Goal: Information Seeking & Learning: Learn about a topic

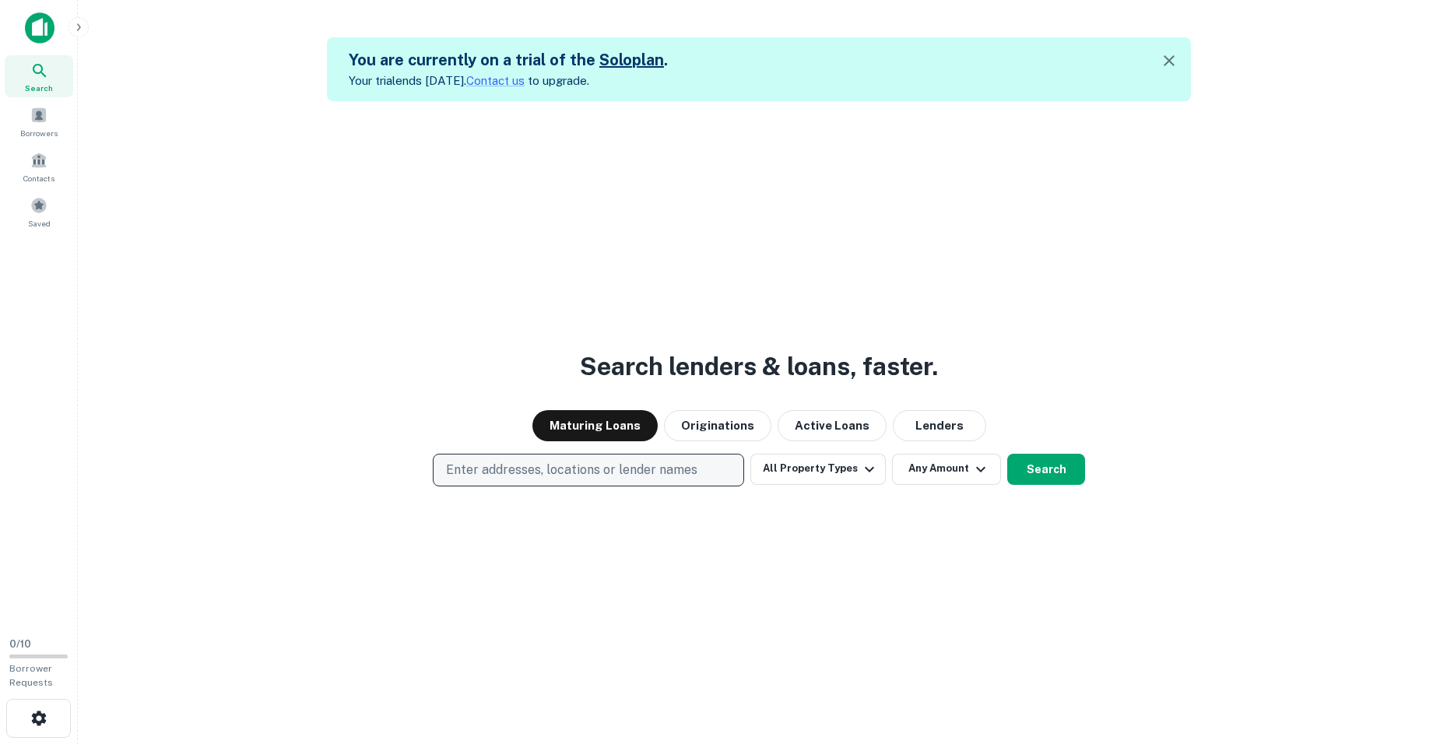
click at [676, 461] on p "Enter addresses, locations or lender names" at bounding box center [571, 470] width 251 height 19
click at [506, 459] on button "Enter addresses, locations or lender names" at bounding box center [588, 470] width 311 height 33
click at [504, 463] on p "Enter addresses, locations or lender names" at bounding box center [571, 470] width 251 height 19
type input "*********"
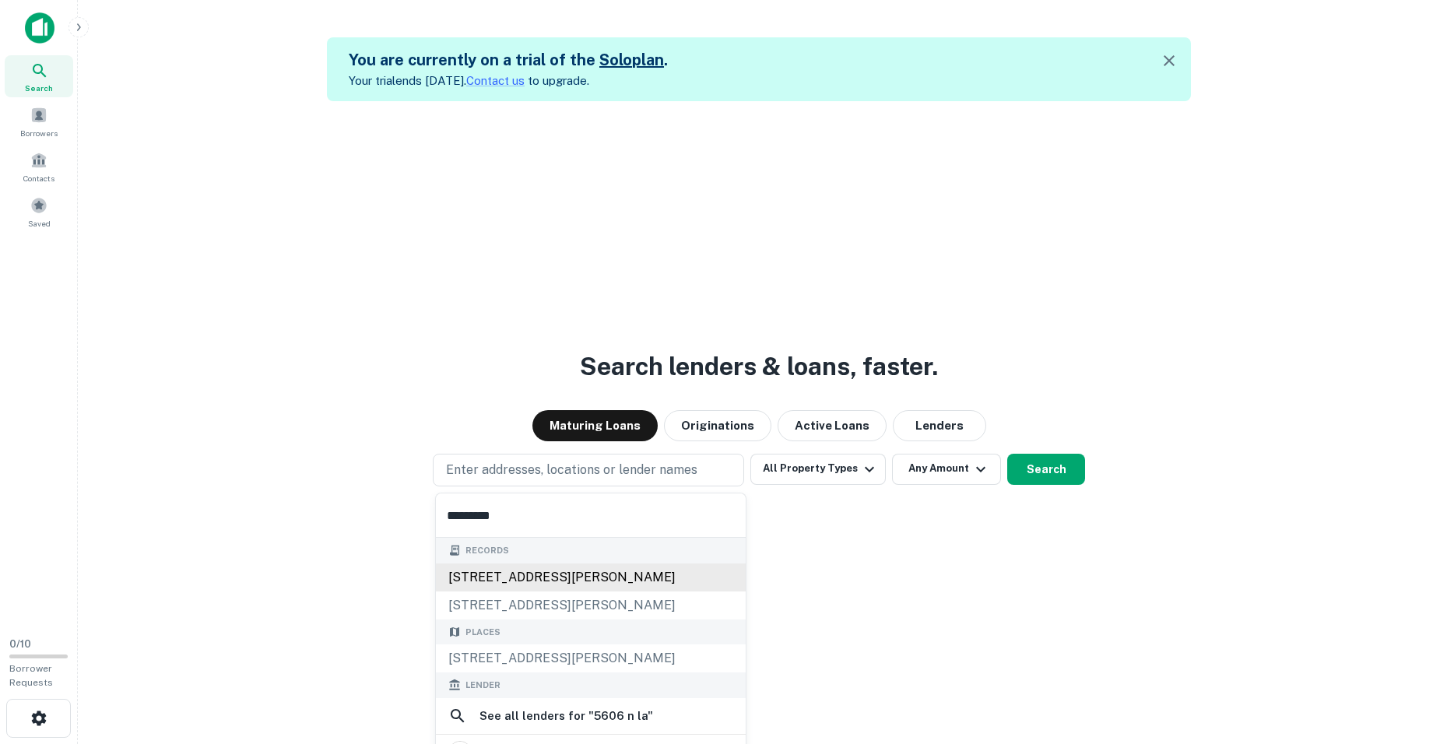
click at [536, 573] on div "[STREET_ADDRESS][PERSON_NAME]" at bounding box center [591, 578] width 310 height 28
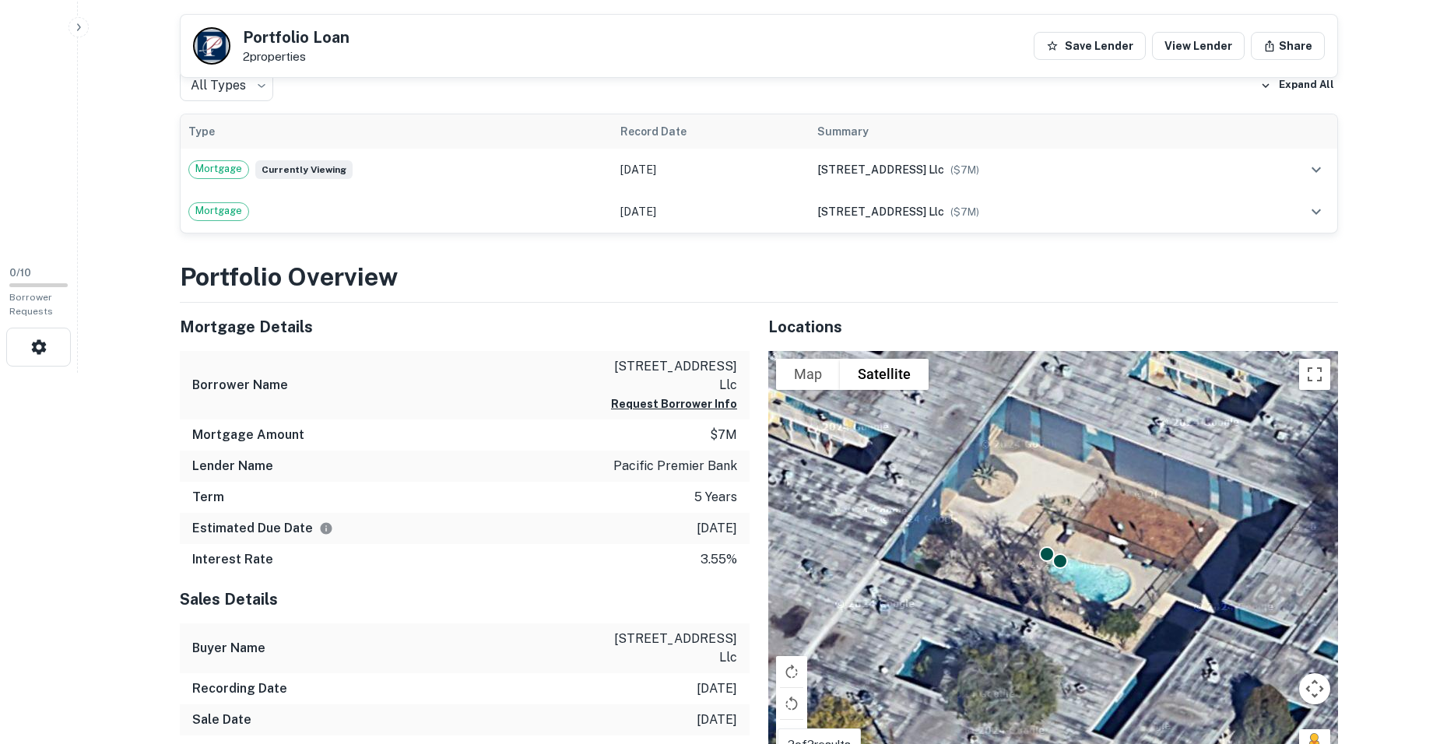
scroll to position [325, 0]
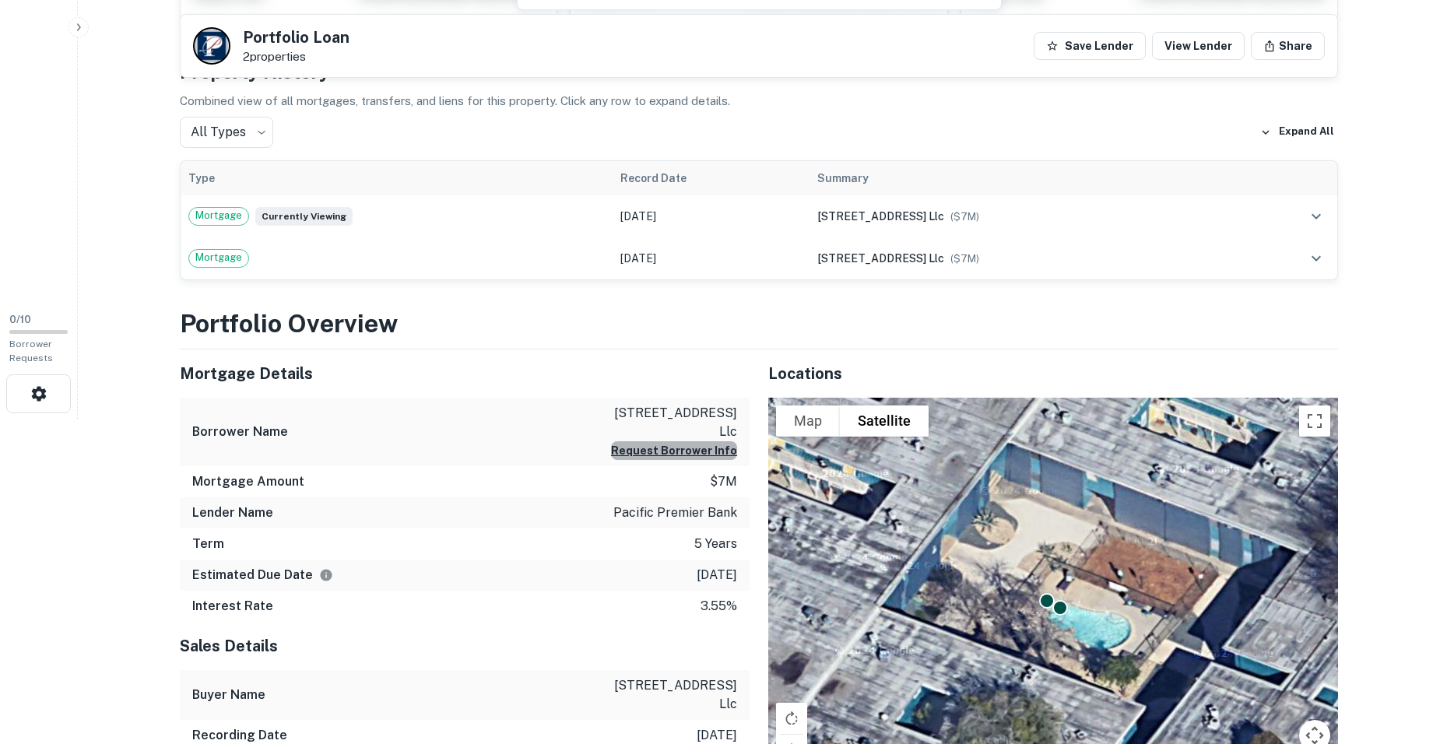
click at [712, 451] on button "Request Borrower Info" at bounding box center [674, 450] width 126 height 19
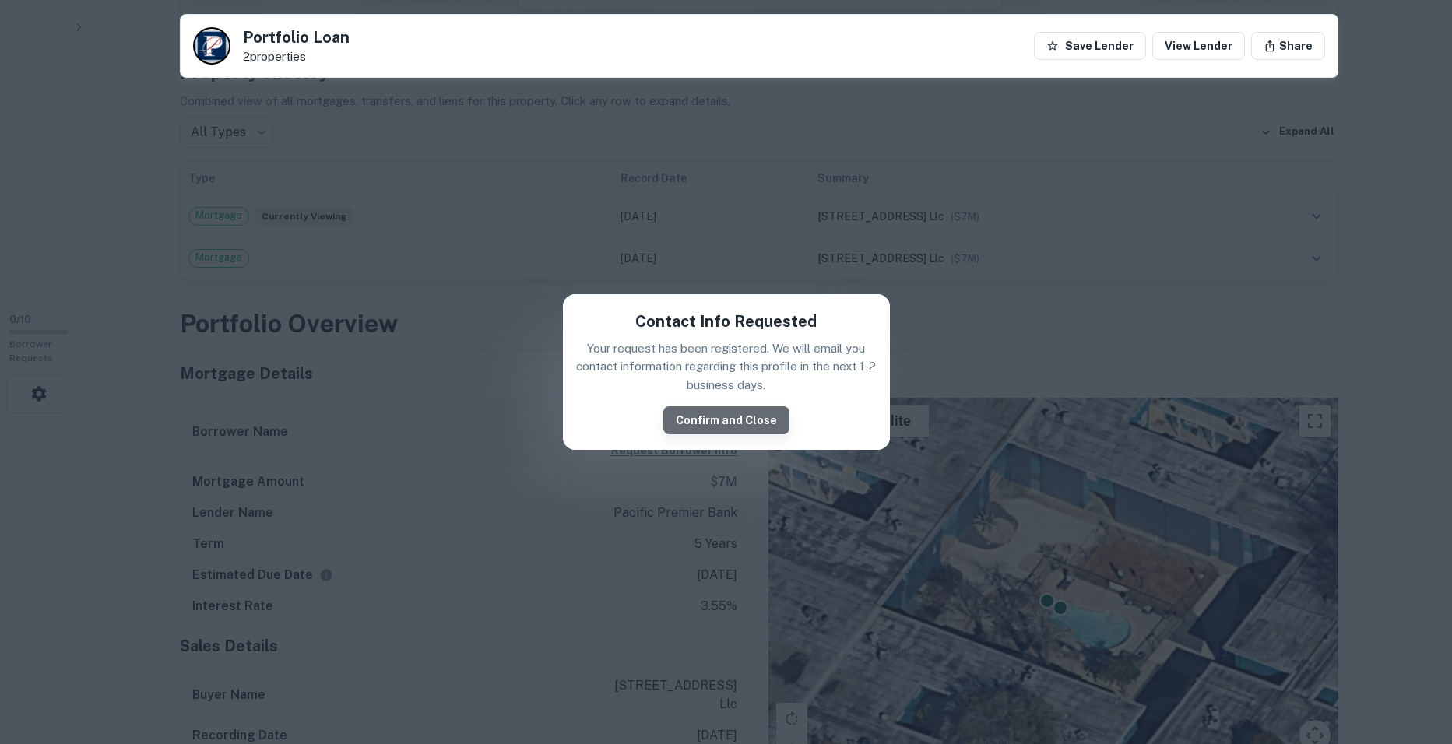
click at [736, 423] on button "Confirm and Close" at bounding box center [726, 420] width 126 height 28
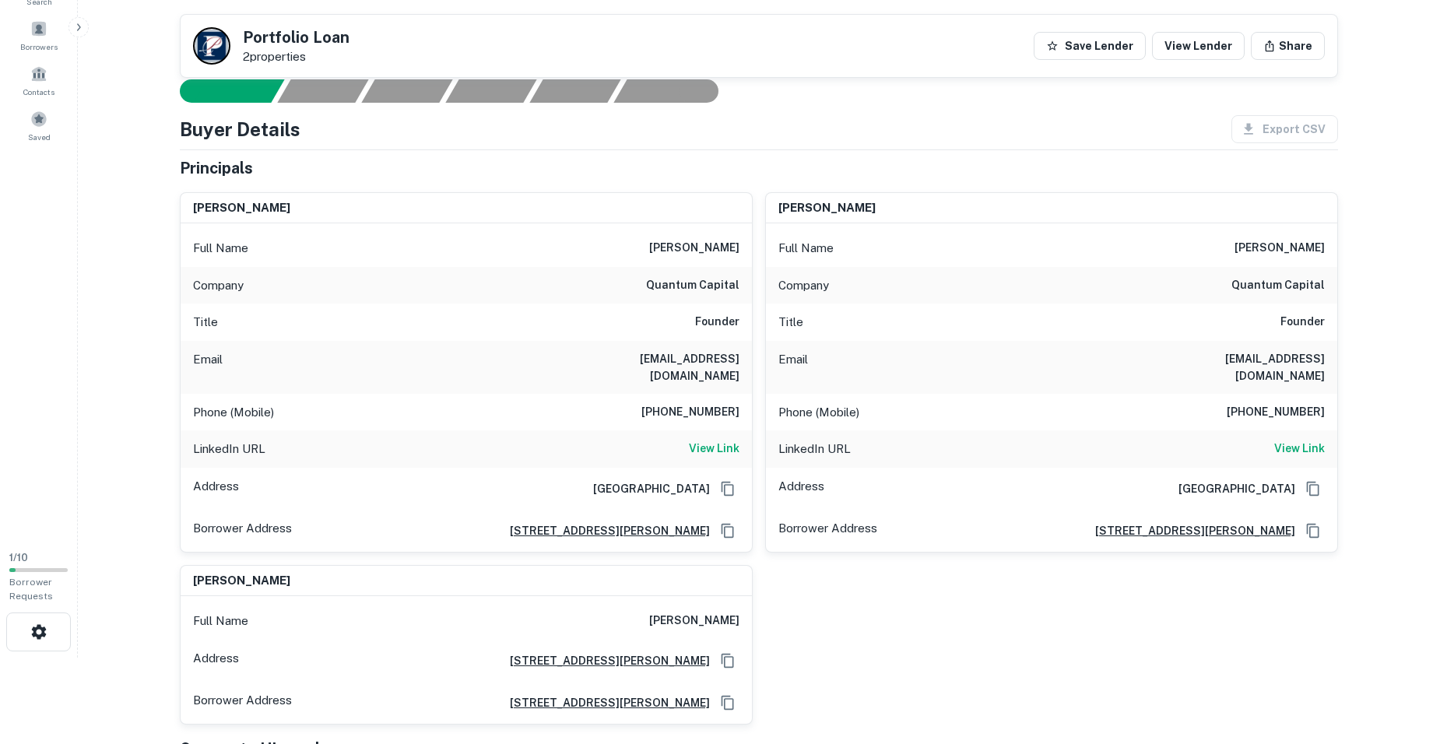
scroll to position [0, 0]
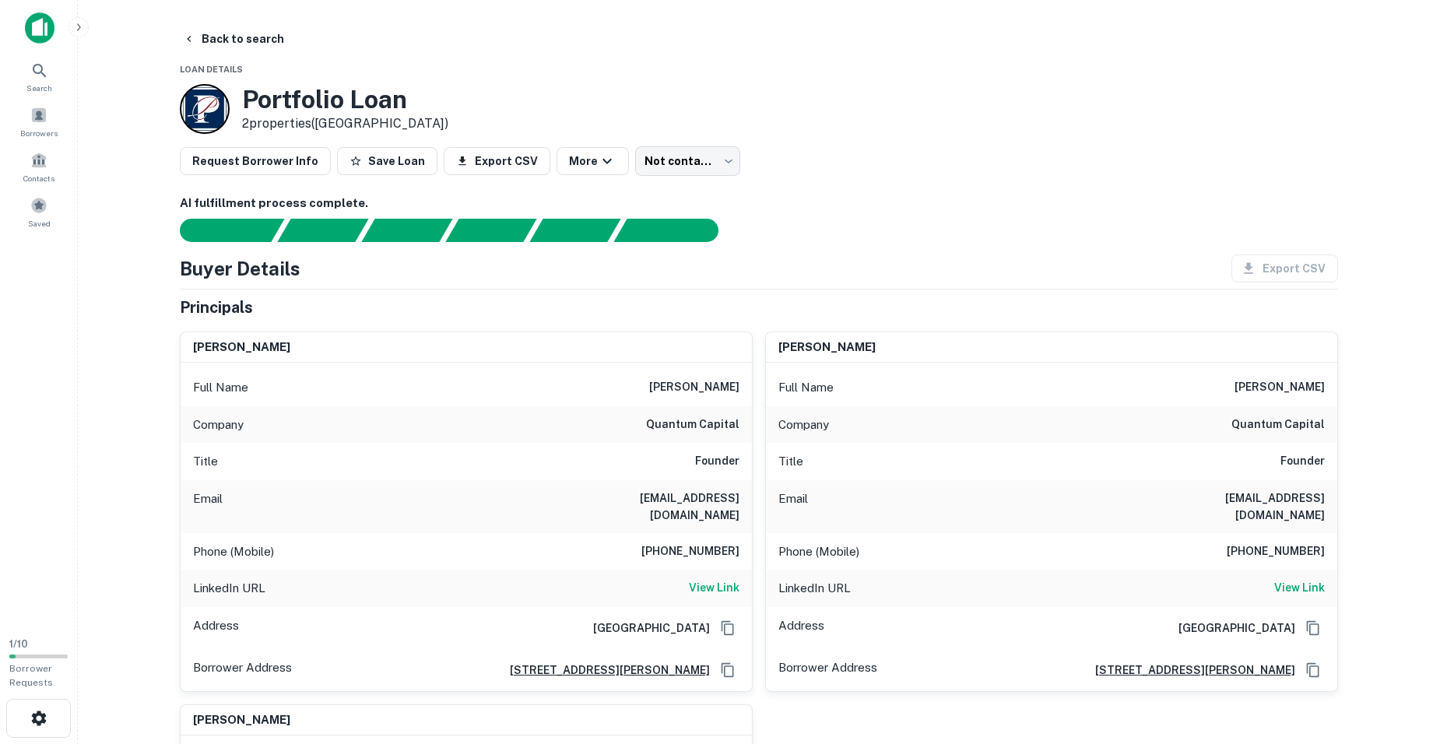
click at [80, 30] on icon "button" at bounding box center [78, 27] width 12 height 12
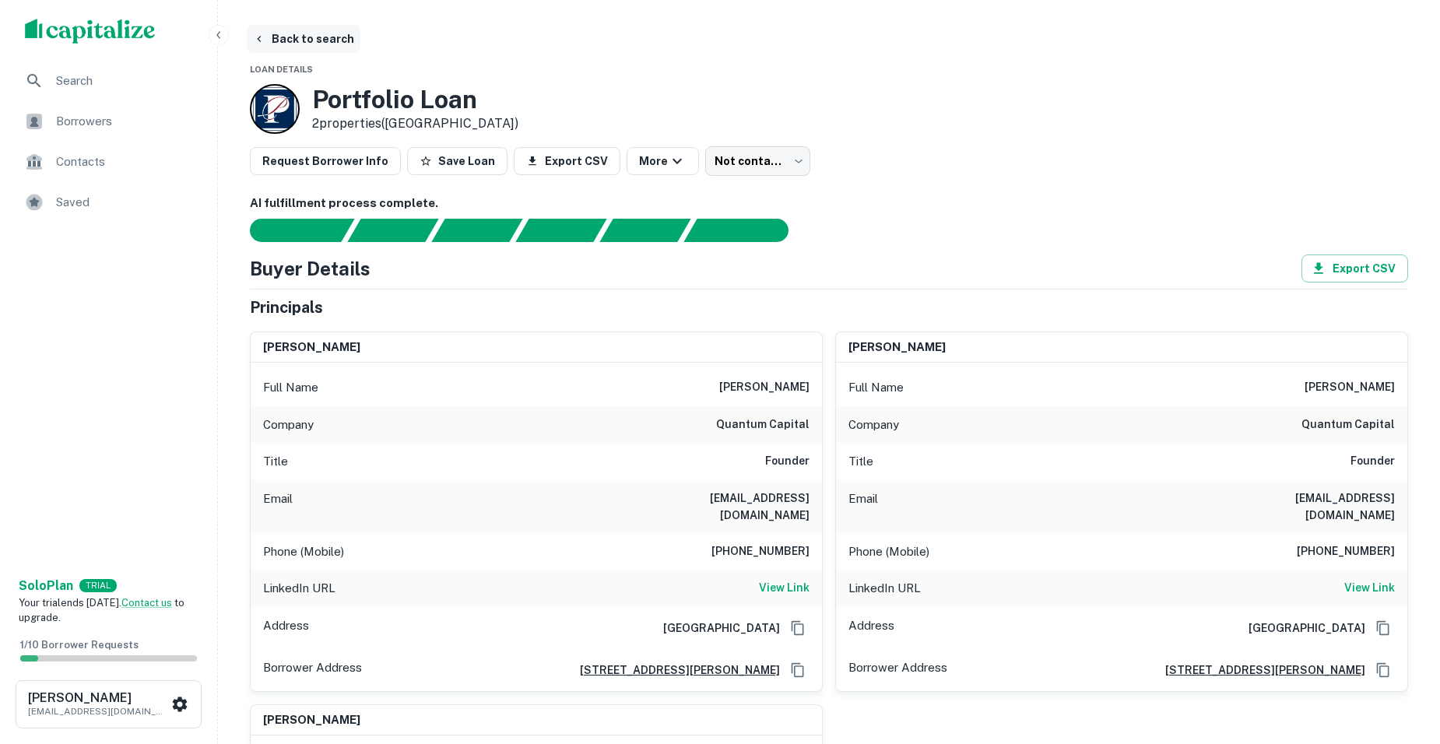
click at [291, 34] on button "Back to search" at bounding box center [304, 39] width 114 height 28
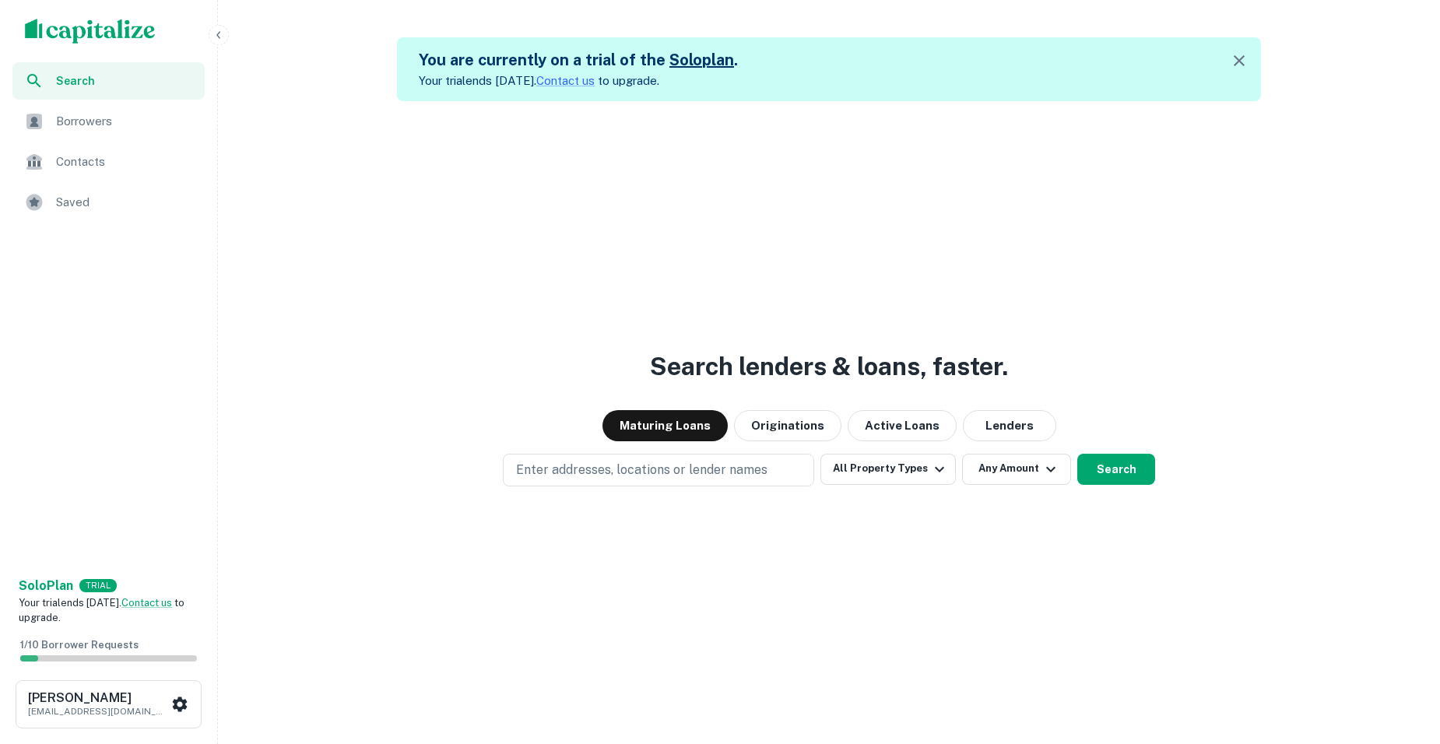
click at [219, 35] on icon "button" at bounding box center [218, 35] width 12 height 12
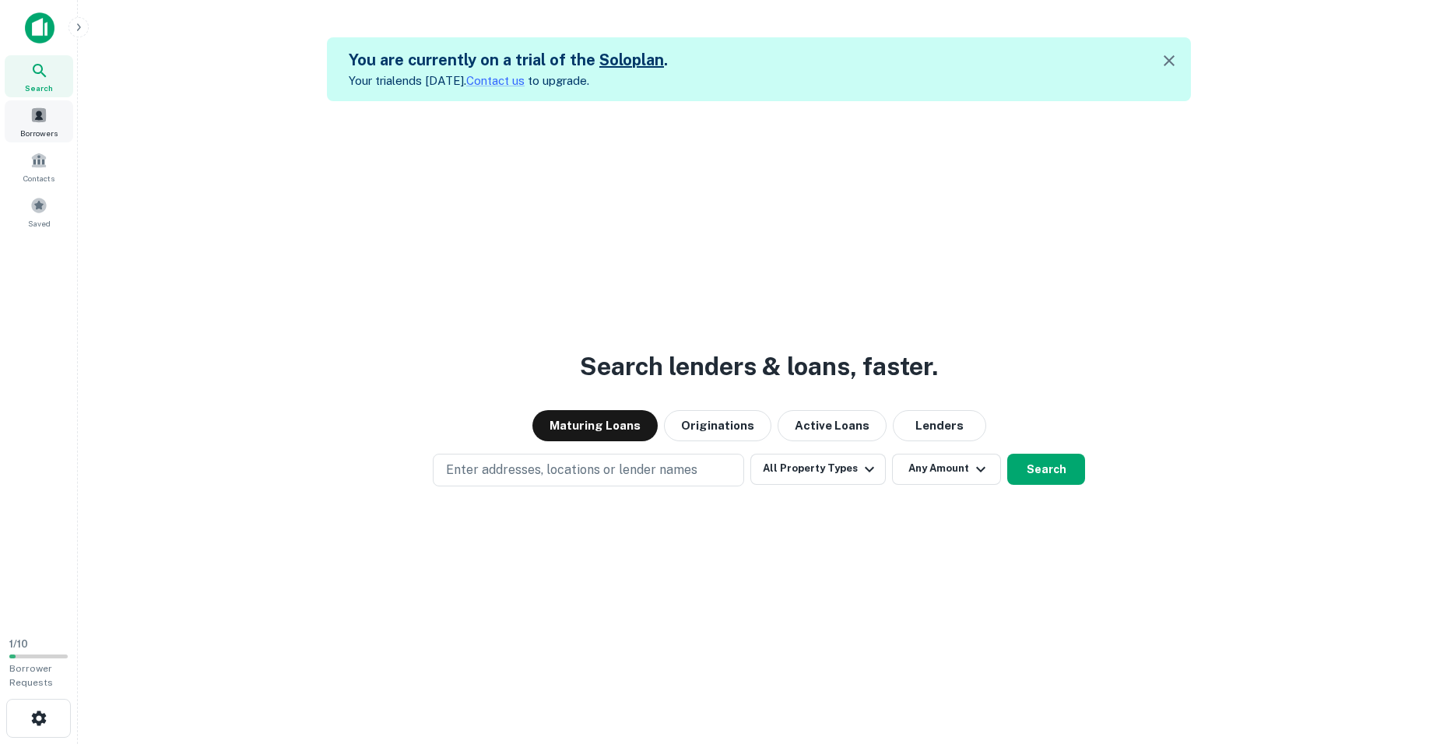
click at [54, 122] on div "Borrowers" at bounding box center [39, 121] width 68 height 42
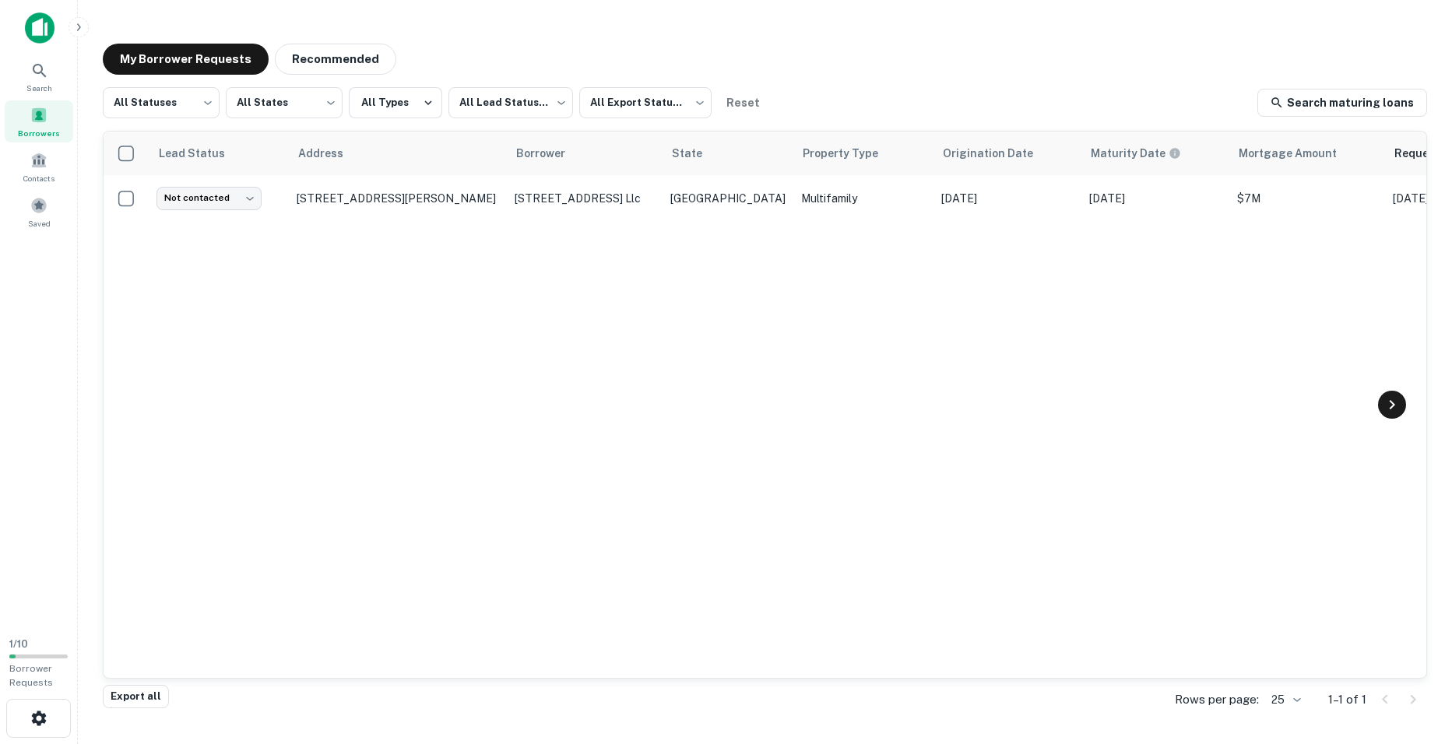
click at [1385, 403] on icon at bounding box center [1391, 404] width 19 height 19
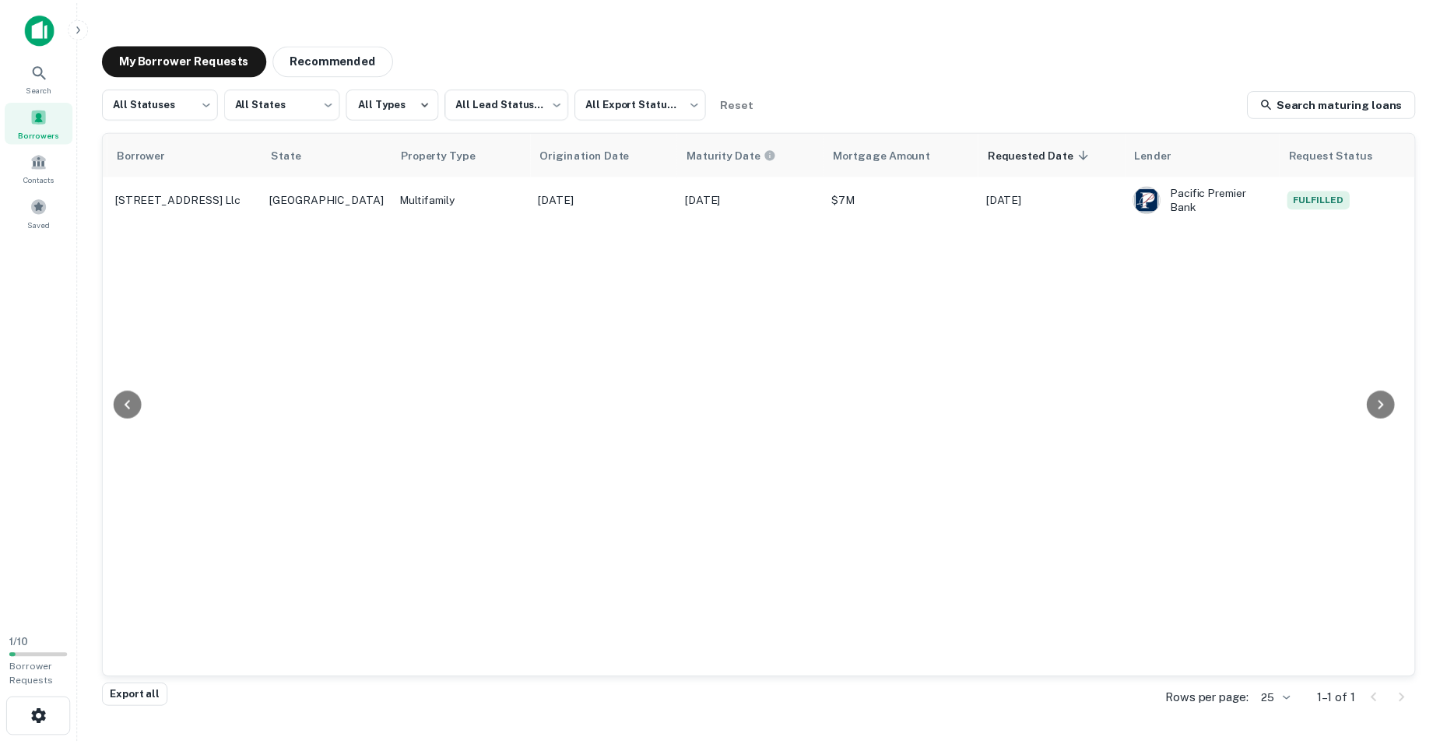
scroll to position [0, 399]
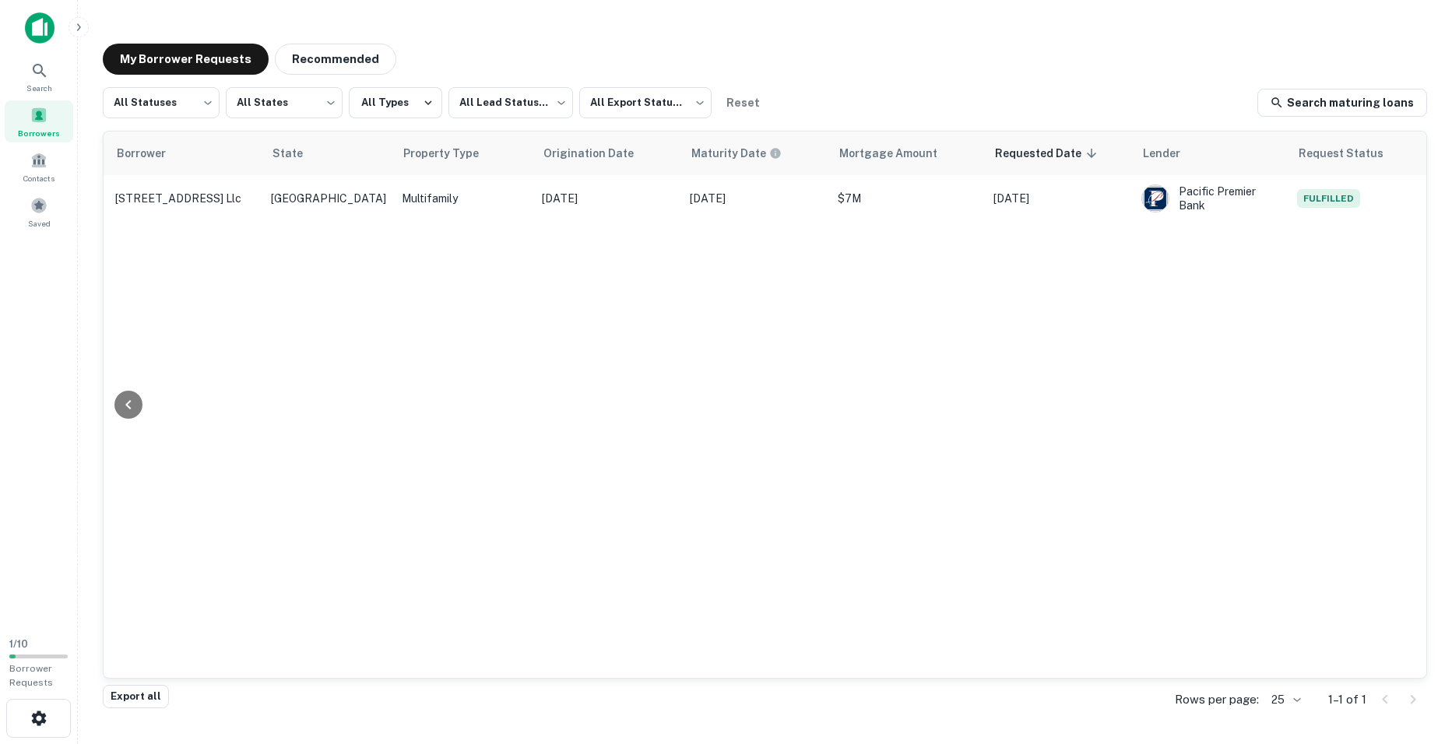
click at [77, 31] on icon "button" at bounding box center [78, 27] width 12 height 12
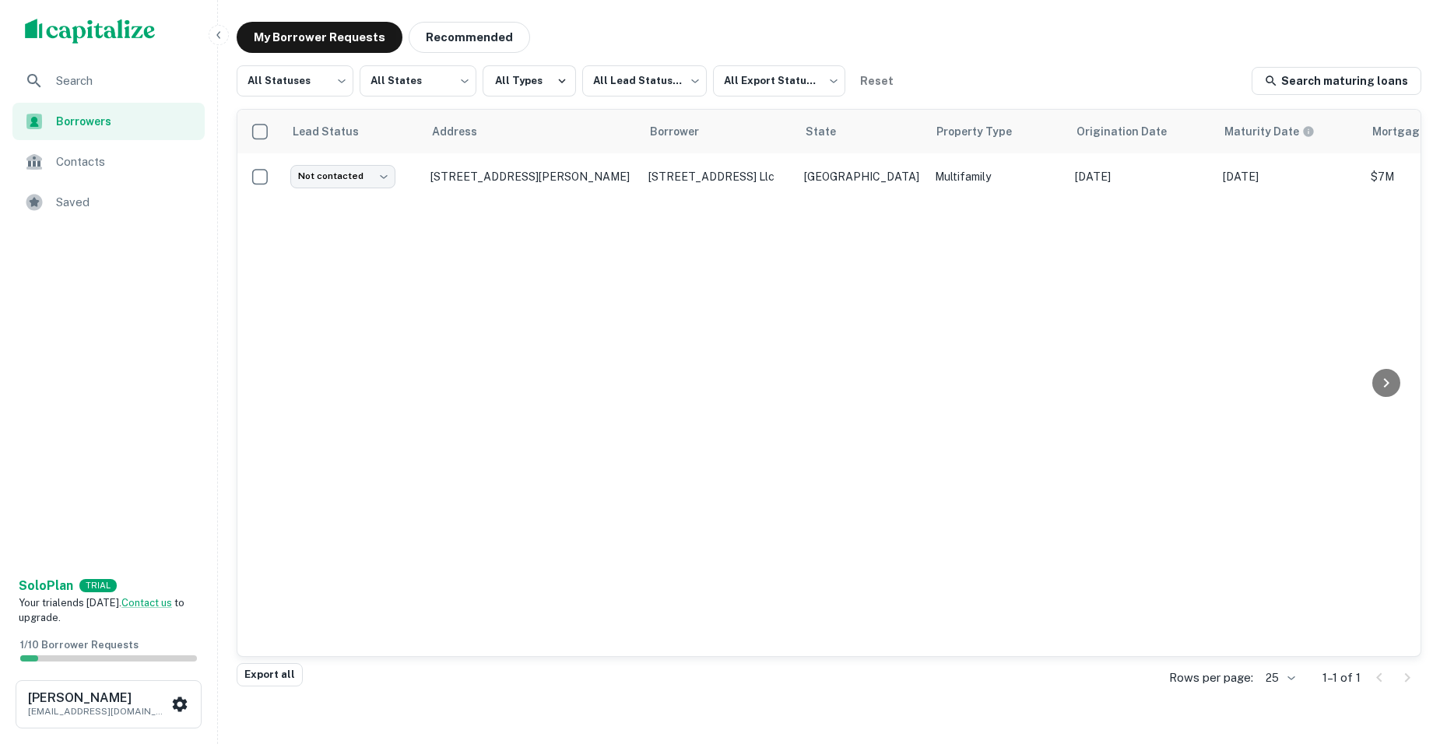
scroll to position [0, 0]
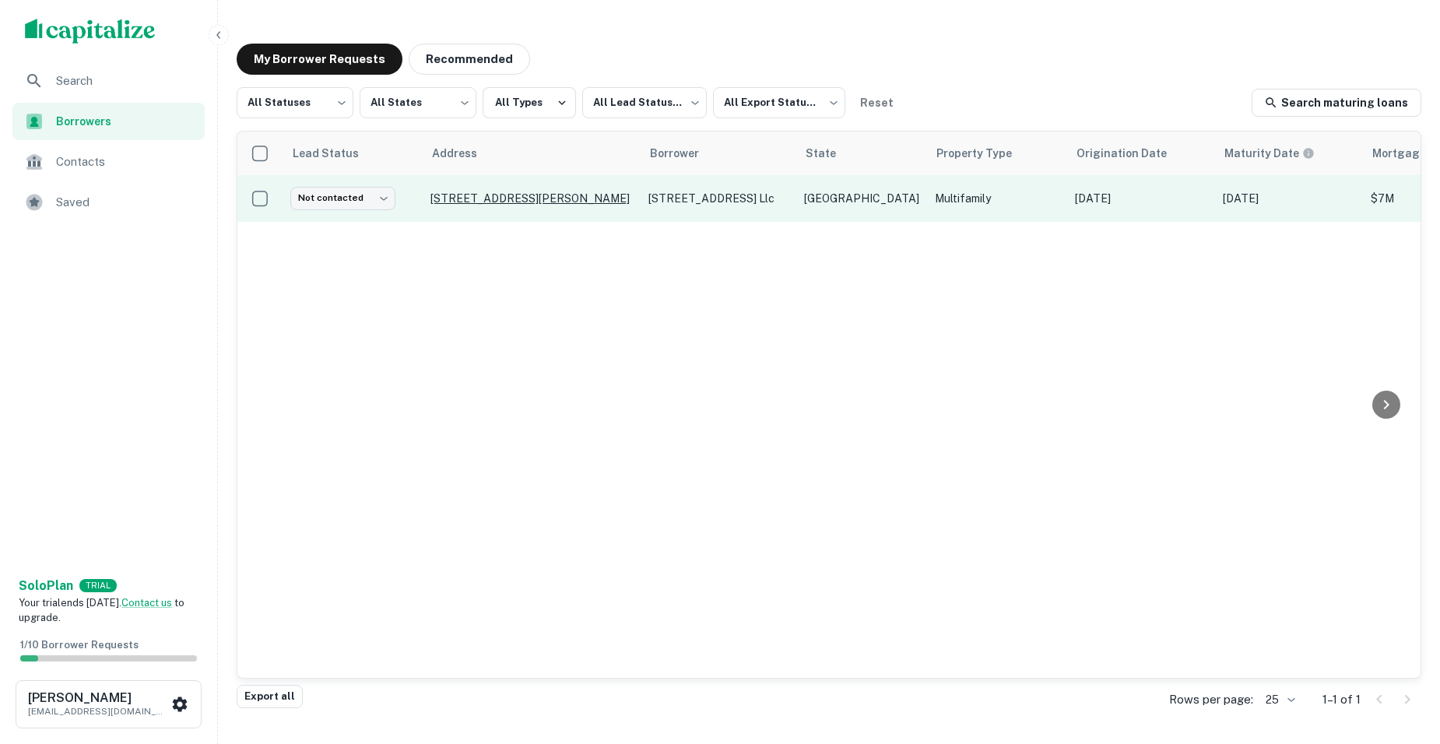
click at [627, 204] on p "5606 N Lamar Blvd Austin, TX 78751" at bounding box center [531, 198] width 202 height 14
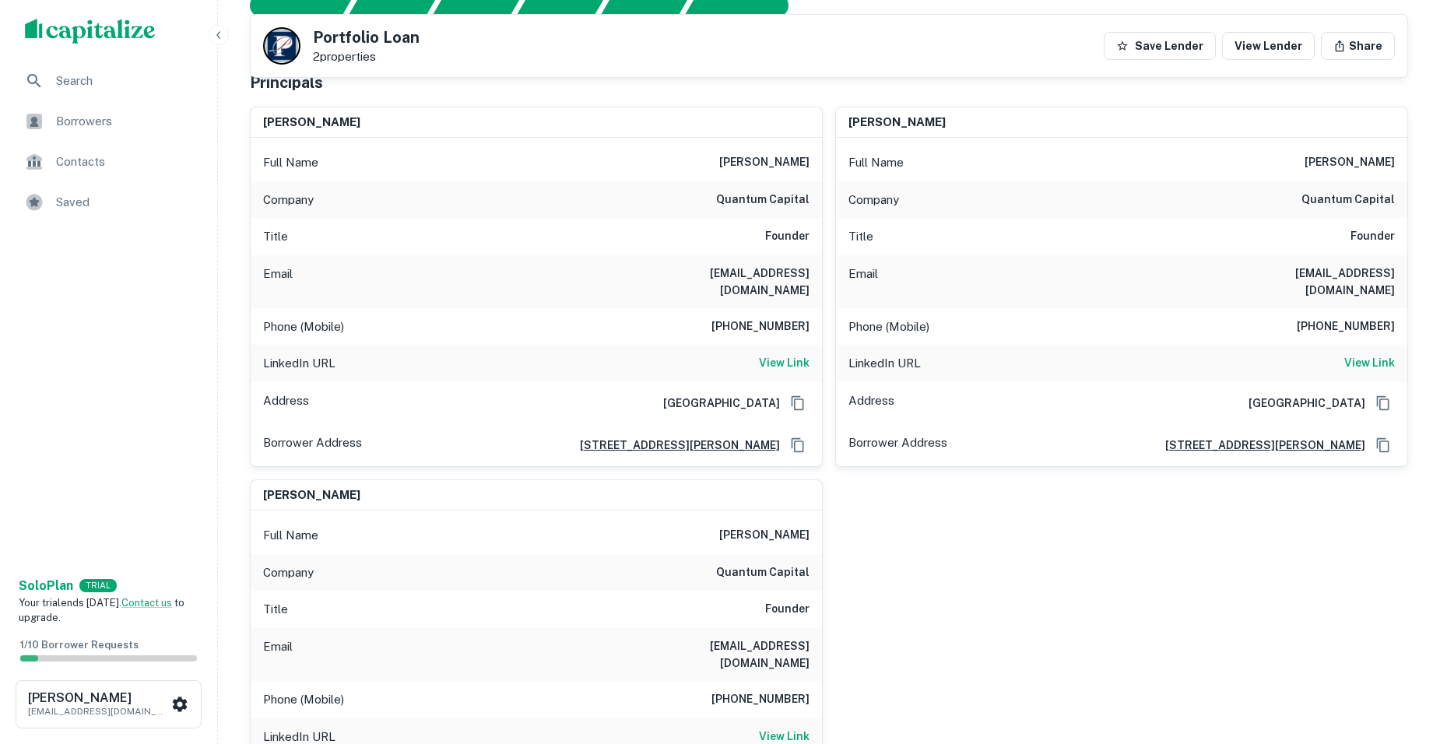
scroll to position [78, 0]
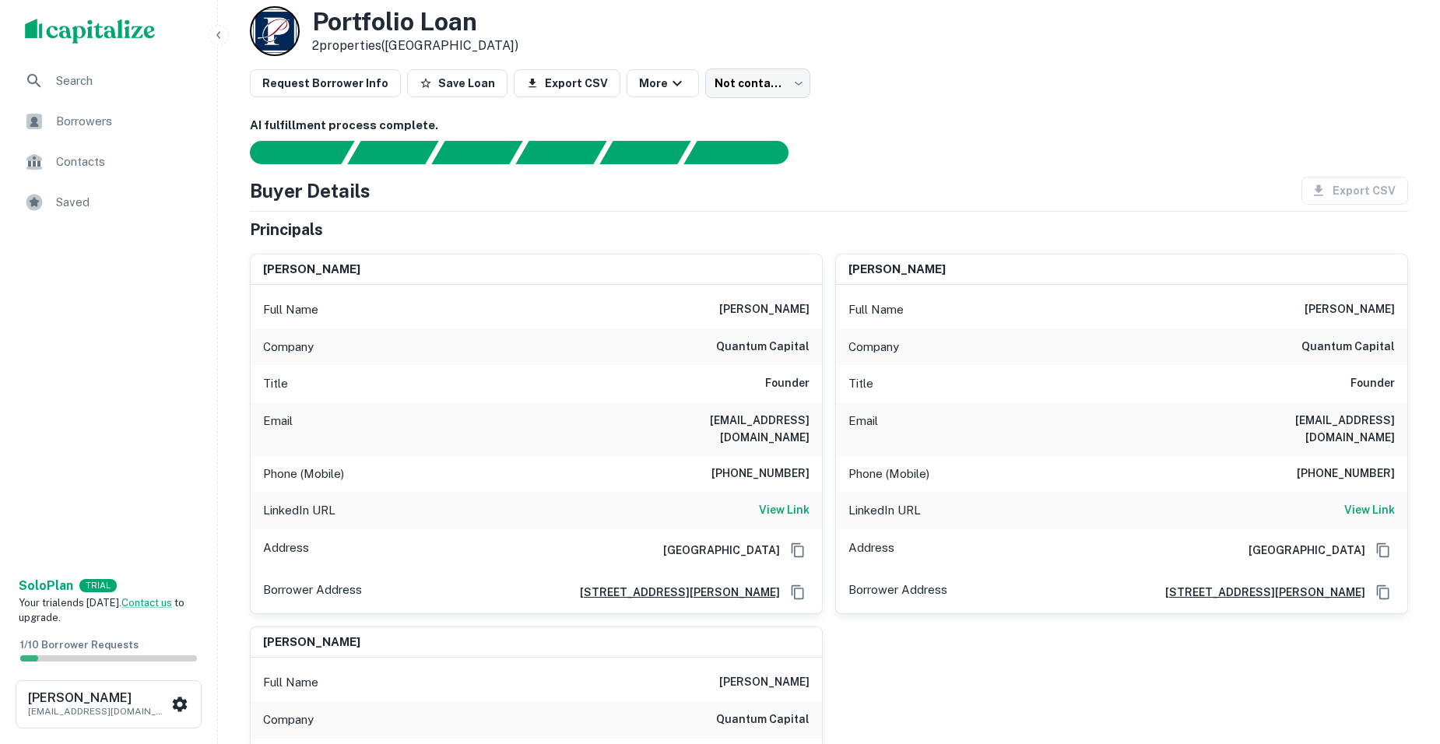
drag, startPoint x: 975, startPoint y: 306, endPoint x: 743, endPoint y: 258, distance: 236.9
click at [743, 258] on div "mark hentemann Full Name mark hentemann Company quantum capital Title Founder E…" at bounding box center [822, 614] width 1171 height 746
click at [1027, 507] on div "LinkedIn URL View Link" at bounding box center [1121, 510] width 571 height 37
drag, startPoint x: 1153, startPoint y: 379, endPoint x: 767, endPoint y: 235, distance: 412.0
click at [767, 235] on div "Principals mark hentemann Full Name mark hentemann Company quantum capital Titl…" at bounding box center [829, 652] width 1158 height 868
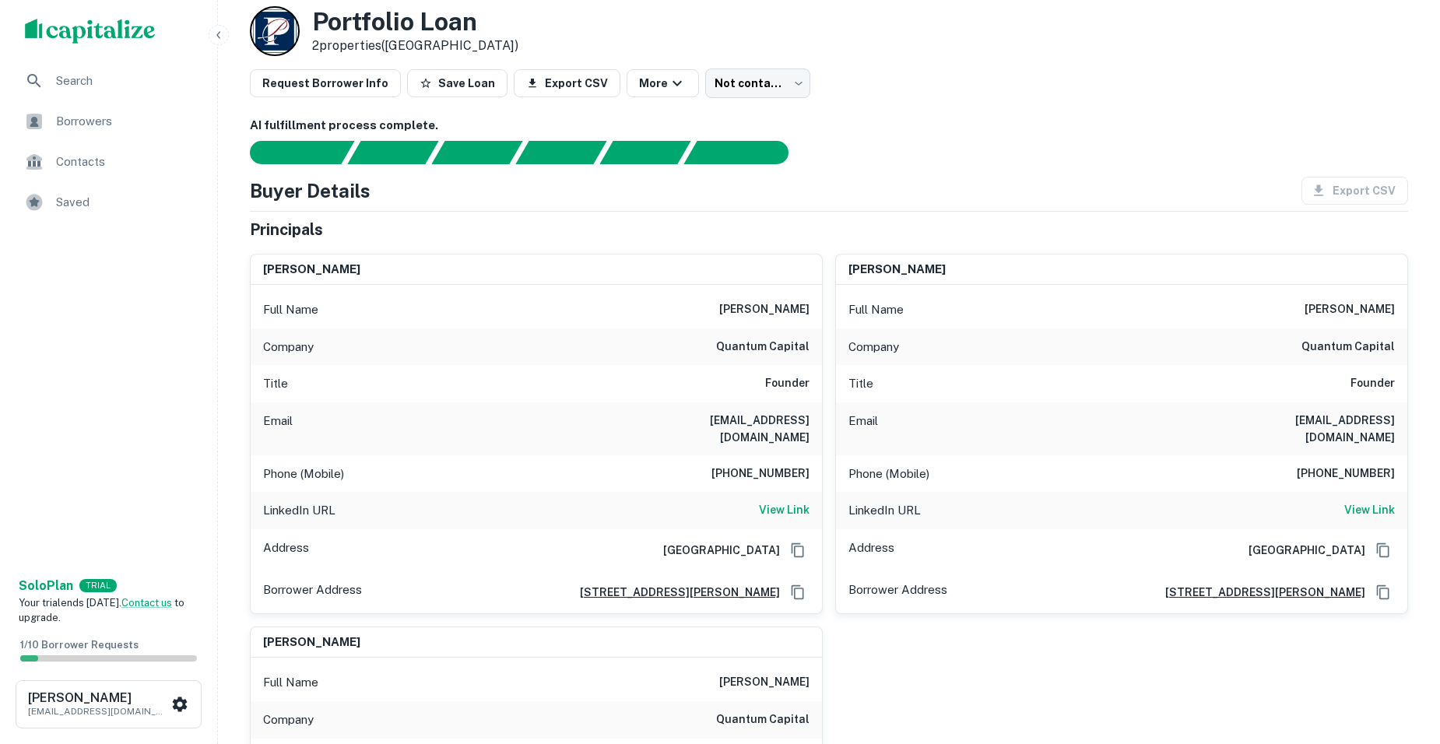
drag, startPoint x: 767, startPoint y: 235, endPoint x: 1073, endPoint y: 511, distance: 412.2
click at [1073, 511] on div "LinkedIn URL View Link" at bounding box center [1121, 510] width 571 height 37
drag, startPoint x: 1083, startPoint y: 576, endPoint x: 722, endPoint y: 428, distance: 390.2
click at [734, 440] on div "mark hentemann Full Name mark hentemann Company quantum capital Title Founder E…" at bounding box center [822, 614] width 1171 height 746
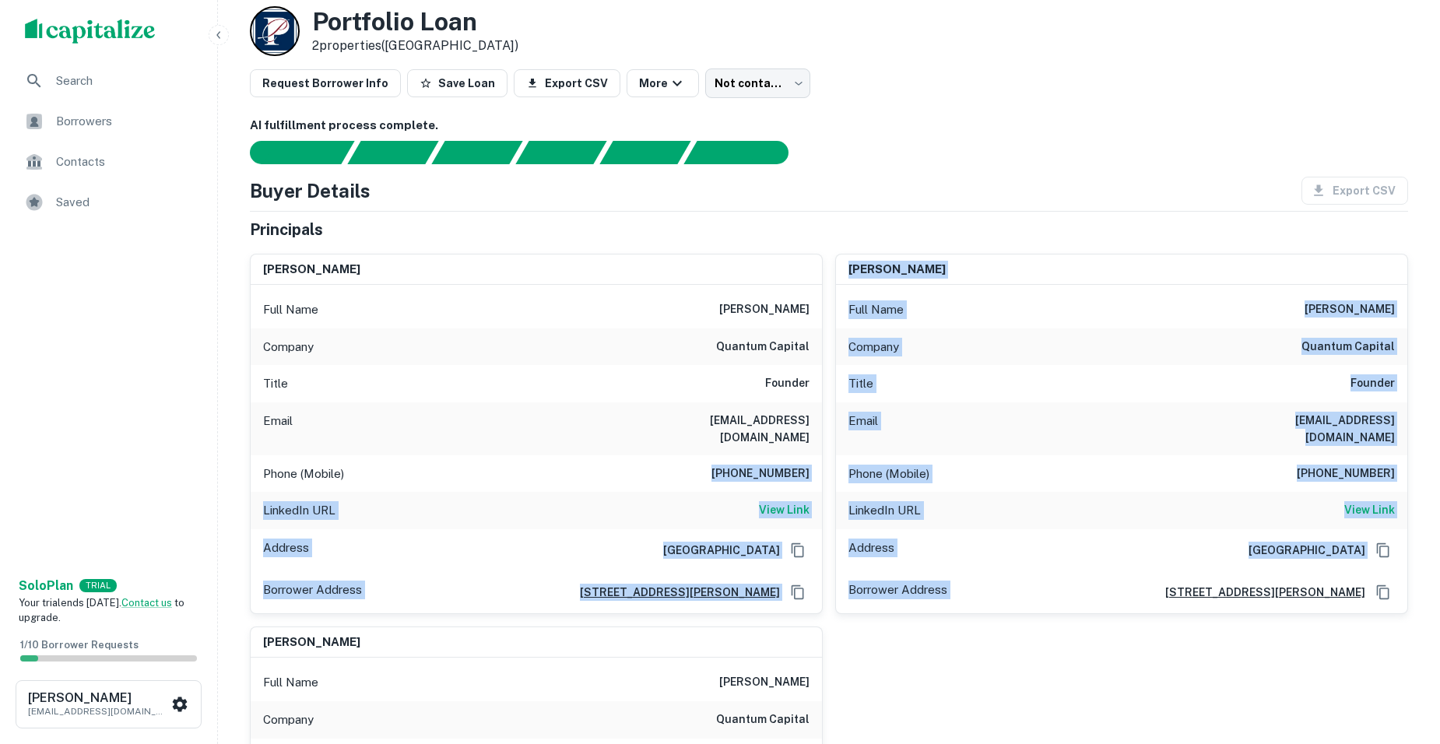
click at [974, 550] on div "Address Los Angeles, CA 90005" at bounding box center [1121, 550] width 571 height 42
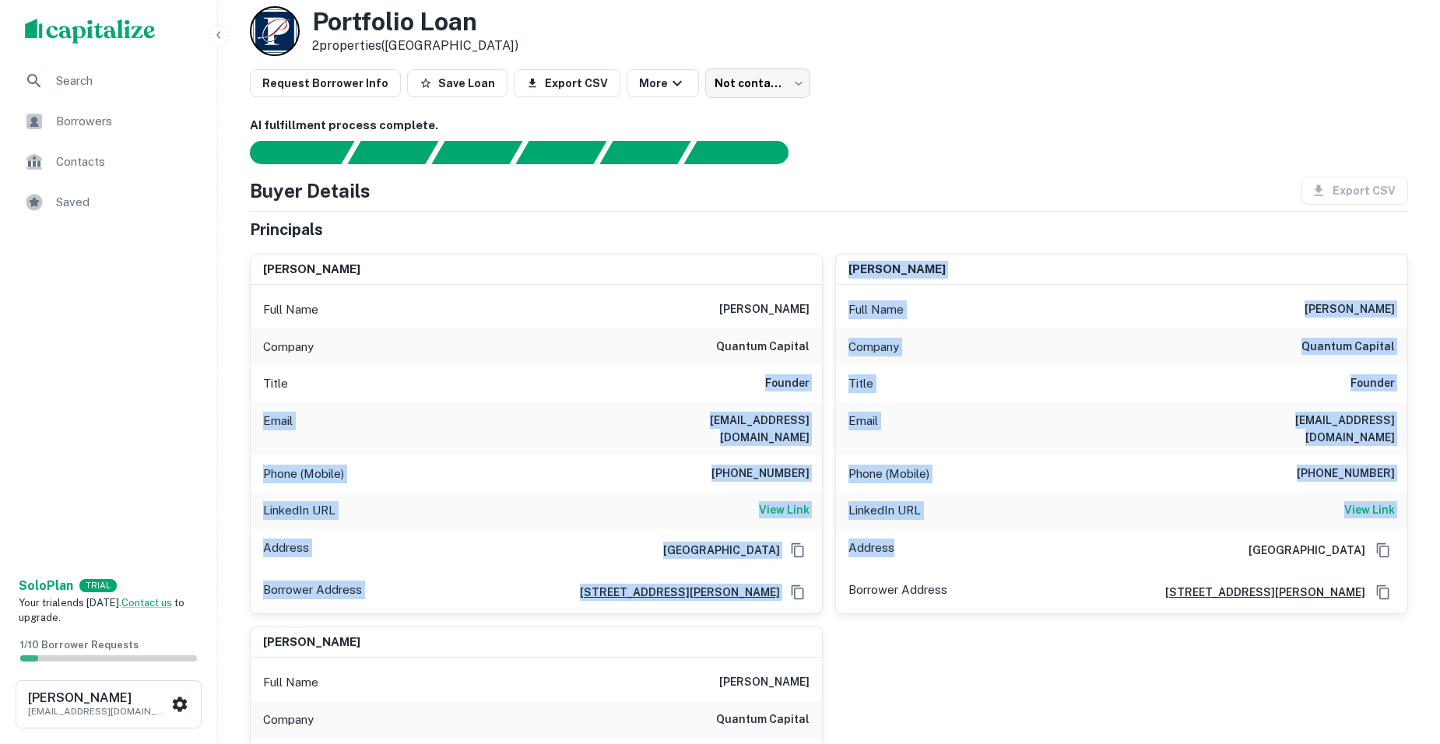
drag, startPoint x: 967, startPoint y: 546, endPoint x: 661, endPoint y: 391, distance: 343.9
click at [661, 391] on div "mark hentemann Full Name mark hentemann Company quantum capital Title Founder E…" at bounding box center [822, 614] width 1171 height 746
drag, startPoint x: 661, startPoint y: 391, endPoint x: 570, endPoint y: 384, distance: 91.3
click at [570, 384] on div "Title Founder" at bounding box center [536, 383] width 571 height 37
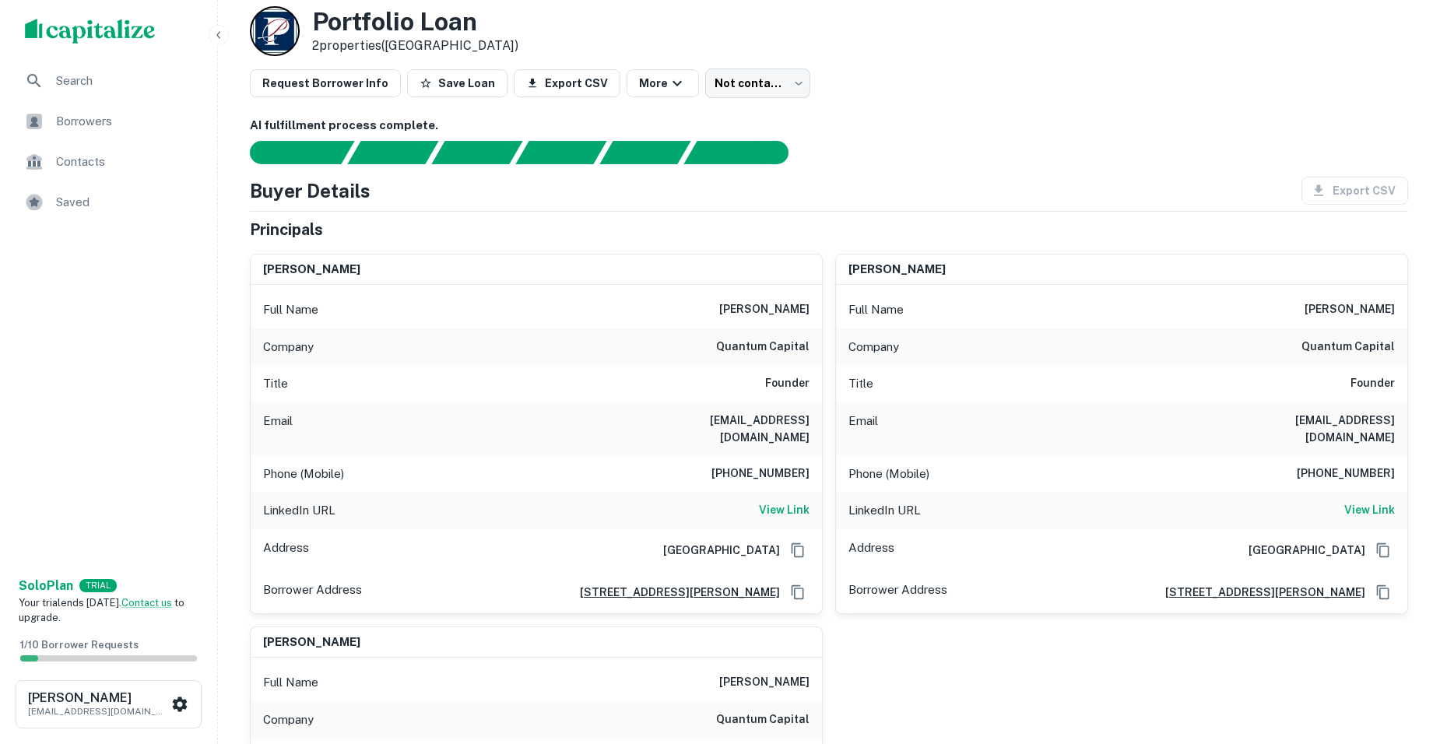
click at [497, 399] on div "Title Founder" at bounding box center [536, 383] width 571 height 37
drag, startPoint x: 665, startPoint y: 440, endPoint x: 636, endPoint y: 430, distance: 31.3
click at [636, 430] on div "Full Name mark hentemann Company quantum capital Title Founder Email mark@quant…" at bounding box center [536, 449] width 571 height 328
drag, startPoint x: 636, startPoint y: 430, endPoint x: 538, endPoint y: 448, distance: 99.8
click at [538, 455] on div "Phone (Mobile) 310-498-1579" at bounding box center [536, 473] width 571 height 37
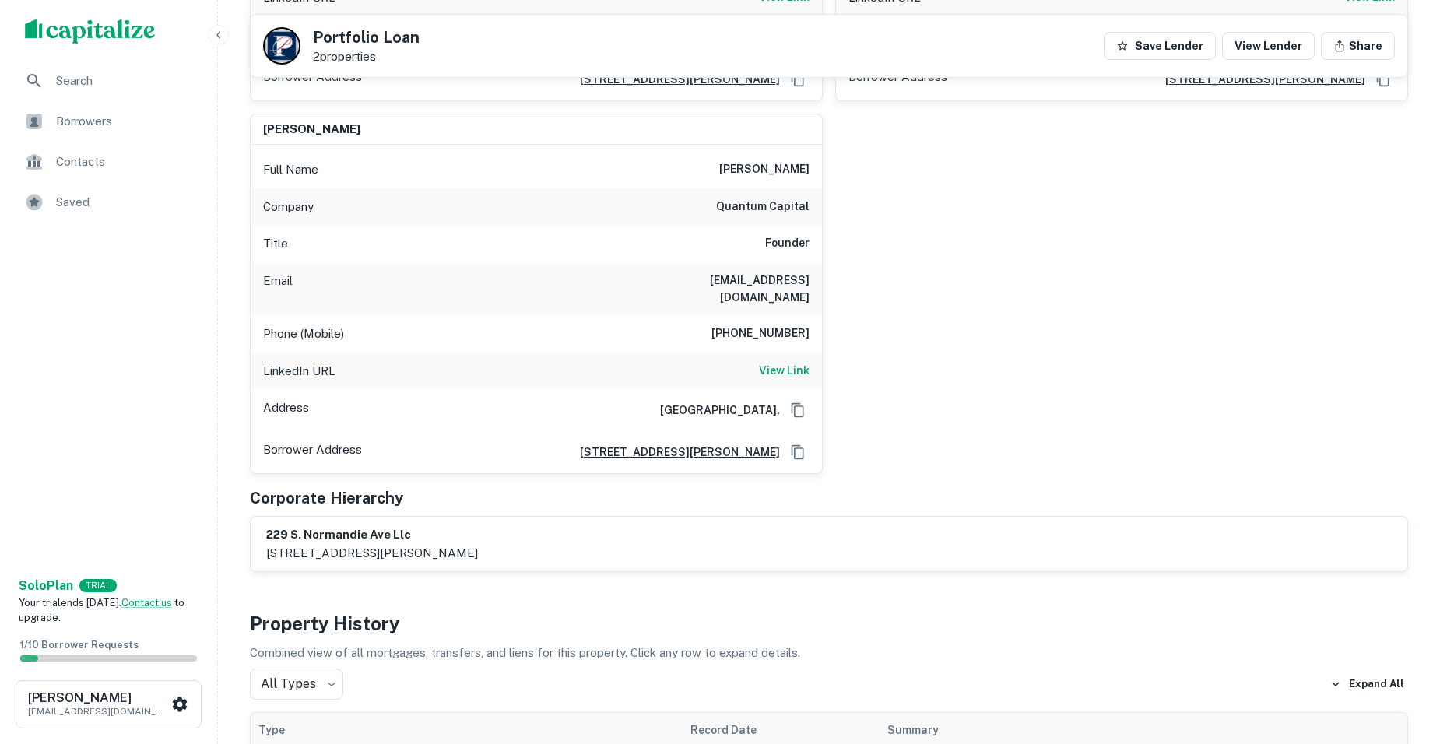
scroll to position [700, 0]
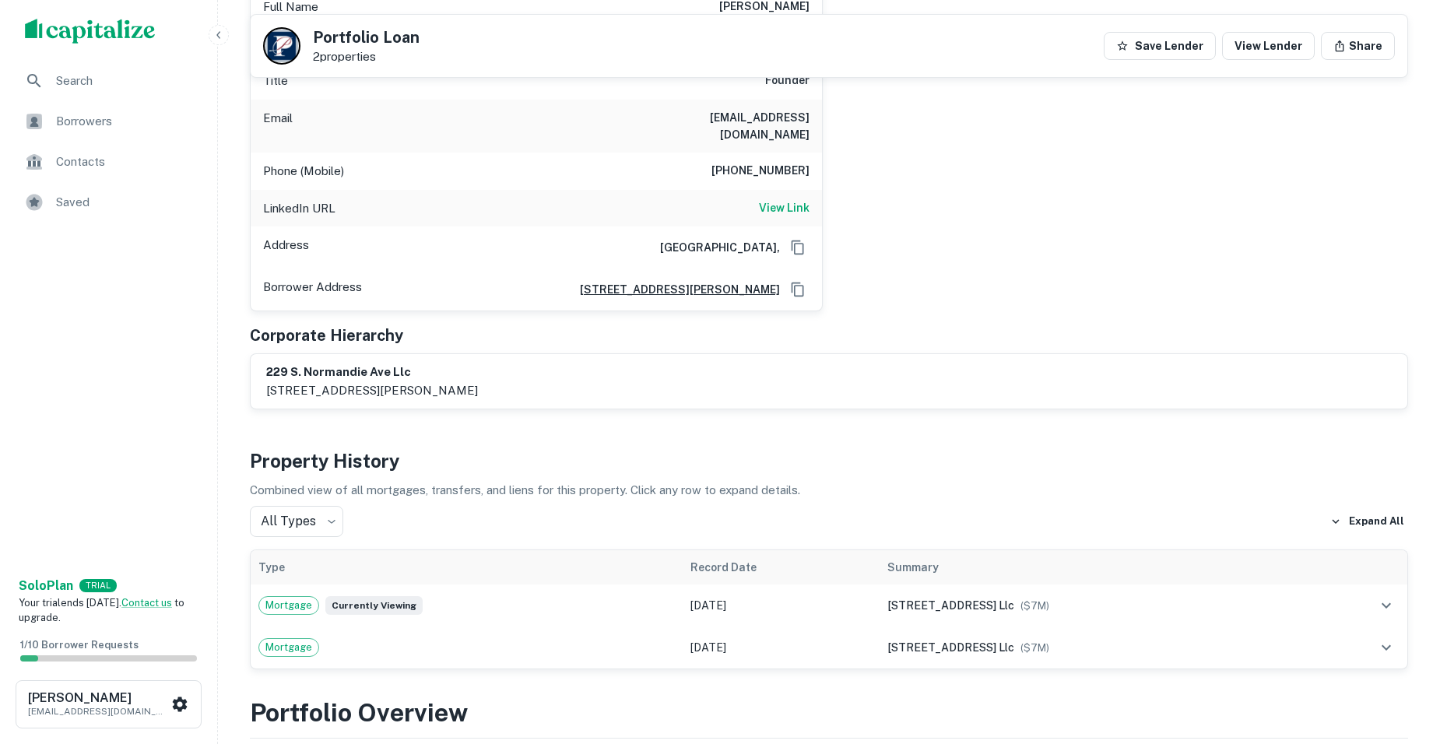
drag, startPoint x: 465, startPoint y: 355, endPoint x: 528, endPoint y: 358, distance: 63.1
click at [528, 363] on div "229 s. normandie ave llc 626 lorraine boulevard, los angeles, ca, 90005" at bounding box center [828, 381] width 1125 height 36
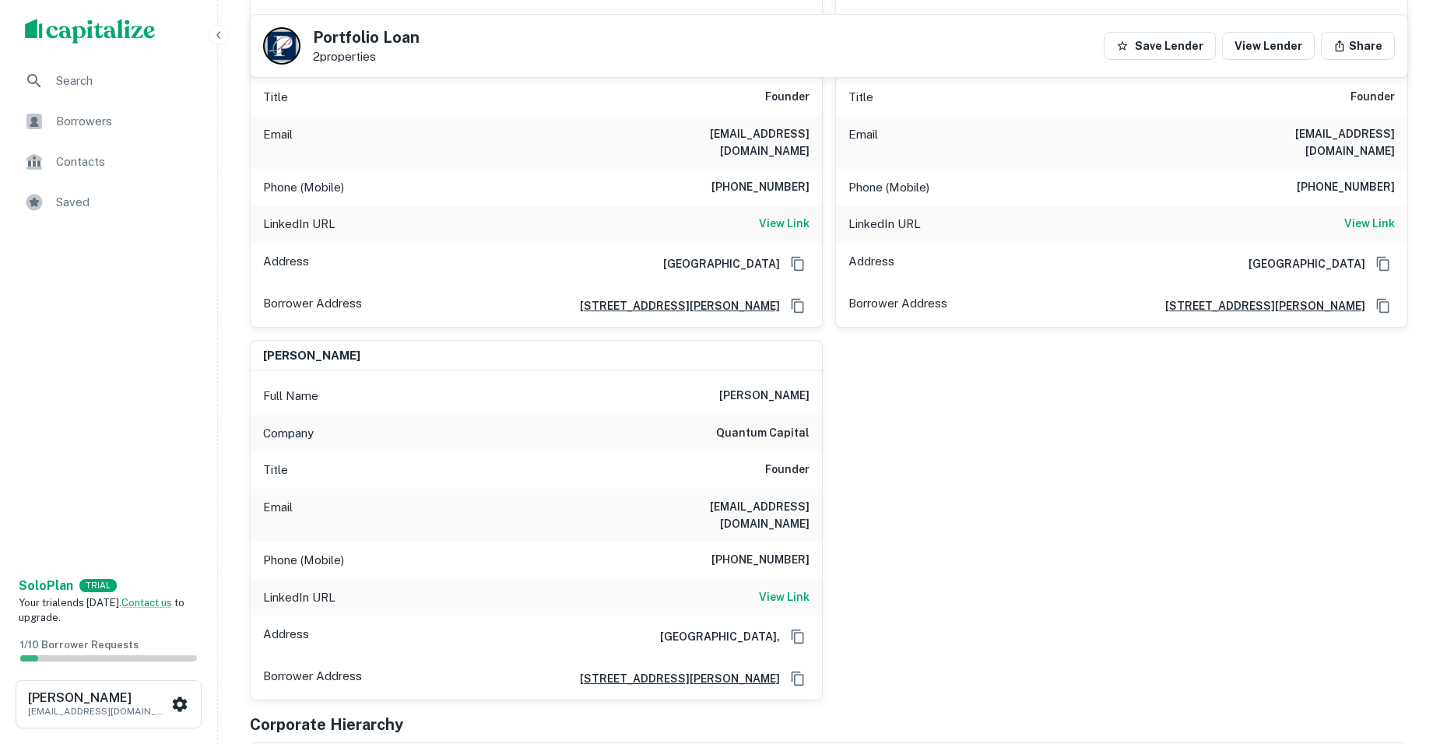
scroll to position [0, 0]
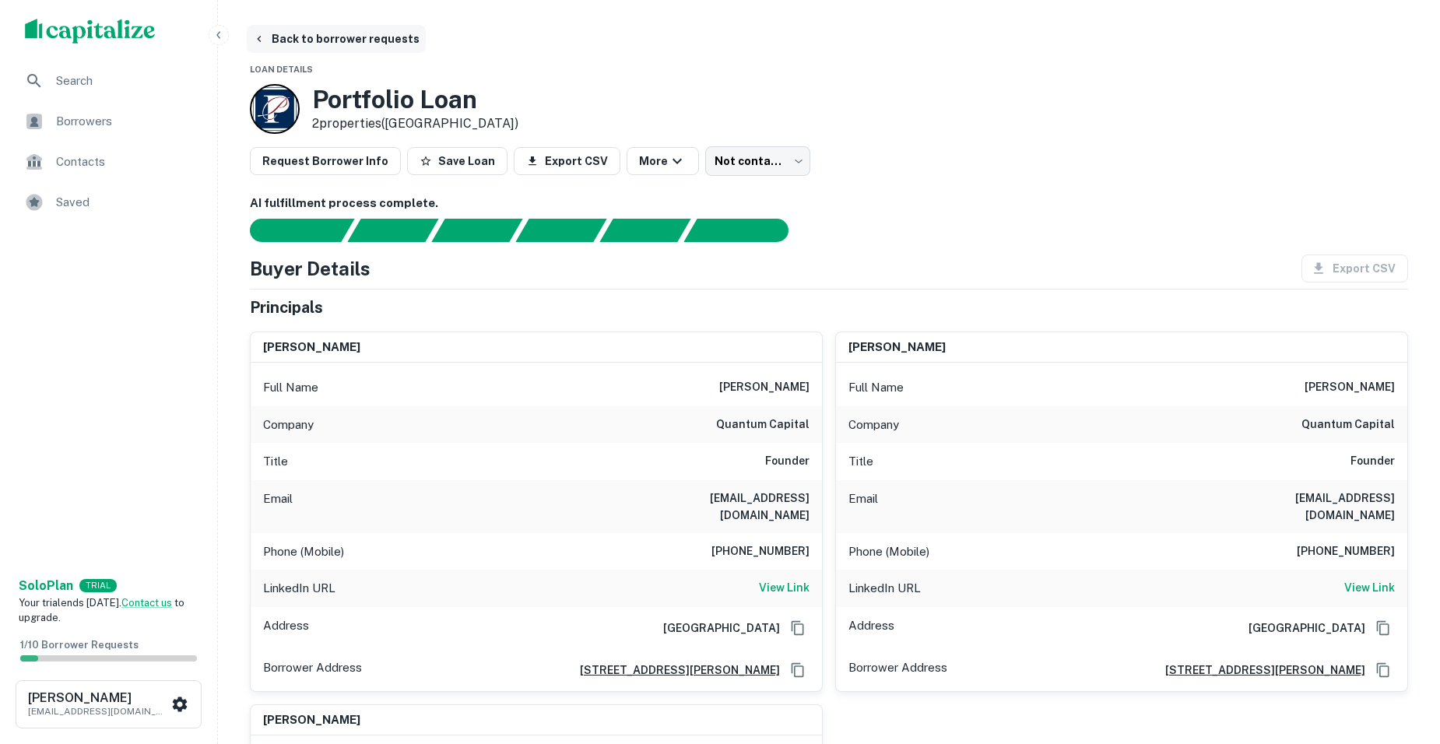
click at [255, 50] on button "Back to borrower requests" at bounding box center [336, 39] width 179 height 28
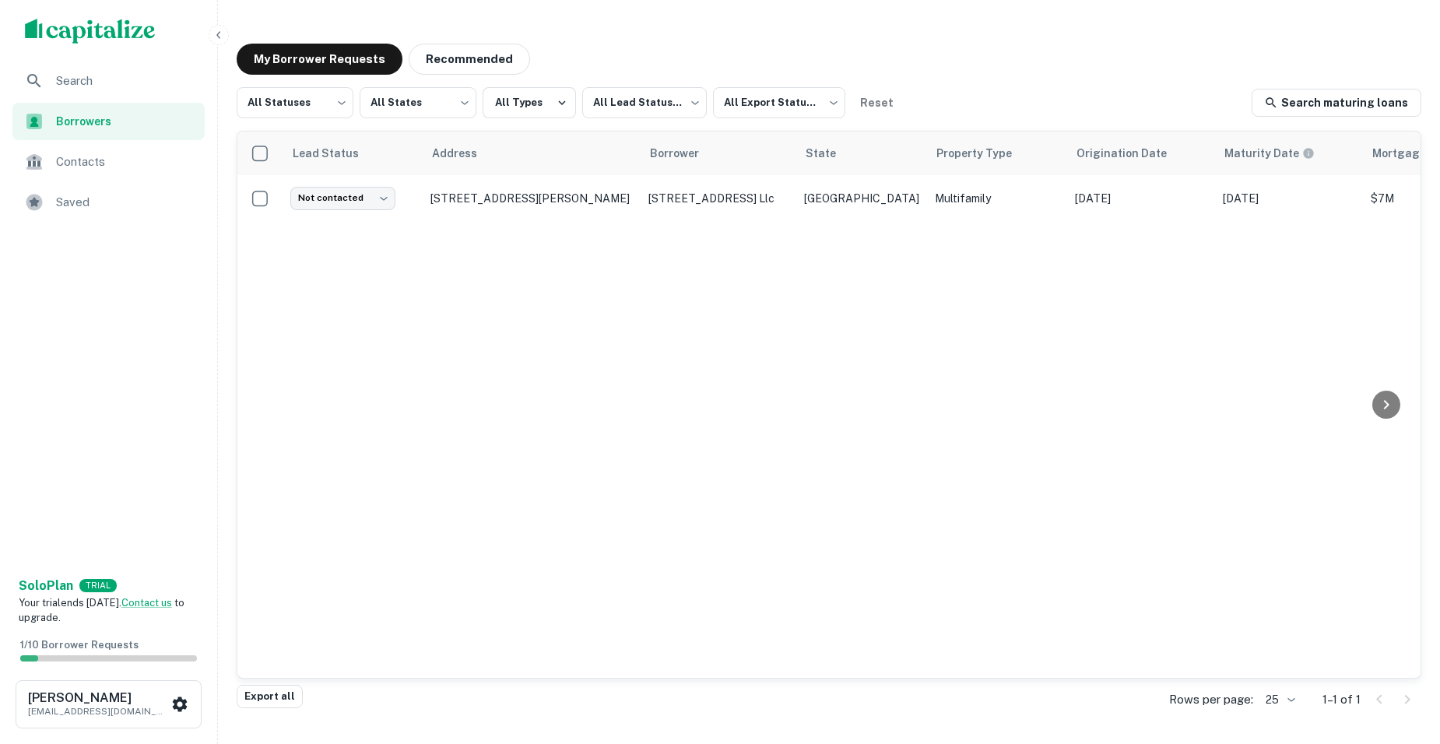
click at [57, 24] on img "scrollable content" at bounding box center [90, 31] width 131 height 25
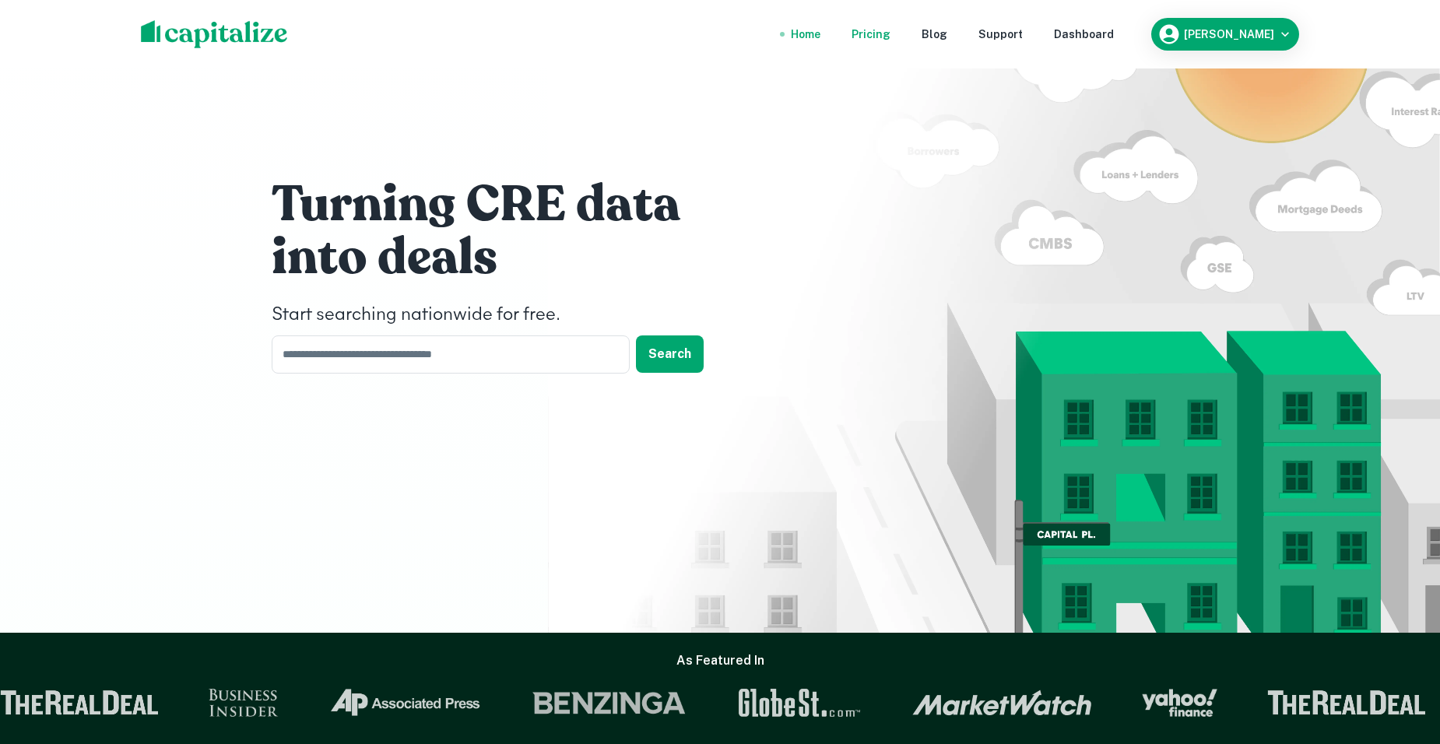
click at [890, 26] on div "Pricing" at bounding box center [870, 34] width 39 height 17
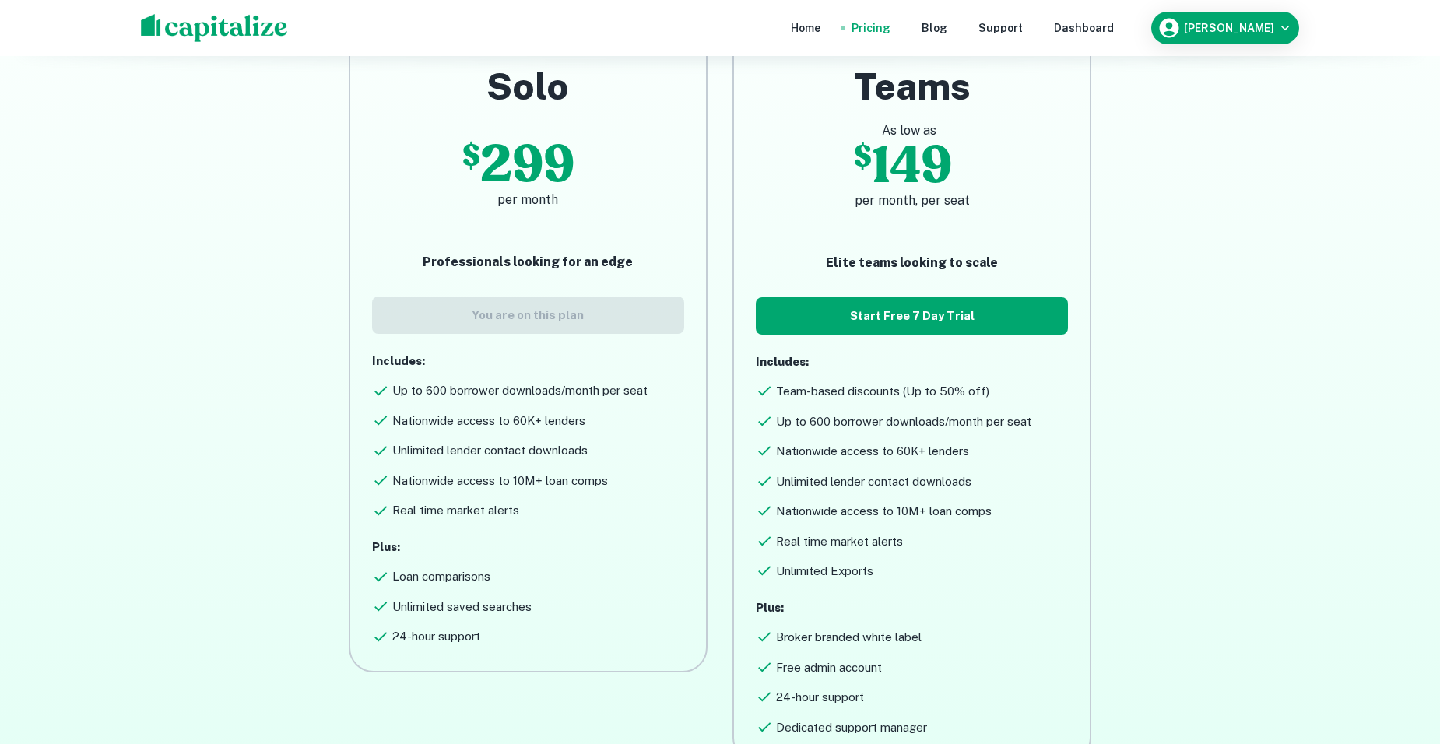
scroll to position [154, 0]
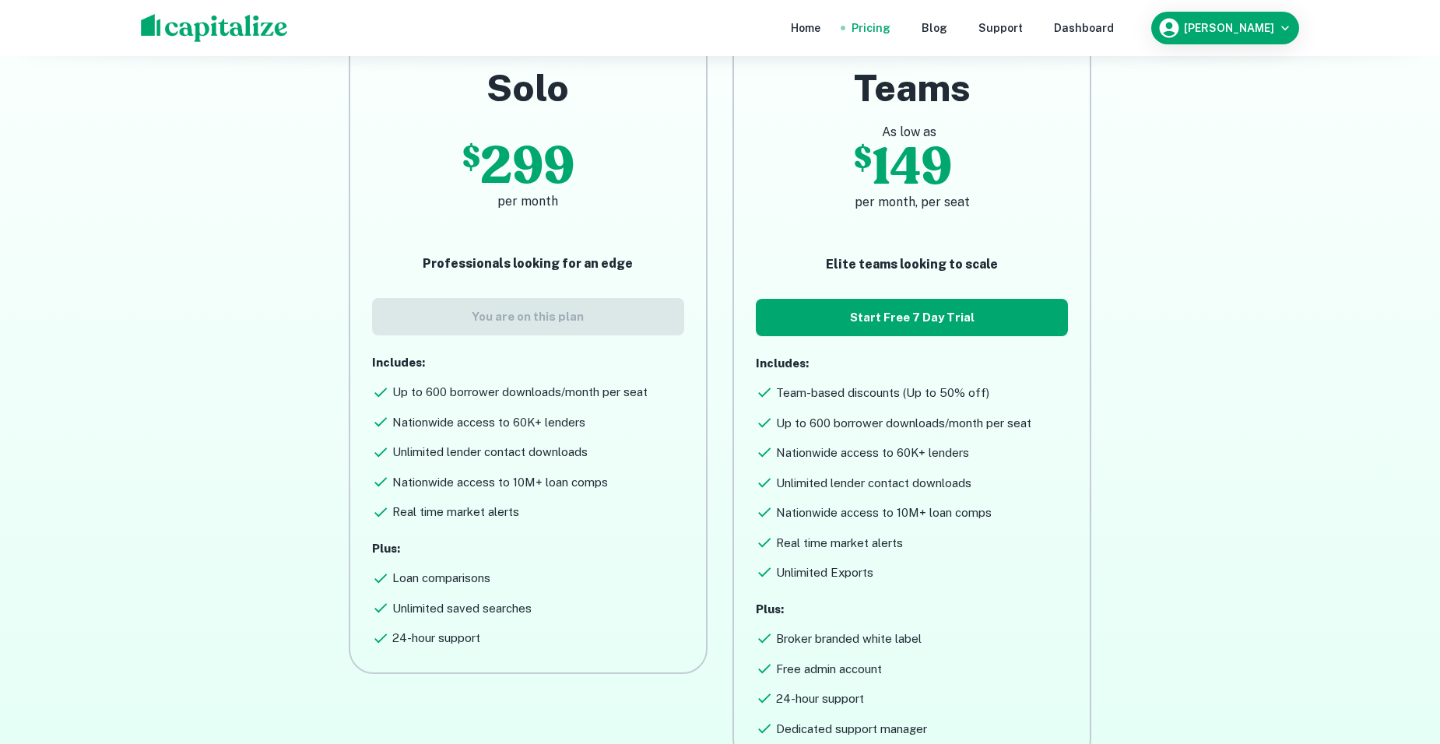
drag, startPoint x: 382, startPoint y: 398, endPoint x: 470, endPoint y: 538, distance: 165.4
click at [470, 538] on div "Solo $ 299 per month Professionals looking for an edge You are on this plan Inc…" at bounding box center [528, 356] width 312 height 582
drag, startPoint x: 511, startPoint y: 549, endPoint x: 379, endPoint y: 467, distance: 154.9
click at [379, 467] on div "Solo $ 299 per month Professionals looking for an edge You are on this plan Inc…" at bounding box center [528, 356] width 312 height 582
drag, startPoint x: 379, startPoint y: 467, endPoint x: 407, endPoint y: 514, distance: 55.1
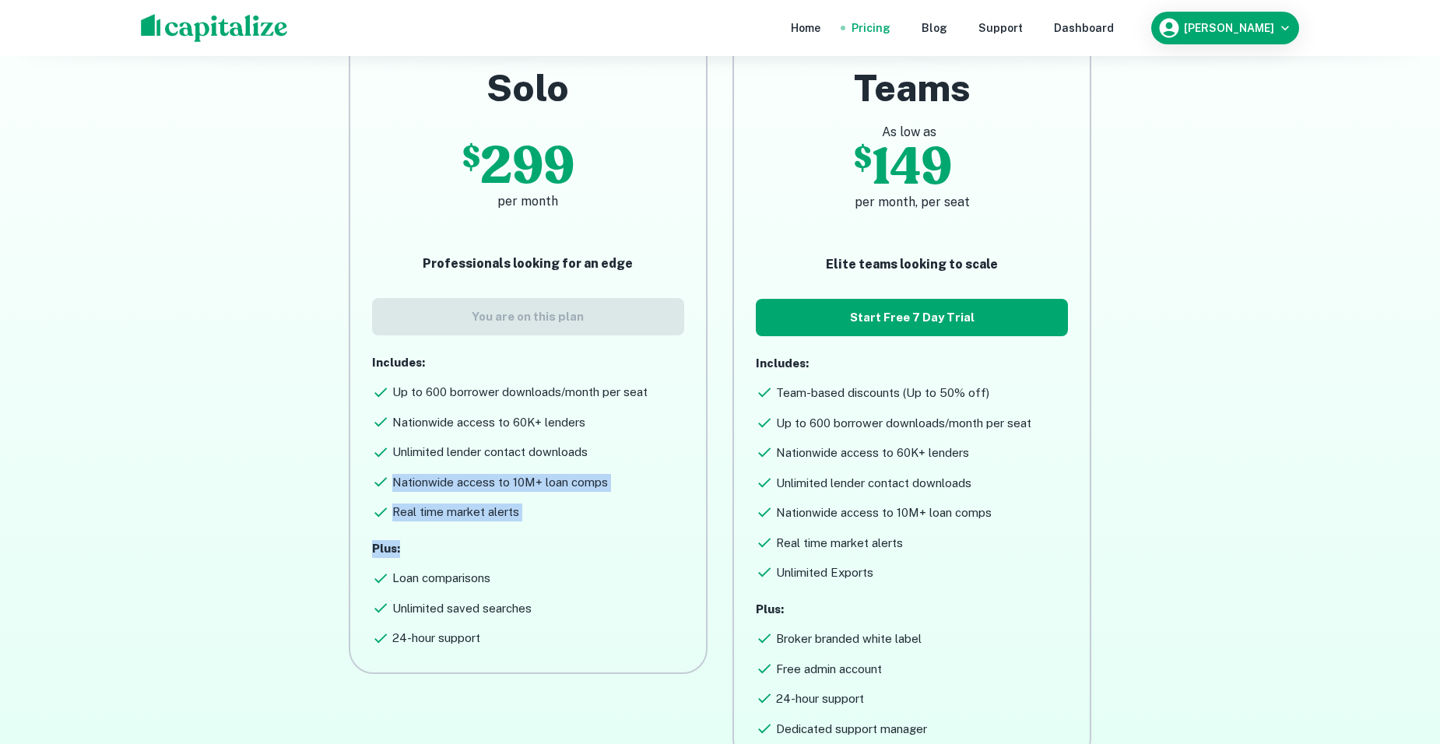
click at [407, 514] on h6 "Real time market alerts" at bounding box center [455, 513] width 127 height 18
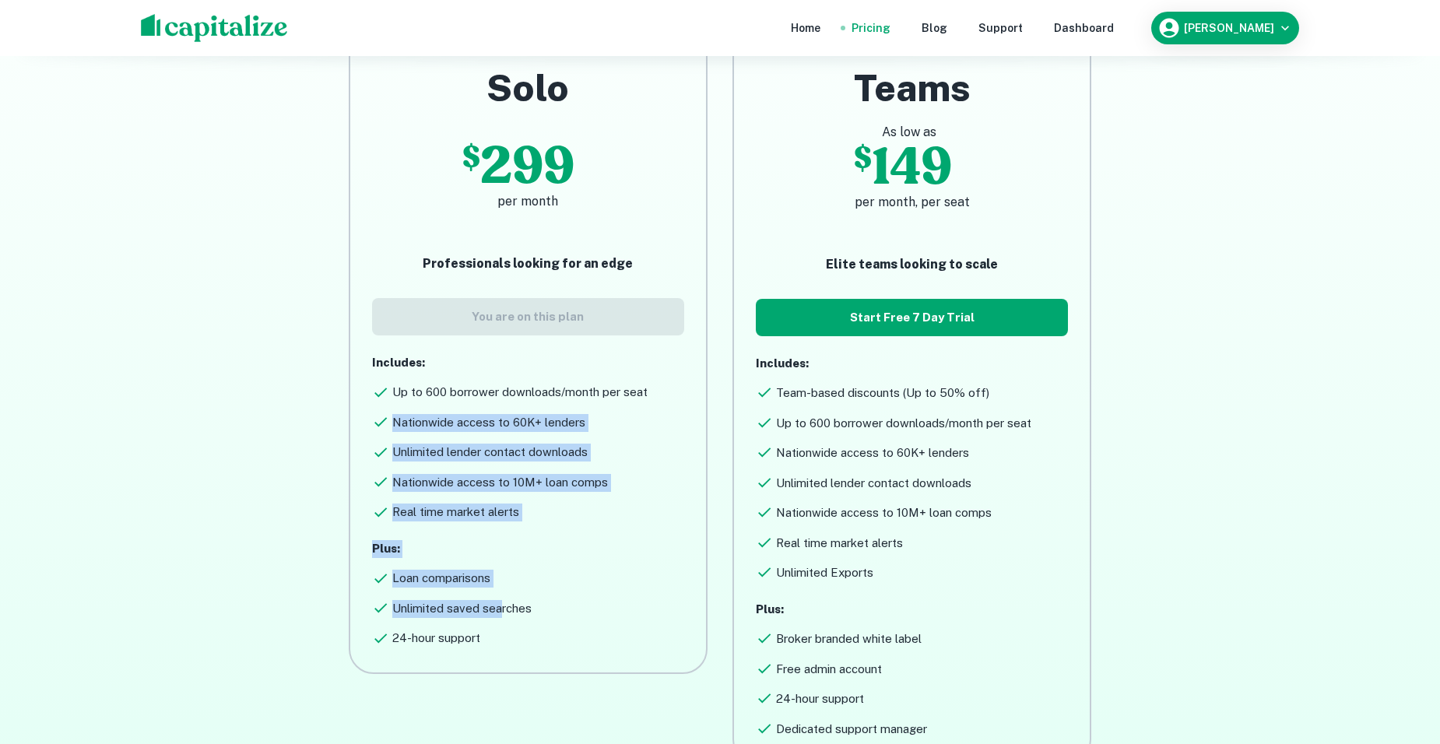
drag, startPoint x: 423, startPoint y: 495, endPoint x: 502, endPoint y: 599, distance: 130.5
click at [502, 599] on div "Solo $ 299 per month Professionals looking for an edge You are on this plan Inc…" at bounding box center [528, 350] width 356 height 644
click at [499, 594] on div "Unlimited saved searches" at bounding box center [528, 606] width 312 height 24
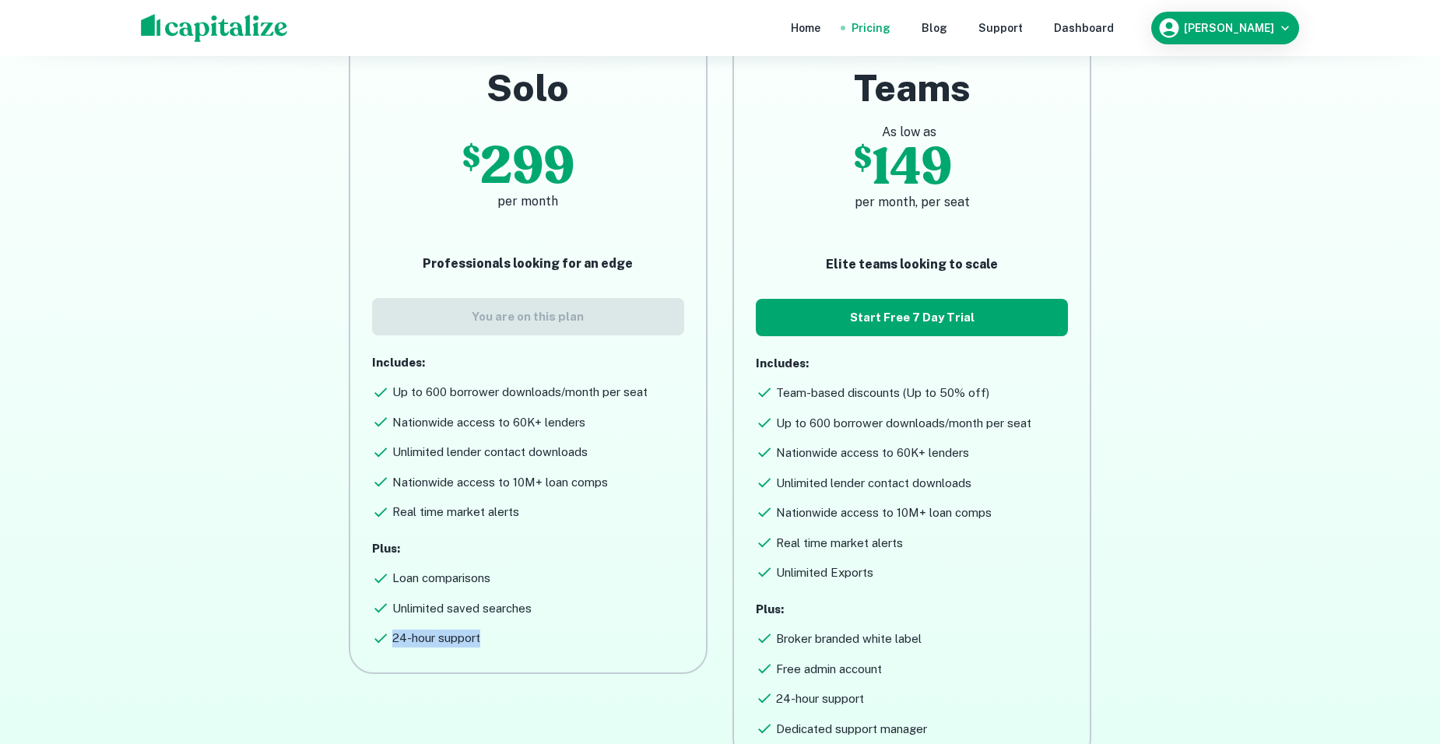
drag, startPoint x: 573, startPoint y: 634, endPoint x: 395, endPoint y: 441, distance: 263.3
click at [409, 464] on div "Solo $ 299 per month Professionals looking for an edge You are on this plan Inc…" at bounding box center [528, 356] width 312 height 582
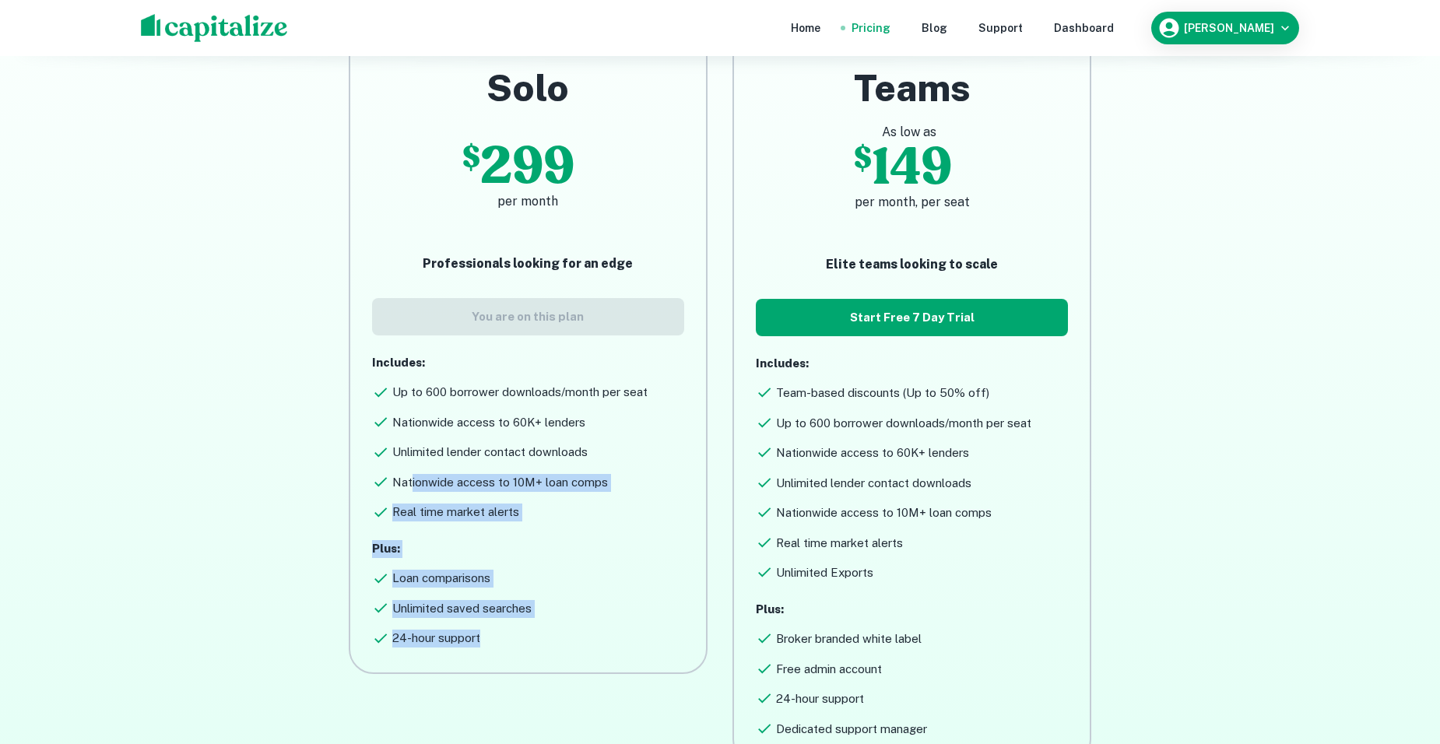
drag, startPoint x: 395, startPoint y: 441, endPoint x: 436, endPoint y: 562, distance: 128.2
click at [443, 585] on h6 "Loan comparisons" at bounding box center [441, 579] width 98 height 18
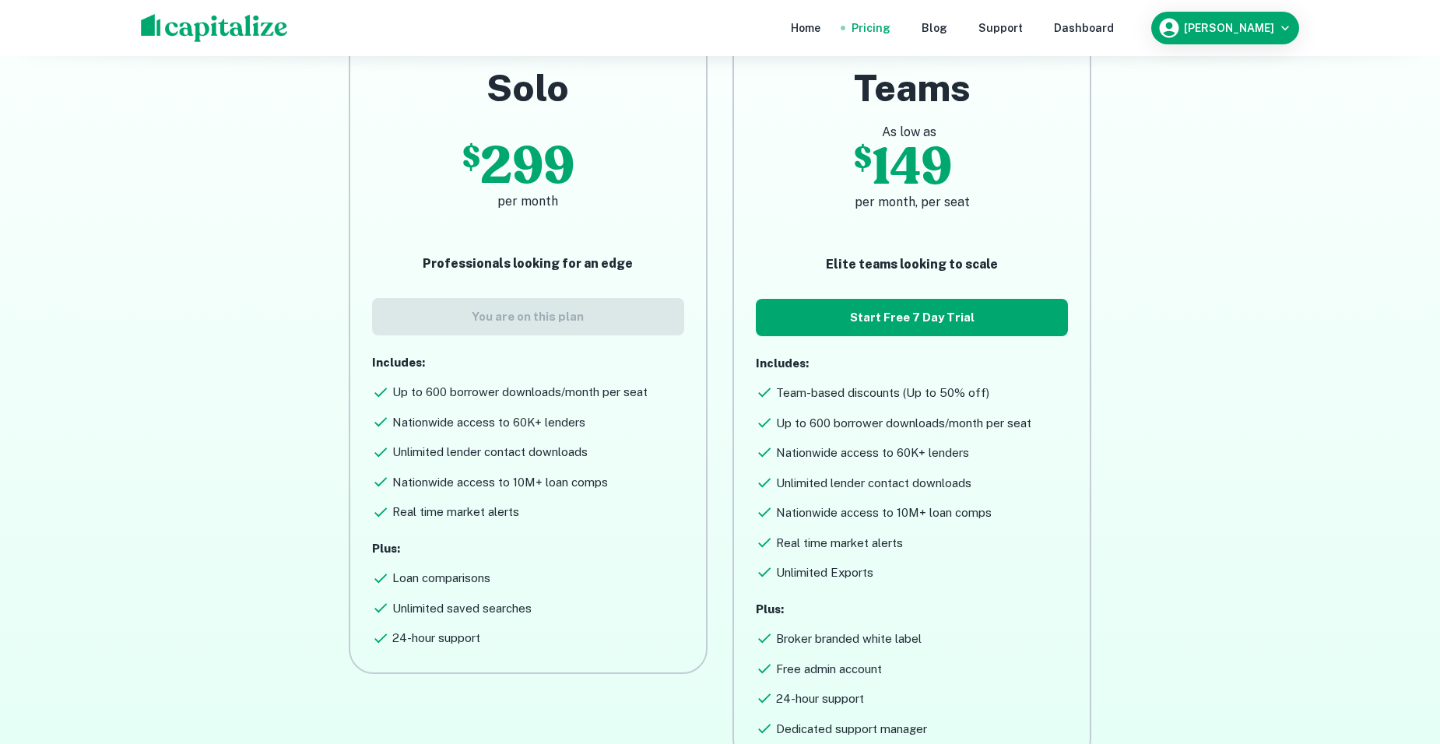
click at [396, 414] on h6 "Nationwide access to 60K+ lenders" at bounding box center [488, 423] width 193 height 18
drag, startPoint x: 385, startPoint y: 396, endPoint x: 564, endPoint y: 528, distance: 222.1
click at [564, 528] on div "Solo $ 299 per month Professionals looking for an edge You are on this plan Inc…" at bounding box center [528, 356] width 312 height 582
drag, startPoint x: 560, startPoint y: 514, endPoint x: 430, endPoint y: 423, distance: 158.7
click at [430, 423] on div "Includes: Up to 600 borrower downloads/month per seat Nationwide access to 60K+…" at bounding box center [528, 437] width 312 height 167
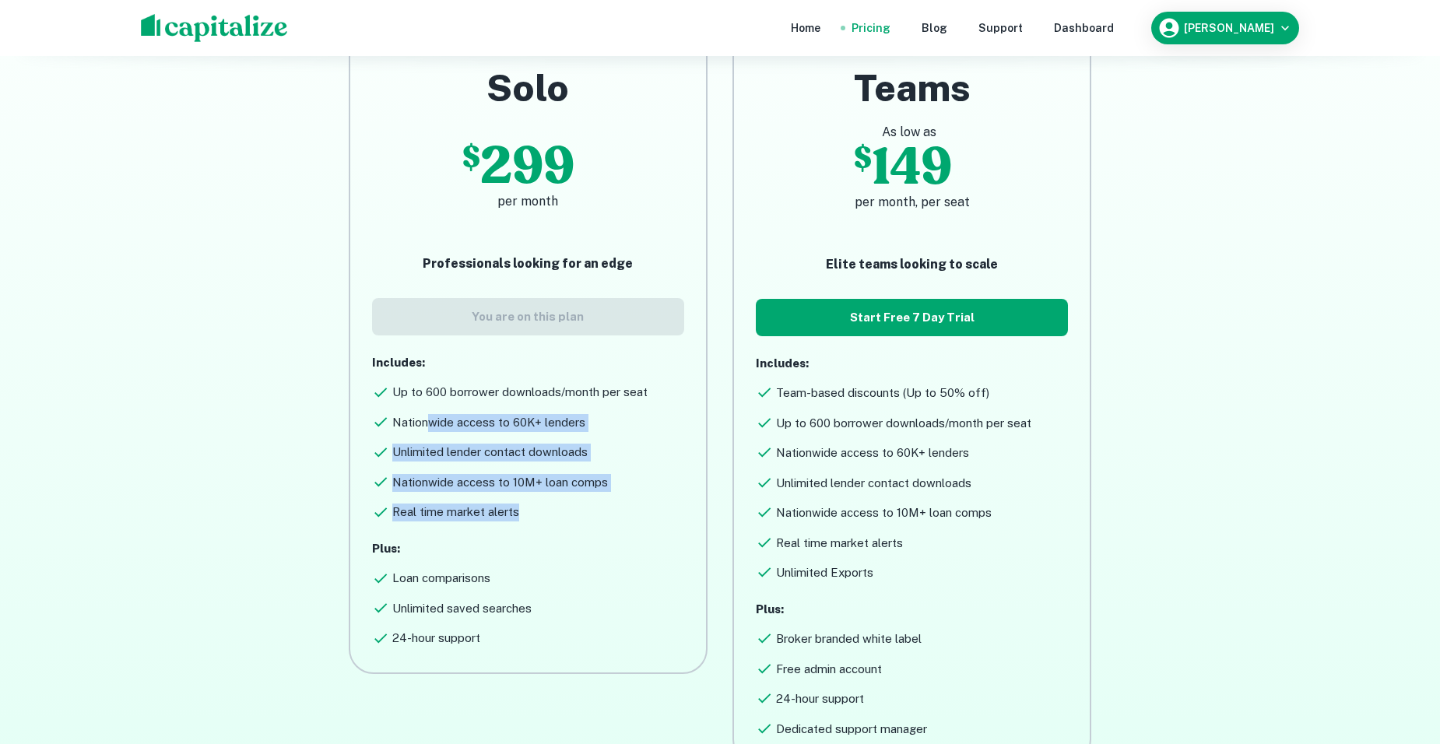
drag, startPoint x: 430, startPoint y: 423, endPoint x: 416, endPoint y: 455, distance: 34.9
click at [416, 455] on h6 "Unlimited lender contact downloads" at bounding box center [489, 453] width 195 height 18
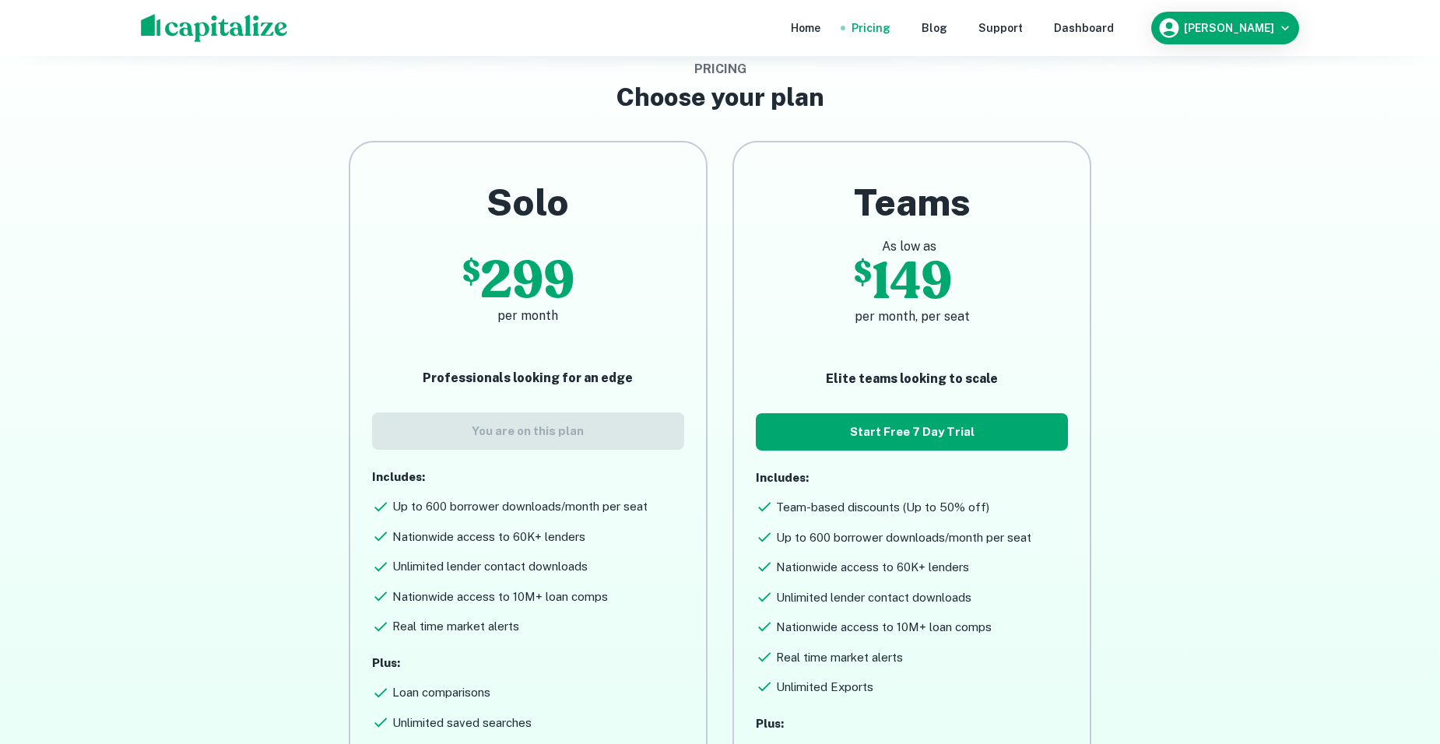
scroll to position [0, 0]
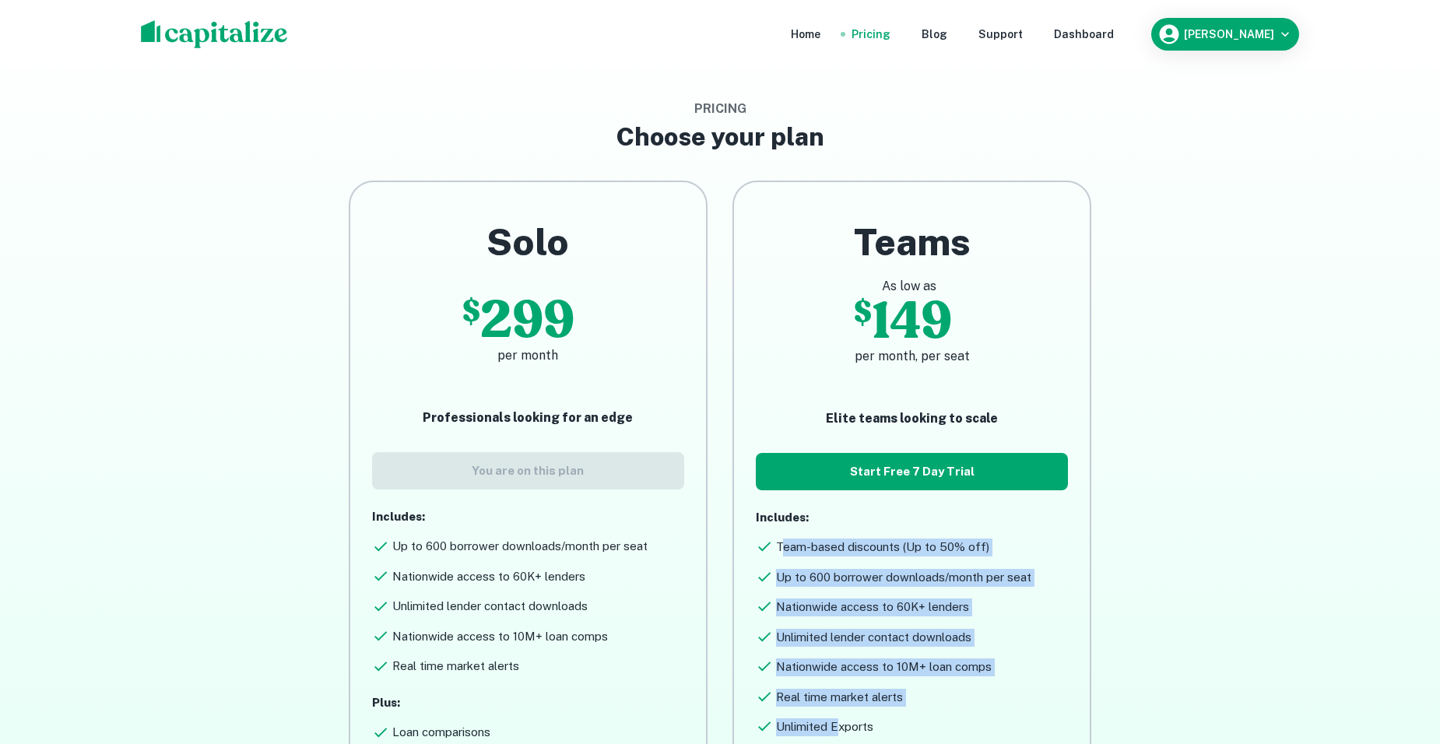
drag, startPoint x: 783, startPoint y: 552, endPoint x: 840, endPoint y: 713, distance: 170.8
click at [840, 713] on div "Includes: Team-based discounts (Up to 50% off) Up to 600 borrower downloads/mon…" at bounding box center [912, 622] width 312 height 227
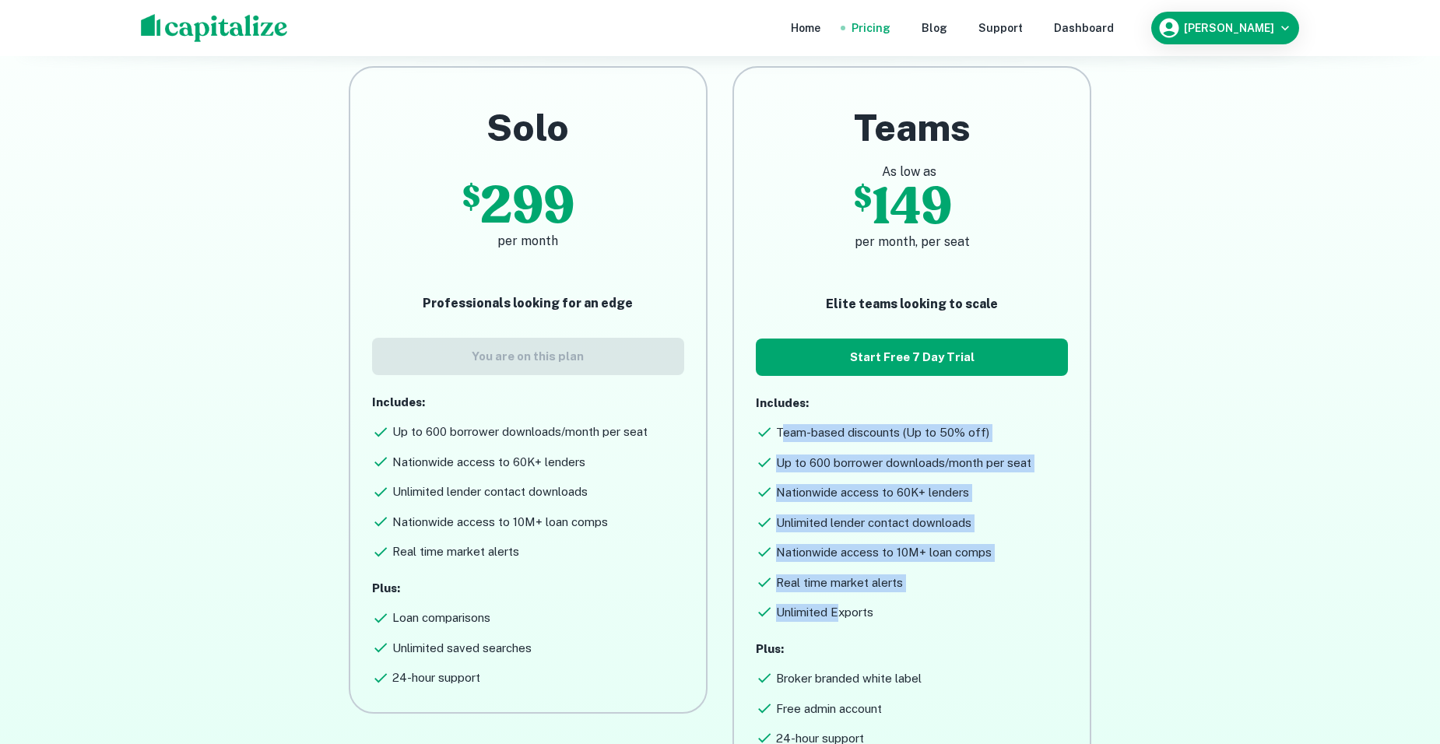
scroll to position [233, 0]
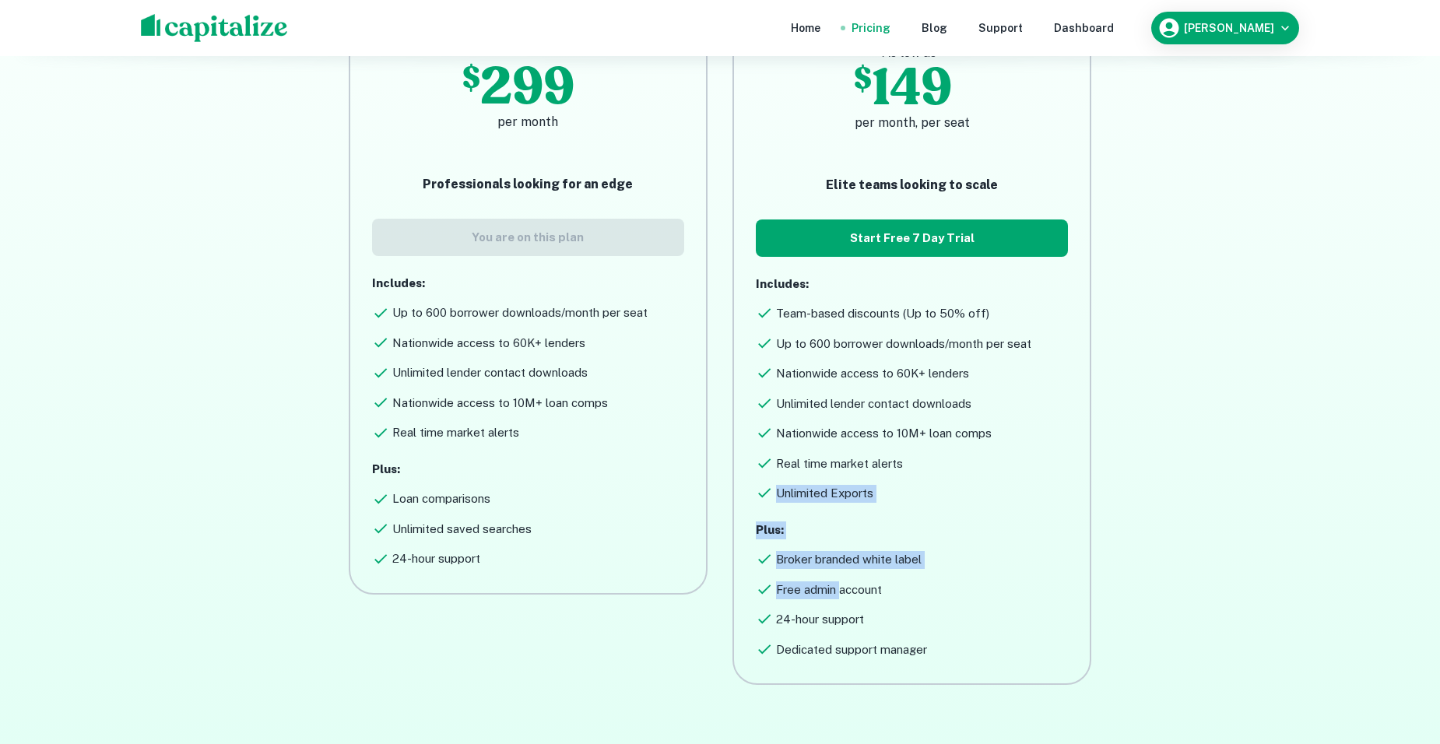
drag, startPoint x: 838, startPoint y: 576, endPoint x: 767, endPoint y: 490, distance: 112.2
click at [767, 490] on div "Teams As low as $ 149 per month, per seat Elite teams looking to scale Start Fr…" at bounding box center [912, 322] width 312 height 672
drag, startPoint x: 767, startPoint y: 490, endPoint x: 783, endPoint y: 564, distance: 75.7
click at [783, 564] on h6 "Broker branded white label" at bounding box center [849, 560] width 146 height 18
drag, startPoint x: 844, startPoint y: 635, endPoint x: 862, endPoint y: 662, distance: 31.9
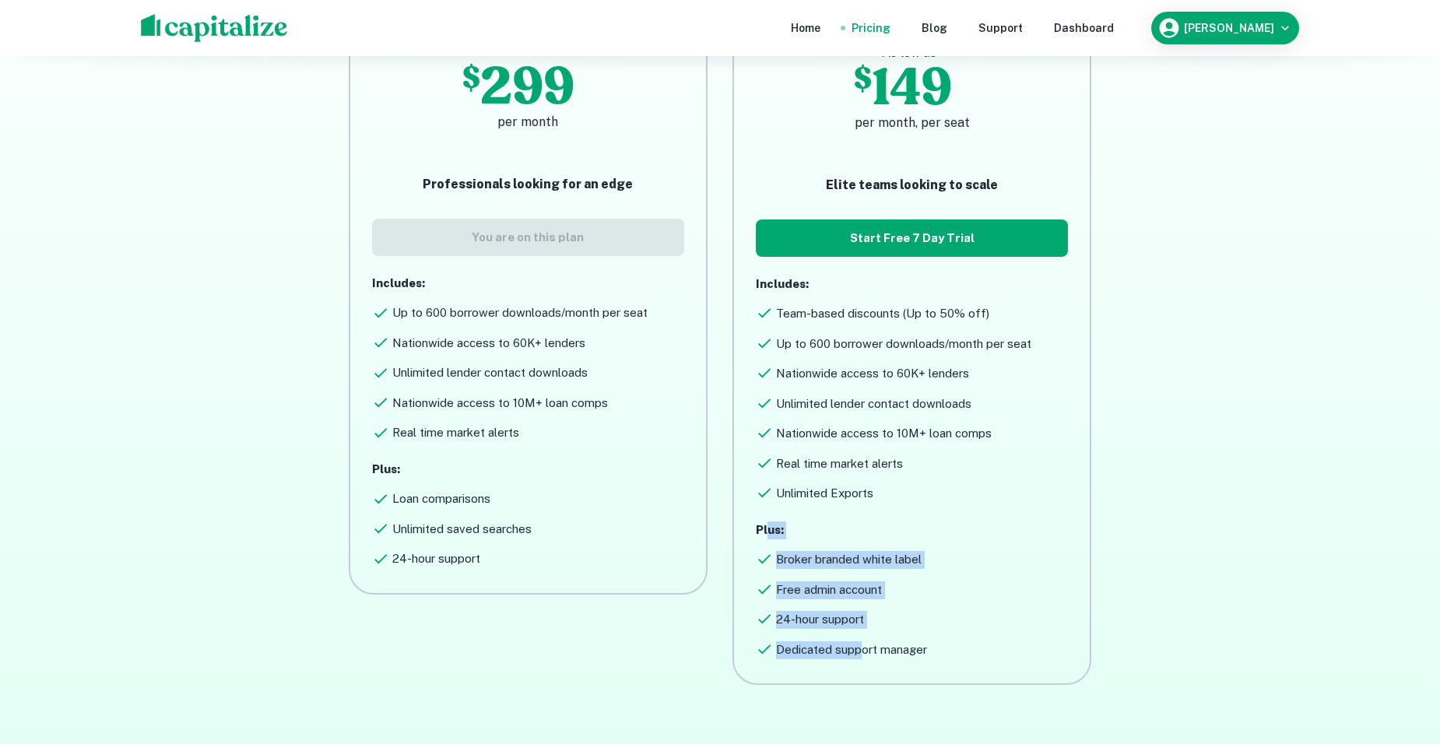
click at [862, 662] on div "Teams As low as $ 149 per month, per seat Elite teams looking to scale Start Fr…" at bounding box center [912, 316] width 356 height 735
click at [859, 659] on div "Teams As low as $ 149 per month, per seat Elite teams looking to scale Start Fr…" at bounding box center [912, 316] width 356 height 735
drag, startPoint x: 924, startPoint y: 655, endPoint x: 800, endPoint y: 581, distance: 143.8
click at [800, 581] on div "Plus: Broker branded white label Free admin account 24-hour support Dedicated s…" at bounding box center [912, 590] width 312 height 138
drag, startPoint x: 800, startPoint y: 581, endPoint x: 790, endPoint y: 570, distance: 15.4
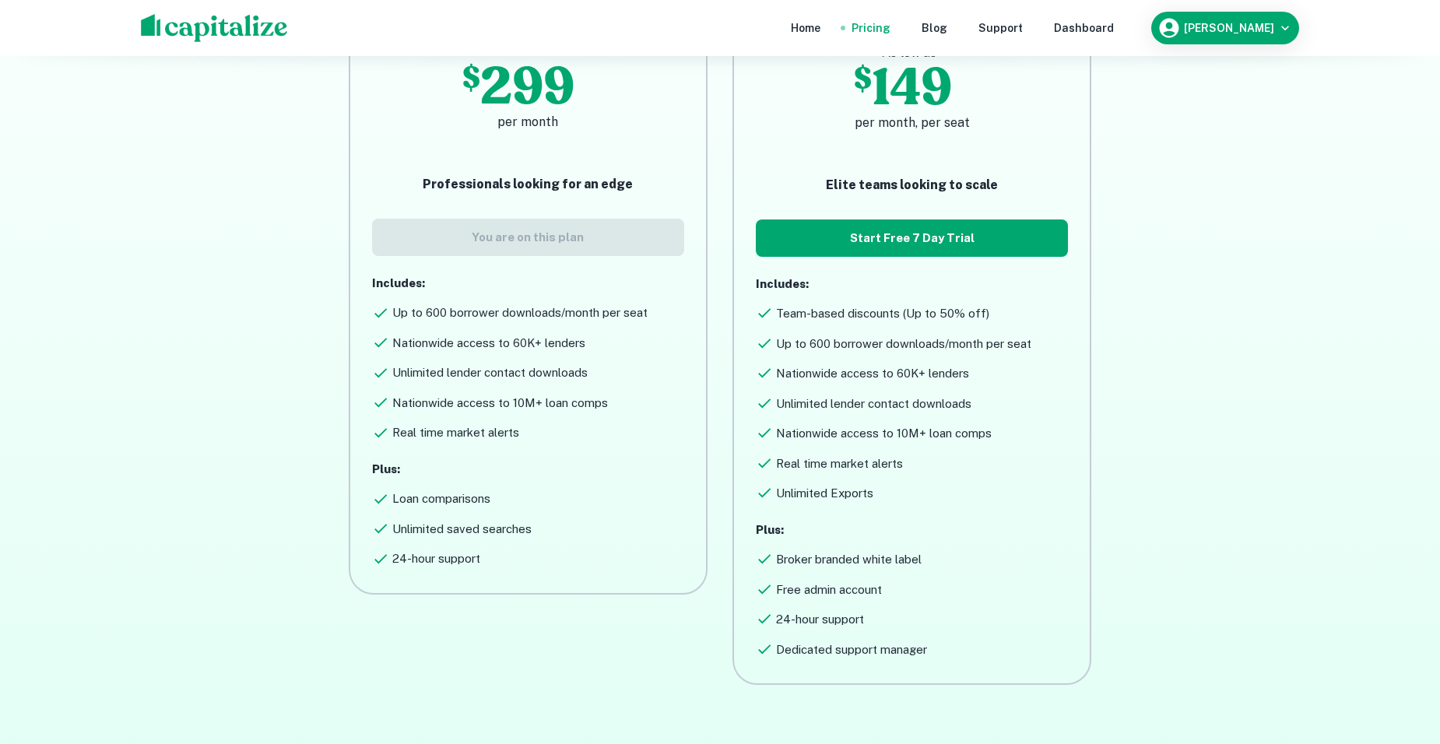
click at [790, 570] on div "Plus: Broker branded white label Free admin account 24-hour support Dedicated s…" at bounding box center [912, 590] width 312 height 138
drag, startPoint x: 762, startPoint y: 539, endPoint x: 850, endPoint y: 681, distance: 166.7
click at [850, 681] on div "Teams As low as $ 149 per month, per seat Elite teams looking to scale Start Fr…" at bounding box center [912, 316] width 356 height 735
click at [850, 679] on div "Teams As low as $ 149 per month, per seat Elite teams looking to scale Start Fr…" at bounding box center [912, 316] width 356 height 735
drag, startPoint x: 898, startPoint y: 643, endPoint x: 823, endPoint y: 582, distance: 96.3
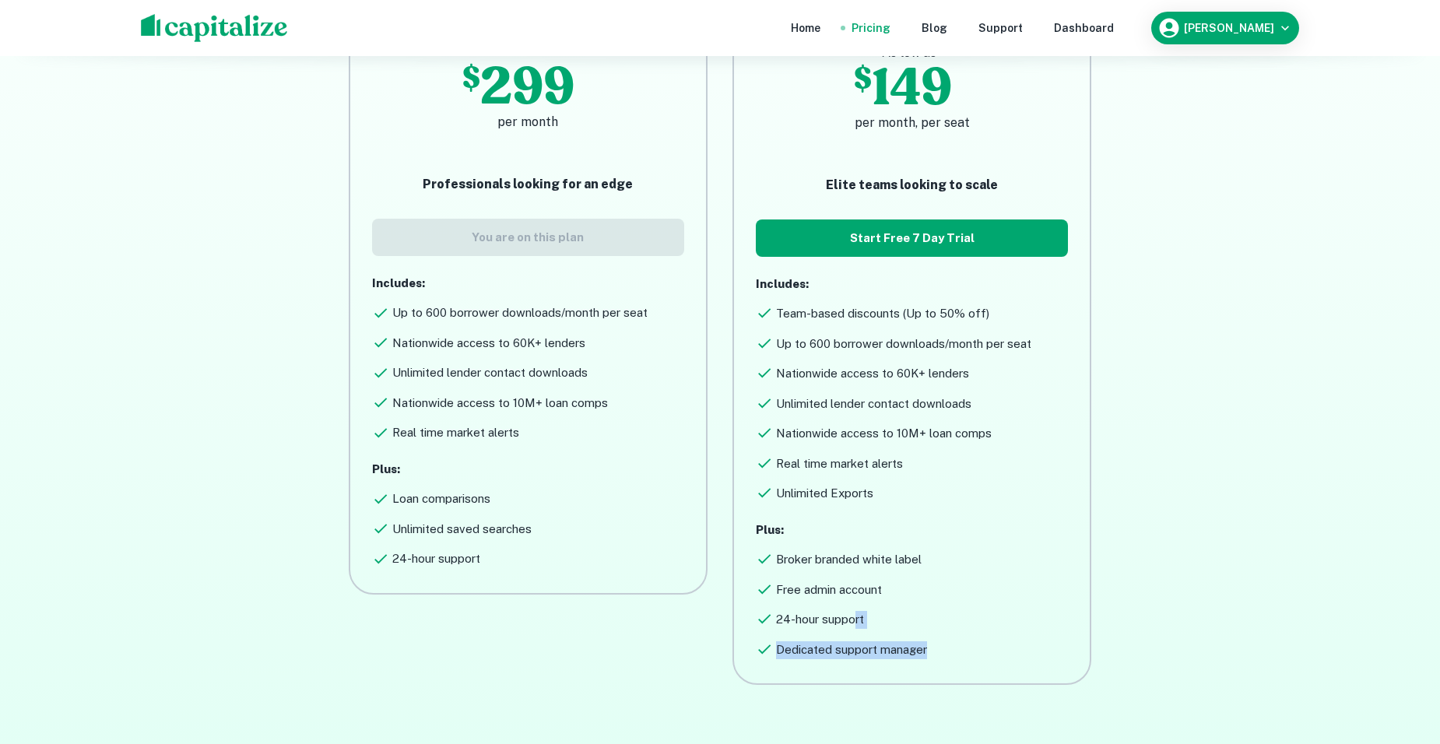
click at [823, 582] on div "Teams As low as $ 149 per month, per seat Elite teams looking to scale Start Fr…" at bounding box center [912, 316] width 356 height 735
drag, startPoint x: 823, startPoint y: 582, endPoint x: 783, endPoint y: 569, distance: 42.6
click at [786, 579] on div "Free admin account" at bounding box center [912, 587] width 312 height 24
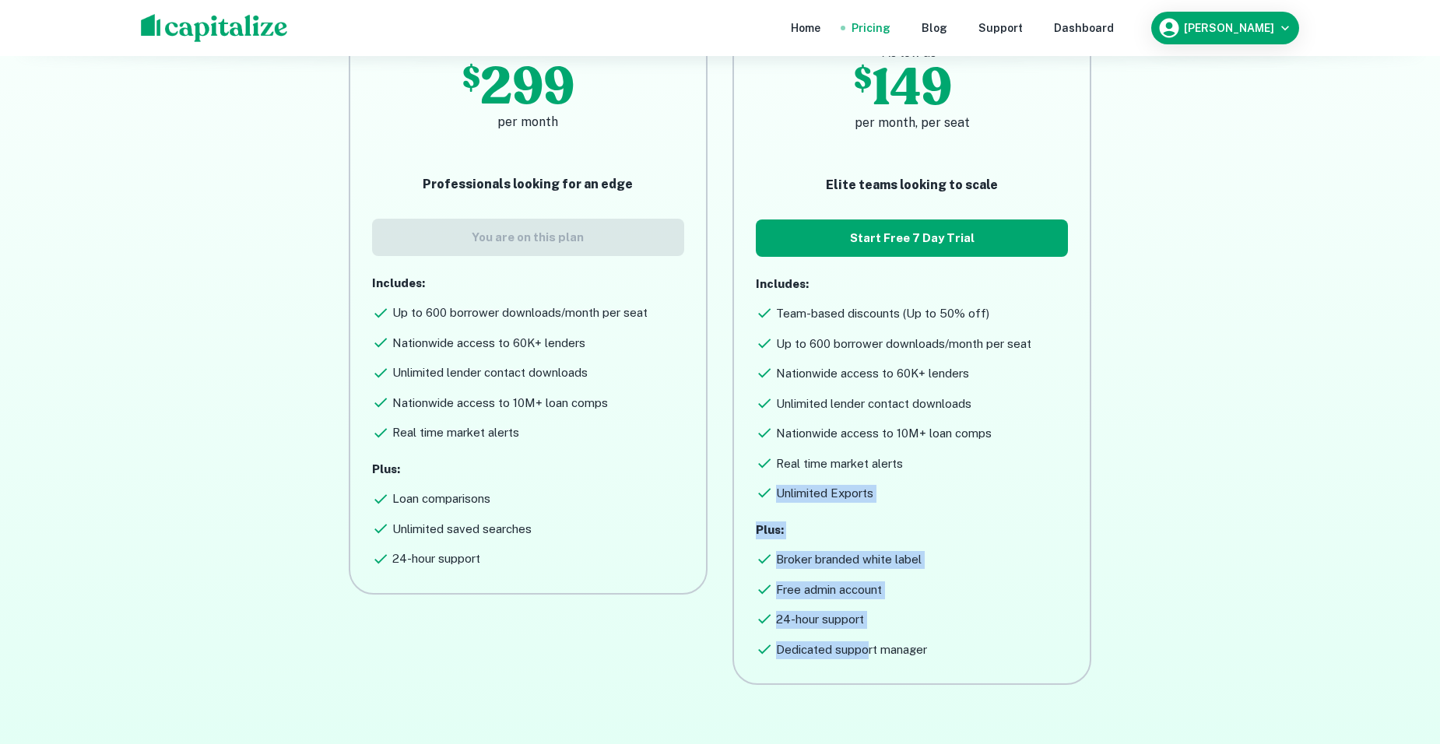
drag, startPoint x: 754, startPoint y: 486, endPoint x: 870, endPoint y: 663, distance: 212.0
click at [870, 663] on div "Teams As low as $ 149 per month, per seat Elite teams looking to scale Start Fr…" at bounding box center [912, 316] width 356 height 735
drag, startPoint x: 870, startPoint y: 663, endPoint x: 831, endPoint y: 630, distance: 50.8
click at [831, 630] on div "Plus: Broker branded white label Free admin account 24-hour support Dedicated s…" at bounding box center [912, 590] width 312 height 138
drag, startPoint x: 895, startPoint y: 615, endPoint x: 800, endPoint y: 525, distance: 131.0
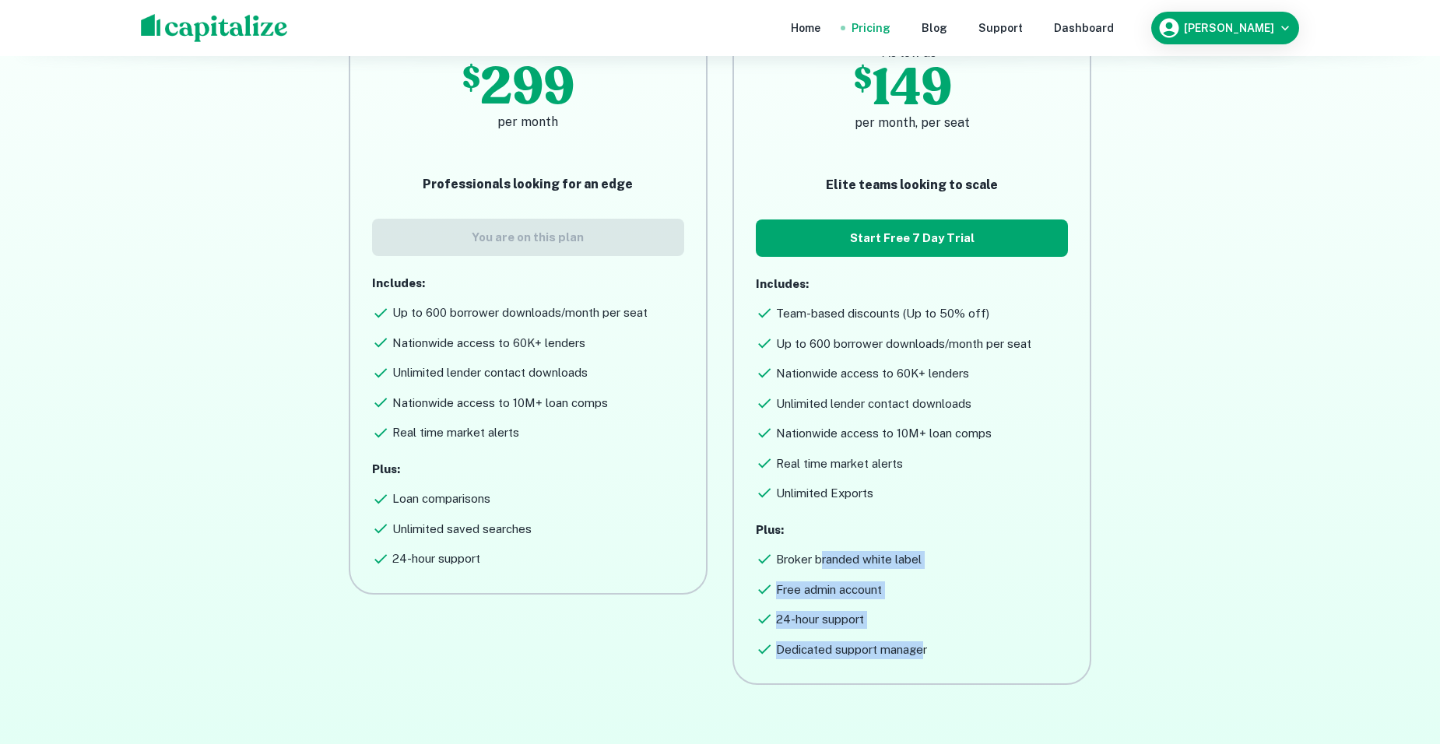
click at [800, 525] on div "Plus: Broker branded white label Free admin account 24-hour support Dedicated s…" at bounding box center [912, 590] width 312 height 138
drag
click at [770, 595] on icon at bounding box center [764, 589] width 17 height 17
click at [754, 528] on div "Teams As low as $ 149 per month, per seat Elite teams looking to scale Start Fr…" at bounding box center [912, 316] width 356 height 735
click at [879, 620] on div "Teams As low as $ 149 per month, per seat Elite teams looking to scale Start Fr…" at bounding box center [912, 316] width 356 height 735
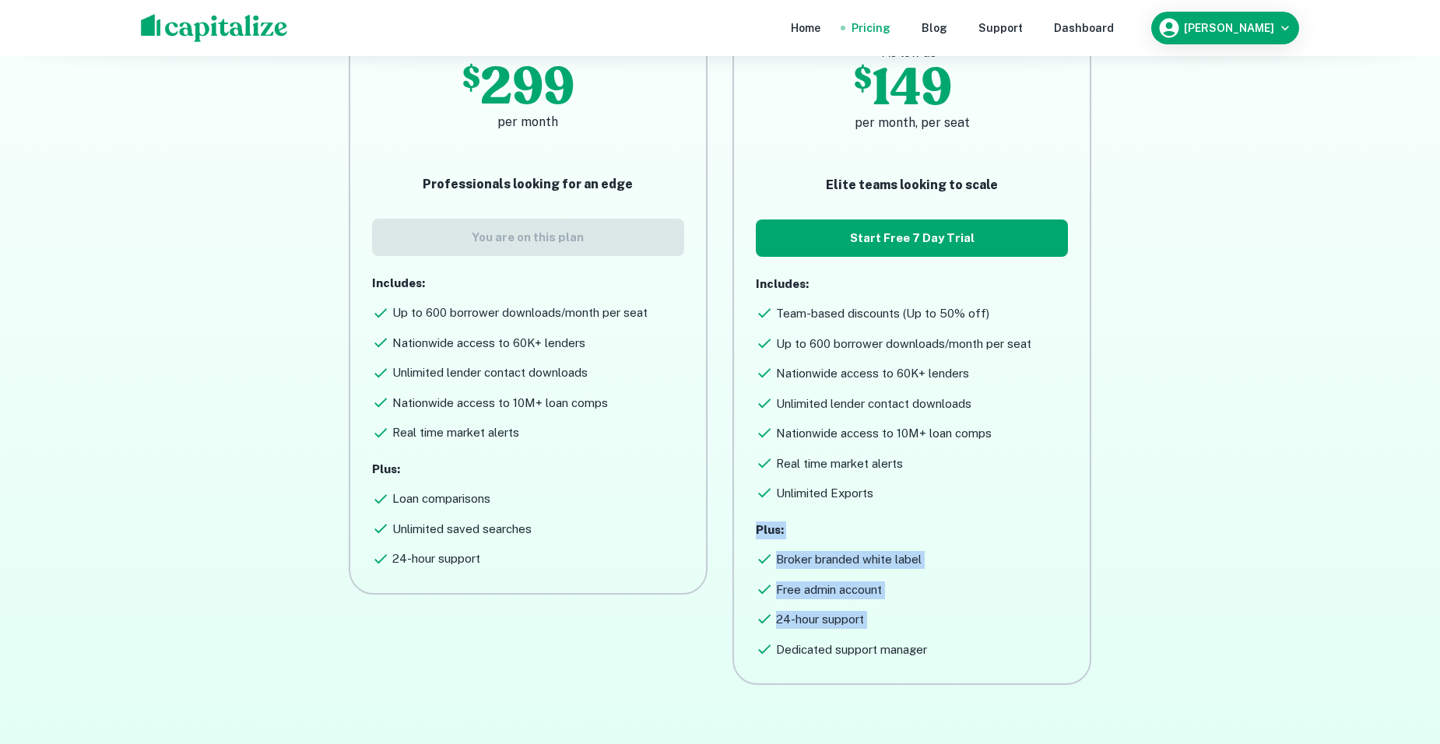
click at [879, 620] on div "24-hour support" at bounding box center [912, 617] width 312 height 24
click at [737, 532] on div "Teams As low as $ 149 per month, per seat Elite teams looking to scale Start Fr…" at bounding box center [912, 316] width 356 height 735
click at [757, 578] on div "Free admin account" at bounding box center [912, 587] width 312 height 24
click at [932, 630] on div "Teams As low as $ 149 per month, per seat Elite teams looking to scale Start Fr…" at bounding box center [912, 316] width 356 height 735
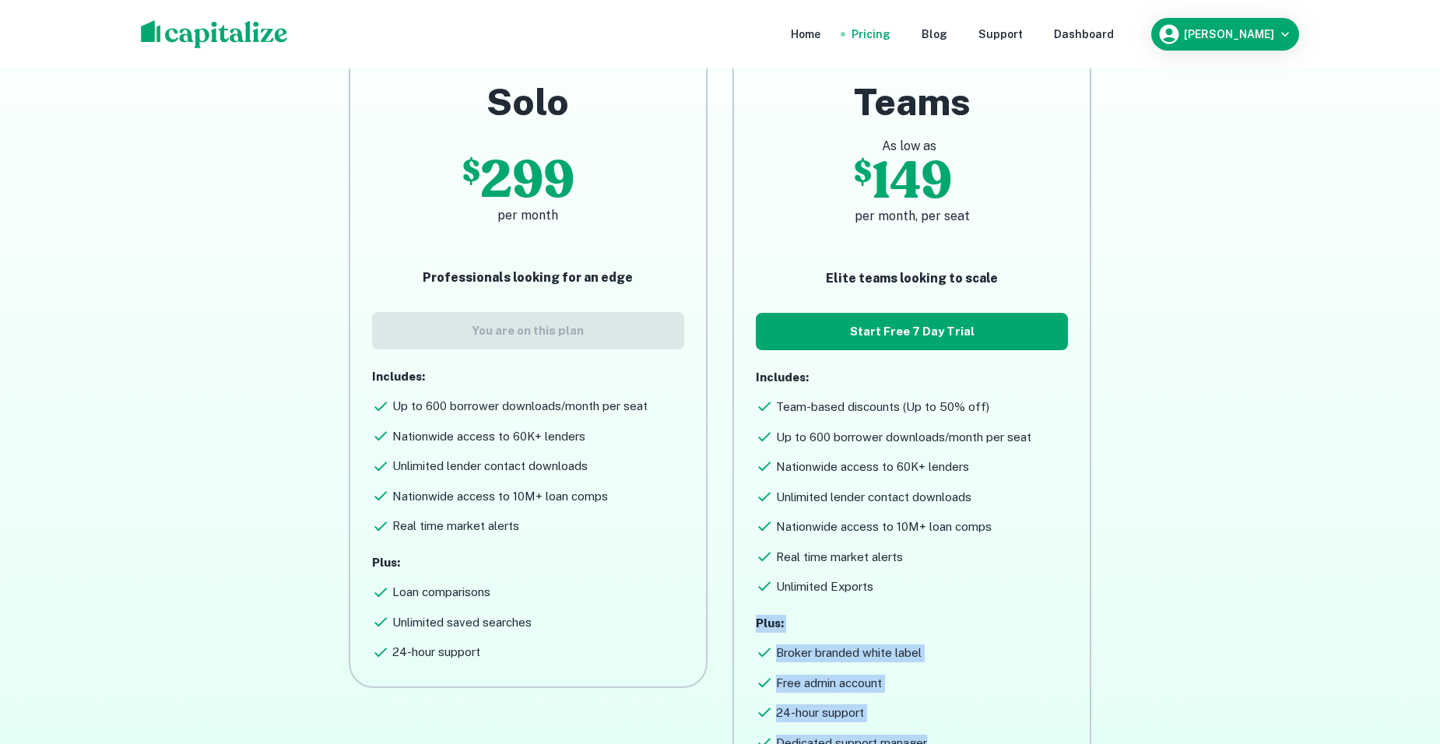
scroll to position [0, 0]
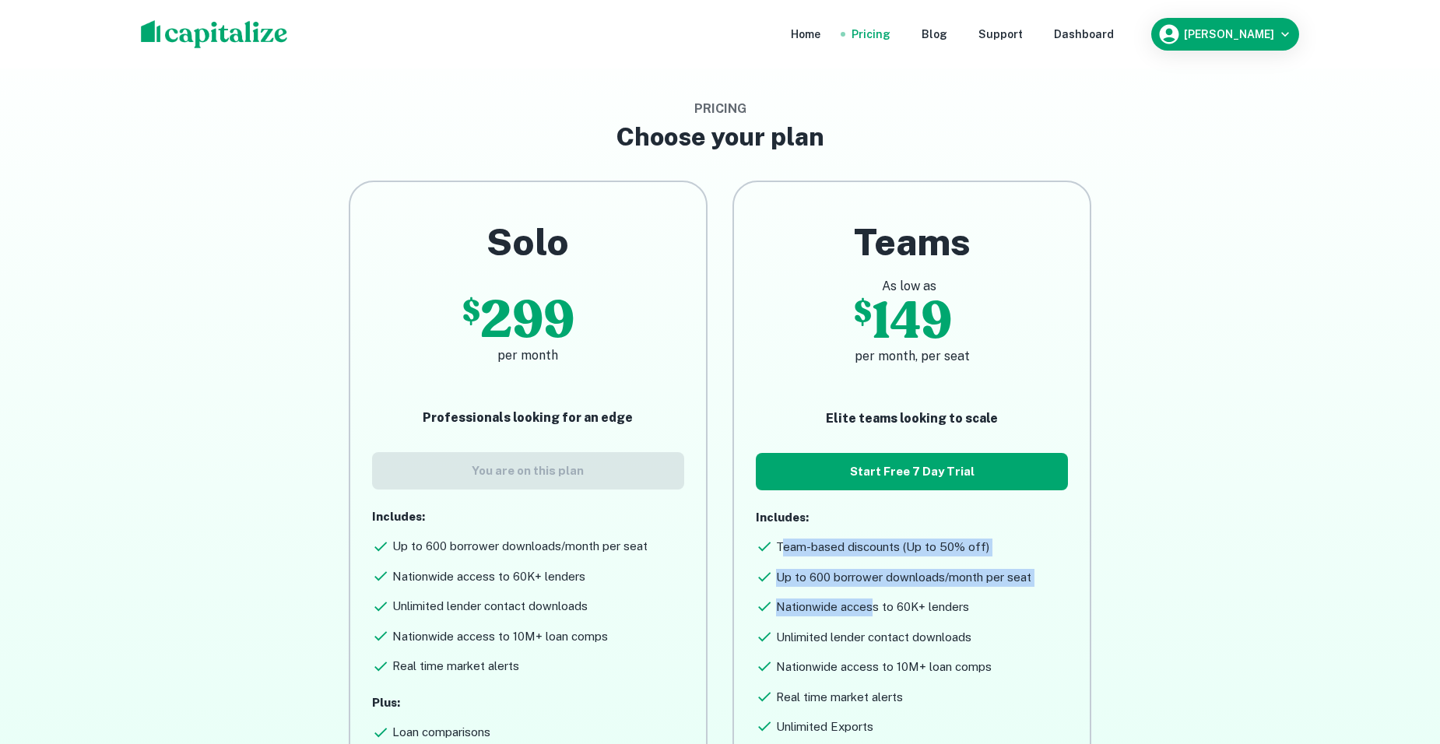
drag, startPoint x: 779, startPoint y: 554, endPoint x: 869, endPoint y: 616, distance: 109.2
click at [869, 616] on div "Includes: Team-based discounts (Up to 50% off) Up to 600 borrower downloads/mon…" at bounding box center [912, 622] width 312 height 227
click at [869, 616] on h6 "Nationwide access to 60K+ lenders" at bounding box center [872, 608] width 193 height 18
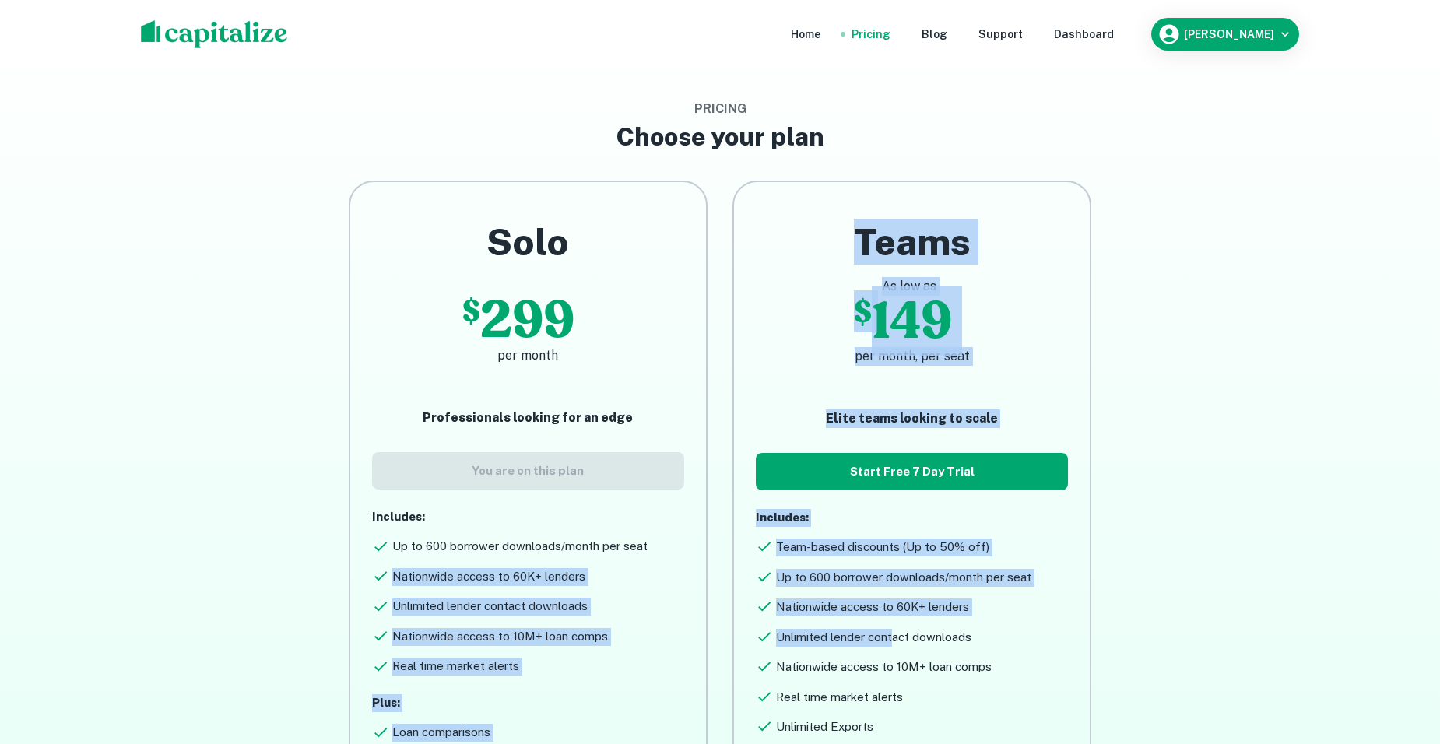
drag, startPoint x: 892, startPoint y: 631, endPoint x: 703, endPoint y: 549, distance: 206.0
click at [703, 549] on div "Solo $ 299 per month Professionals looking for an edge You are on this plan Inc…" at bounding box center [708, 537] width 922 height 763
drag, startPoint x: 703, startPoint y: 549, endPoint x: 747, endPoint y: 616, distance: 80.3
click at [747, 616] on div "Teams As low as $ 149 per month, per seat Elite teams looking to scale Start Fr…" at bounding box center [912, 549] width 356 height 735
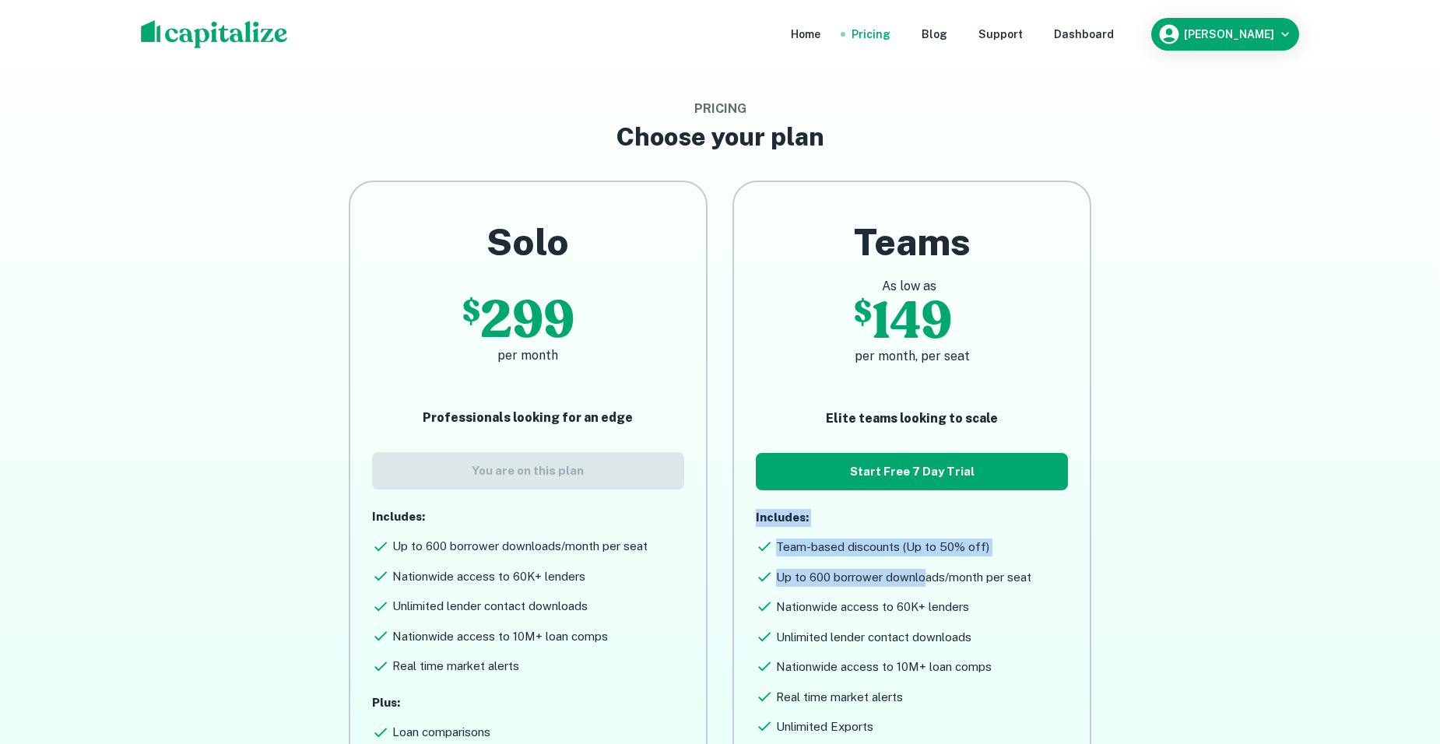
click at [923, 582] on div "Teams As low as $ 149 per month, per seat Elite teams looking to scale Start Fr…" at bounding box center [912, 549] width 356 height 735
click at [923, 582] on h6 "Up to 600 borrower downloads/month per seat" at bounding box center [903, 578] width 255 height 18
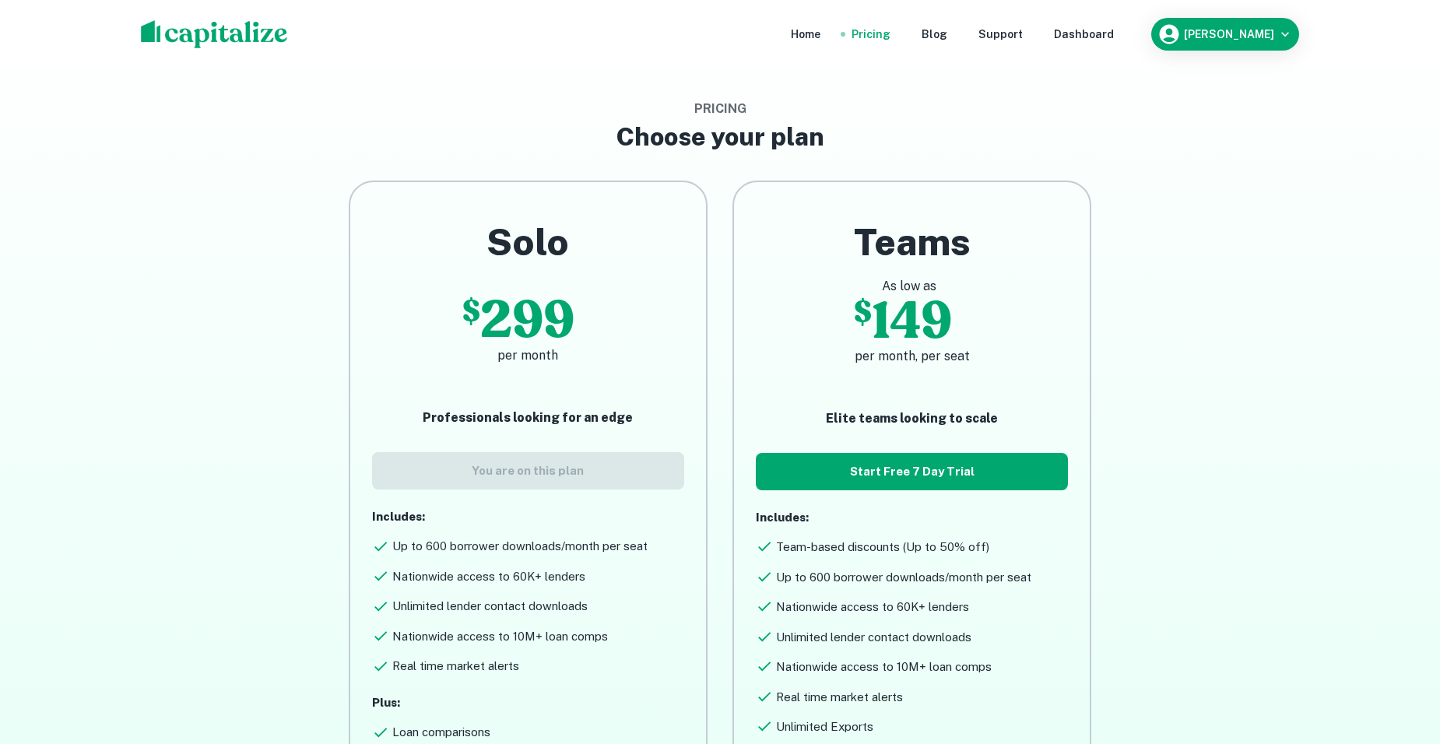
click at [876, 634] on h6 "Unlimited lender contact downloads" at bounding box center [873, 638] width 195 height 18
click at [1254, 40] on div "[PERSON_NAME]" at bounding box center [1224, 34] width 135 height 23
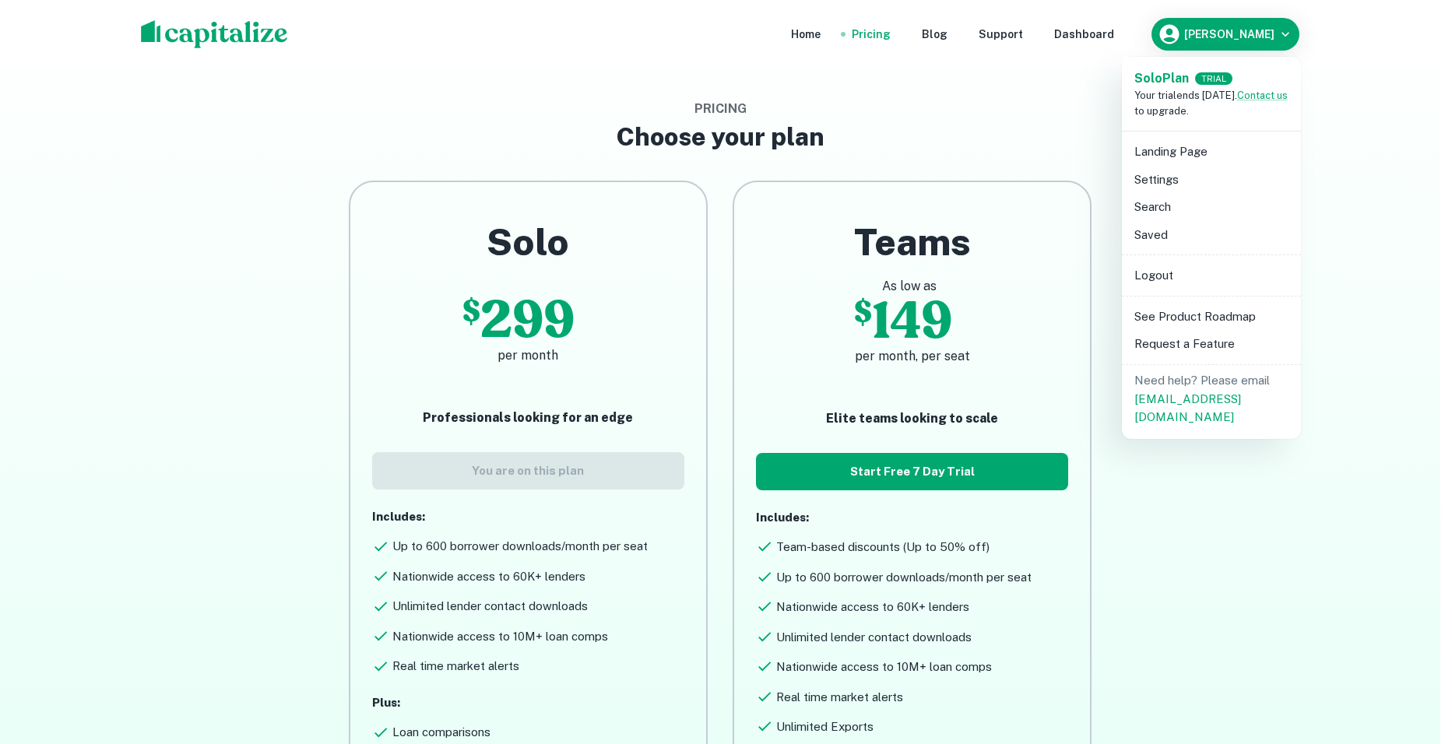
click at [1252, 37] on div at bounding box center [726, 372] width 1452 height 744
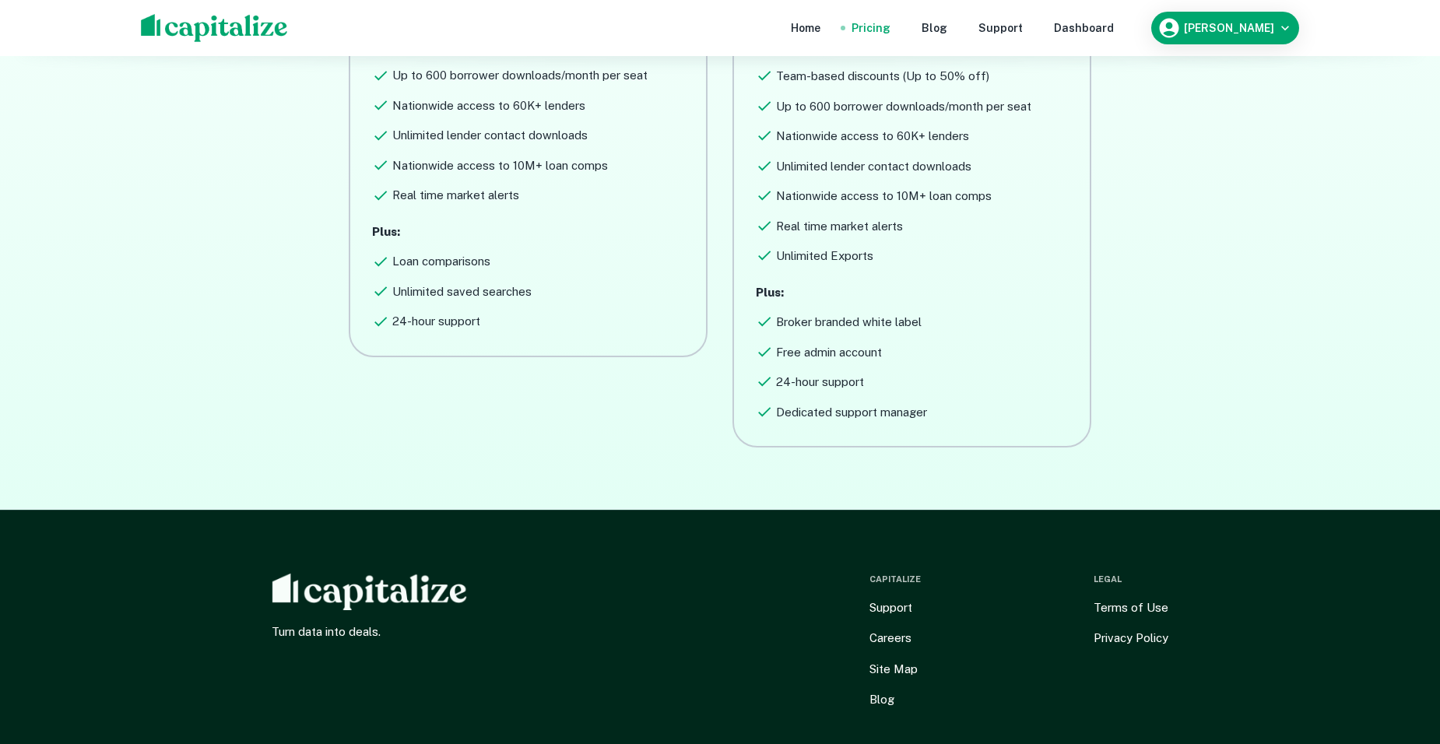
scroll to position [543, 0]
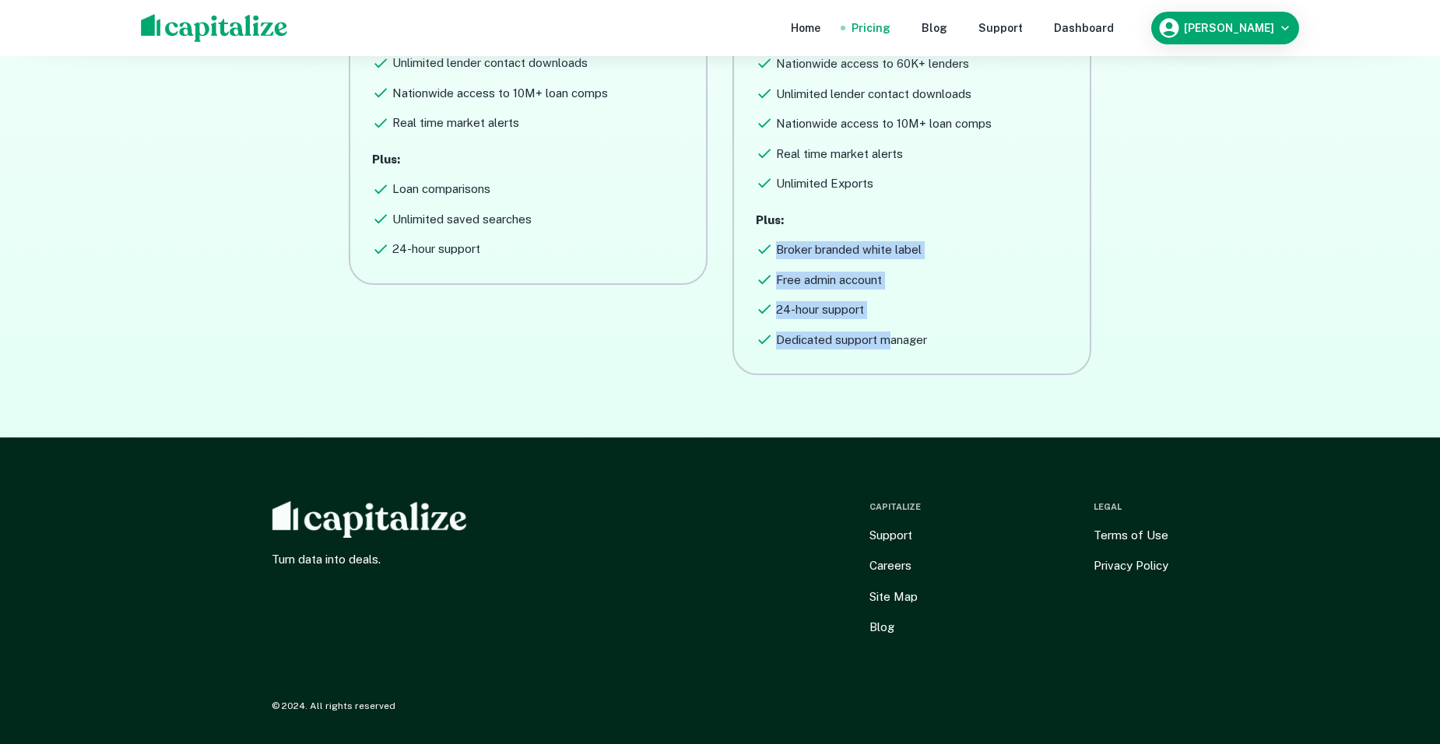
click at [779, 243] on div "Plus: Broker branded white label Free admin account 24-hour support Dedicated s…" at bounding box center [912, 281] width 312 height 138
click at [779, 243] on h6 "Broker branded white label" at bounding box center [849, 250] width 146 height 18
click at [927, 347] on div "Teams As low as $ 149 per month, per seat Elite teams looking to scale Start Fr…" at bounding box center [912, 6] width 356 height 735
click at [927, 347] on div "Dedicated support manager" at bounding box center [912, 337] width 312 height 24
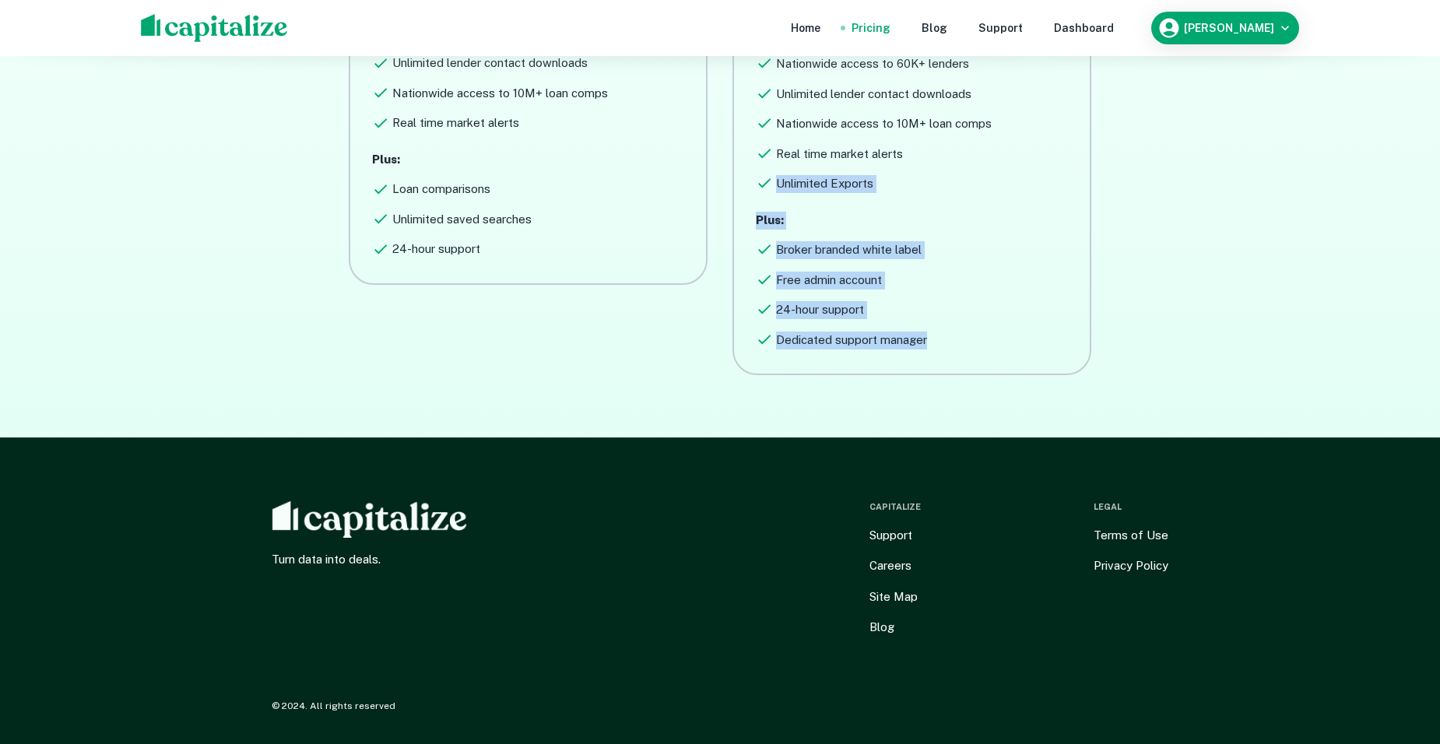
click at [755, 201] on div "Teams As low as $ 149 per month, per seat Elite teams looking to scale Start Fr…" at bounding box center [912, 6] width 356 height 735
click at [826, 304] on h6 "24-hour support" at bounding box center [820, 310] width 88 height 18
click at [759, 193] on div "Teams As low as $ 149 per month, per seat Elite teams looking to scale Start Fr…" at bounding box center [912, 12] width 312 height 672
click at [743, 199] on div "Teams As low as $ 149 per month, per seat Elite teams looking to scale Start Fr…" at bounding box center [912, 6] width 356 height 735
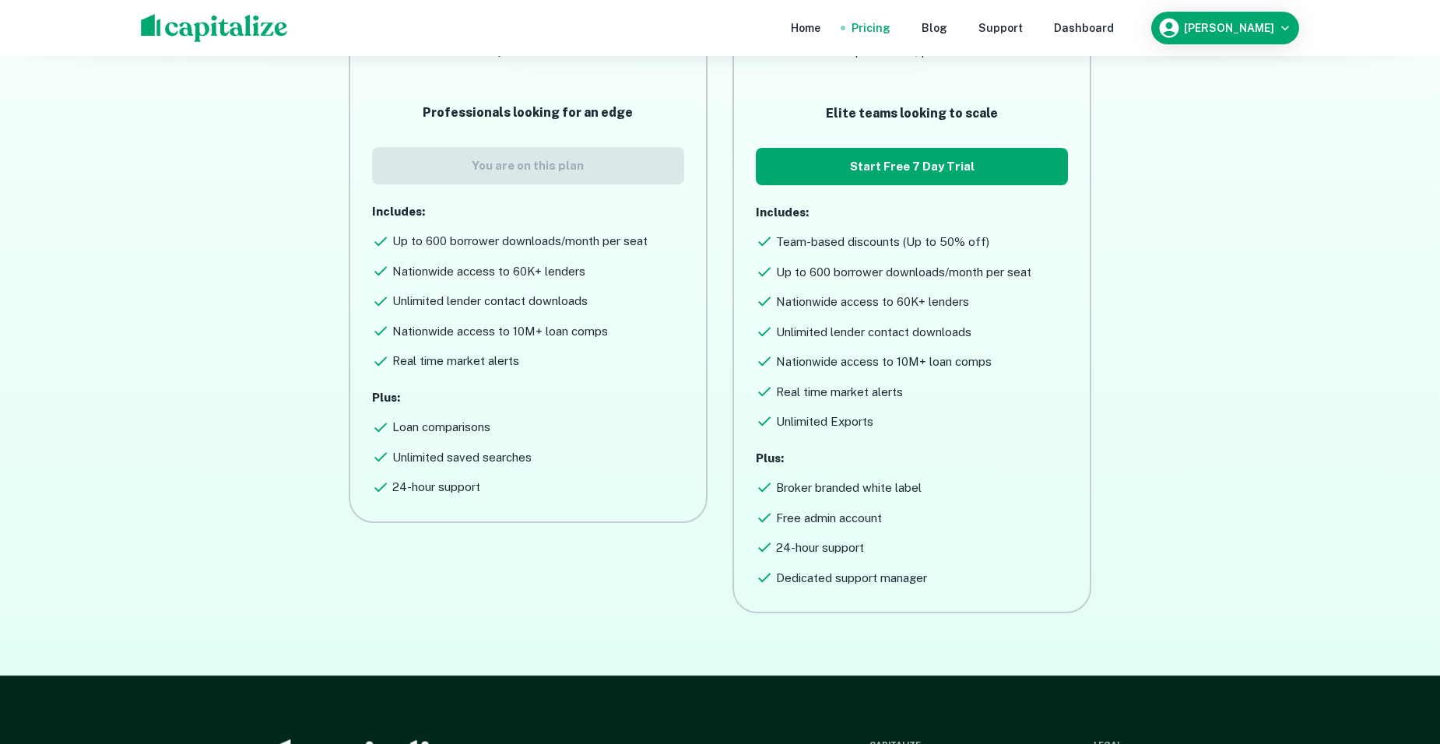
scroll to position [0, 0]
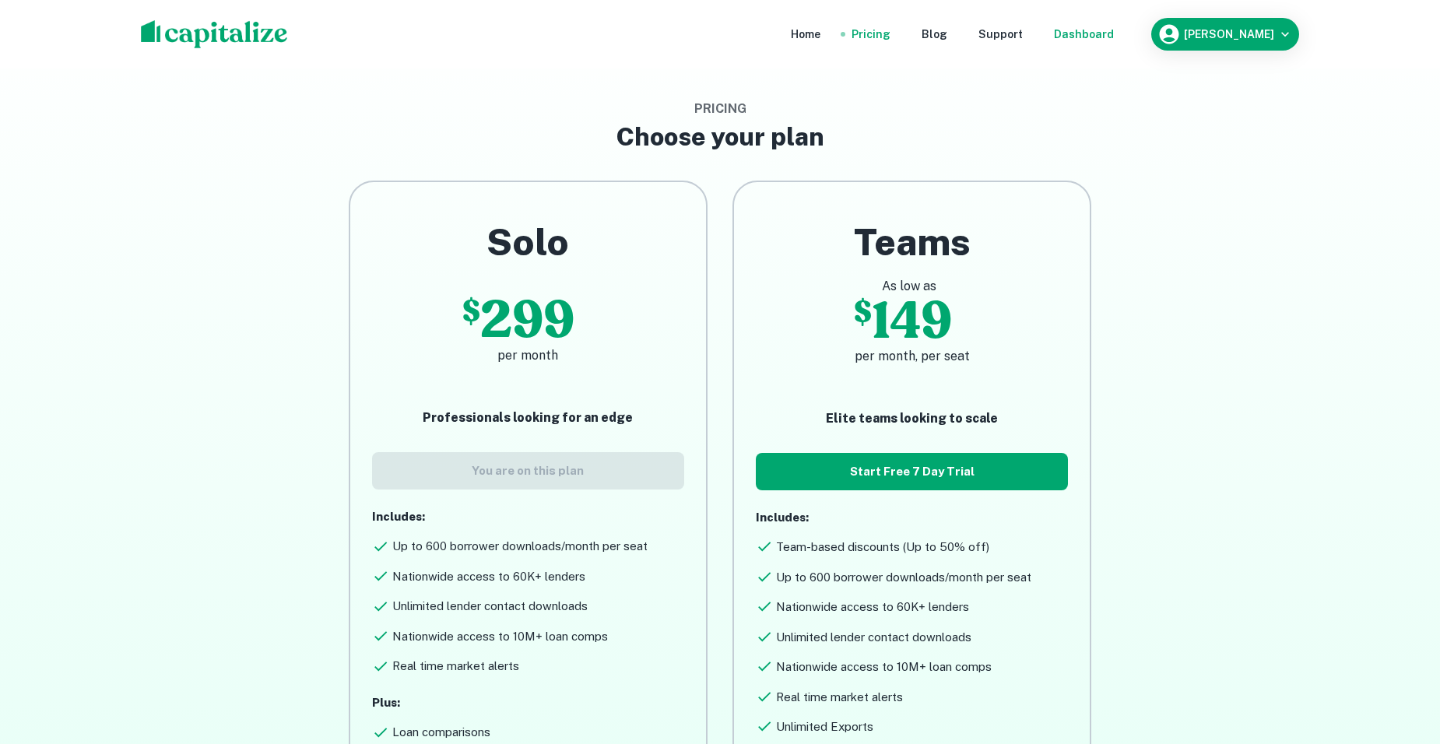
click at [1103, 30] on div "Dashboard" at bounding box center [1084, 34] width 60 height 17
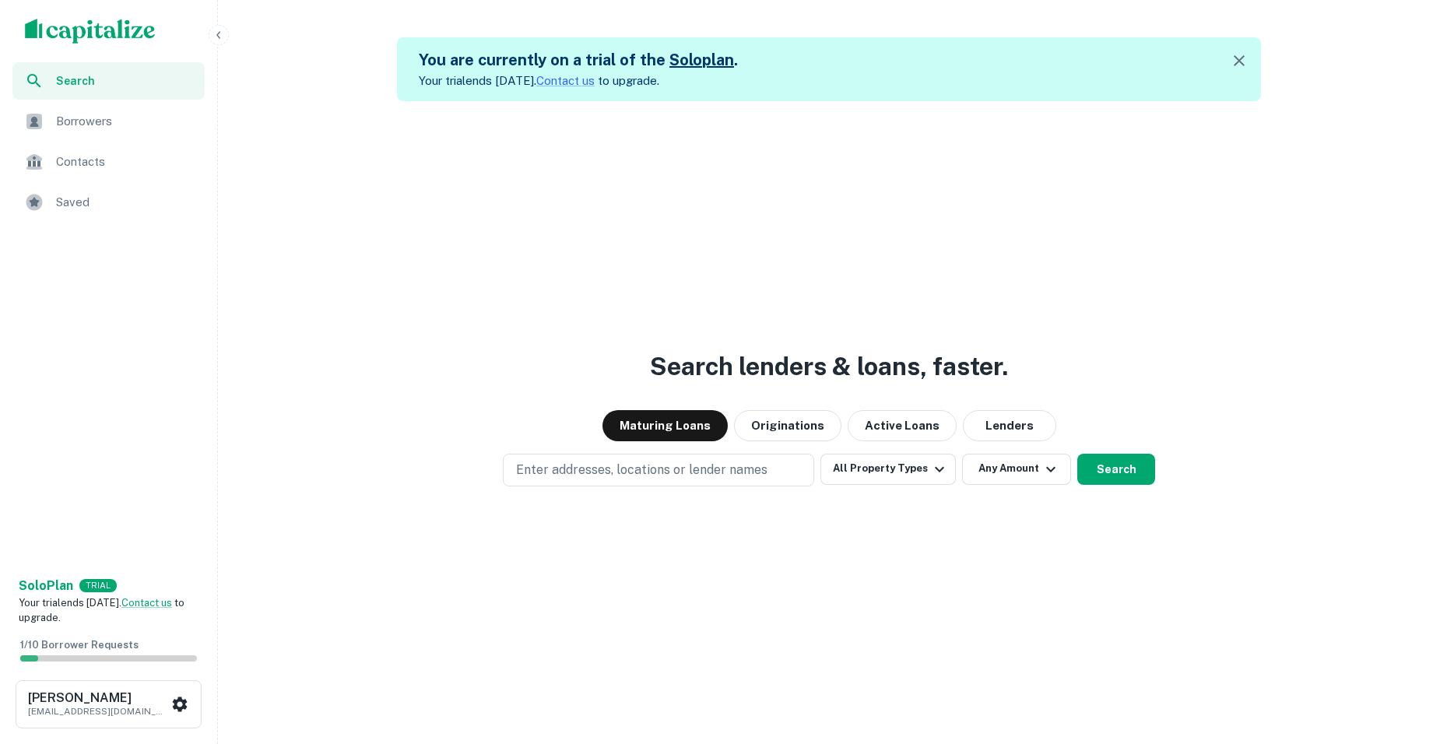
click at [1248, 65] on icon "button" at bounding box center [1239, 60] width 19 height 19
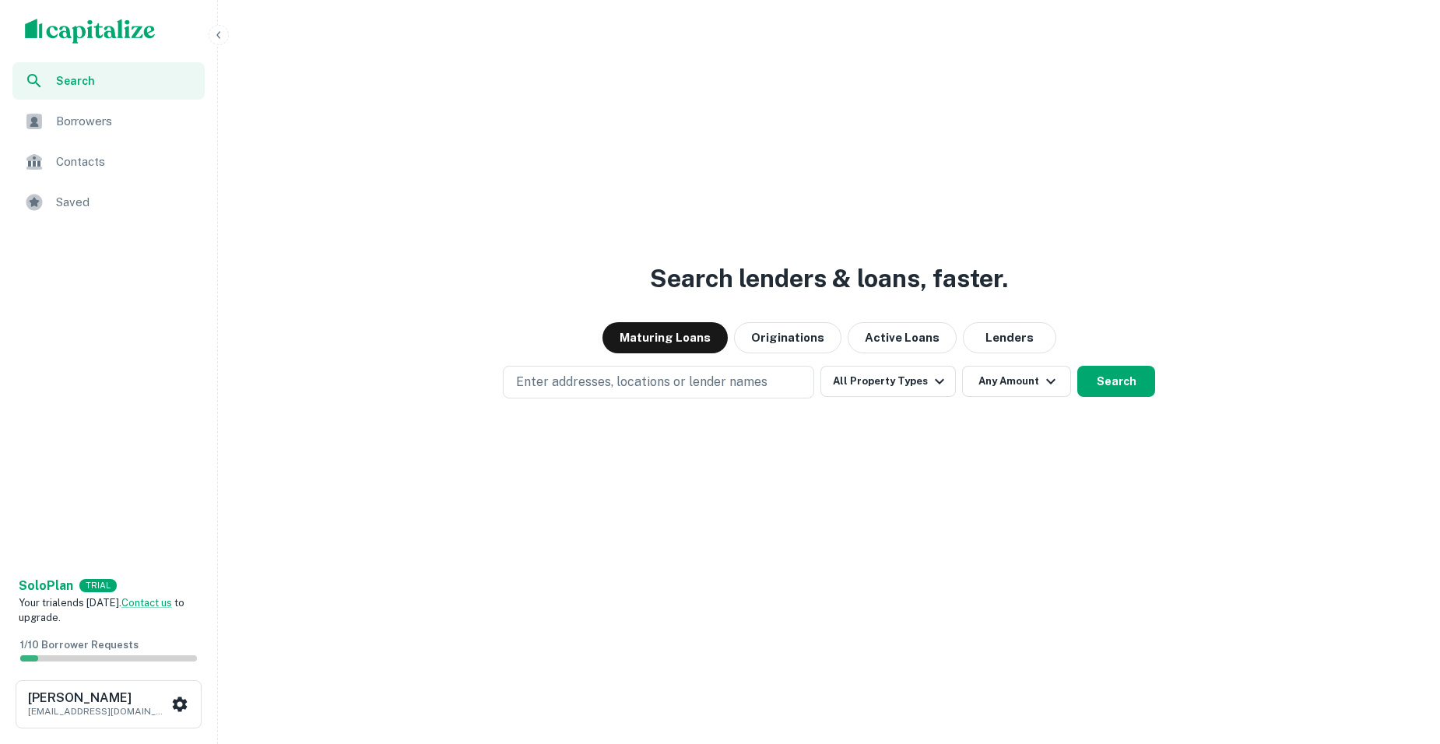
scroll to position [37, 0]
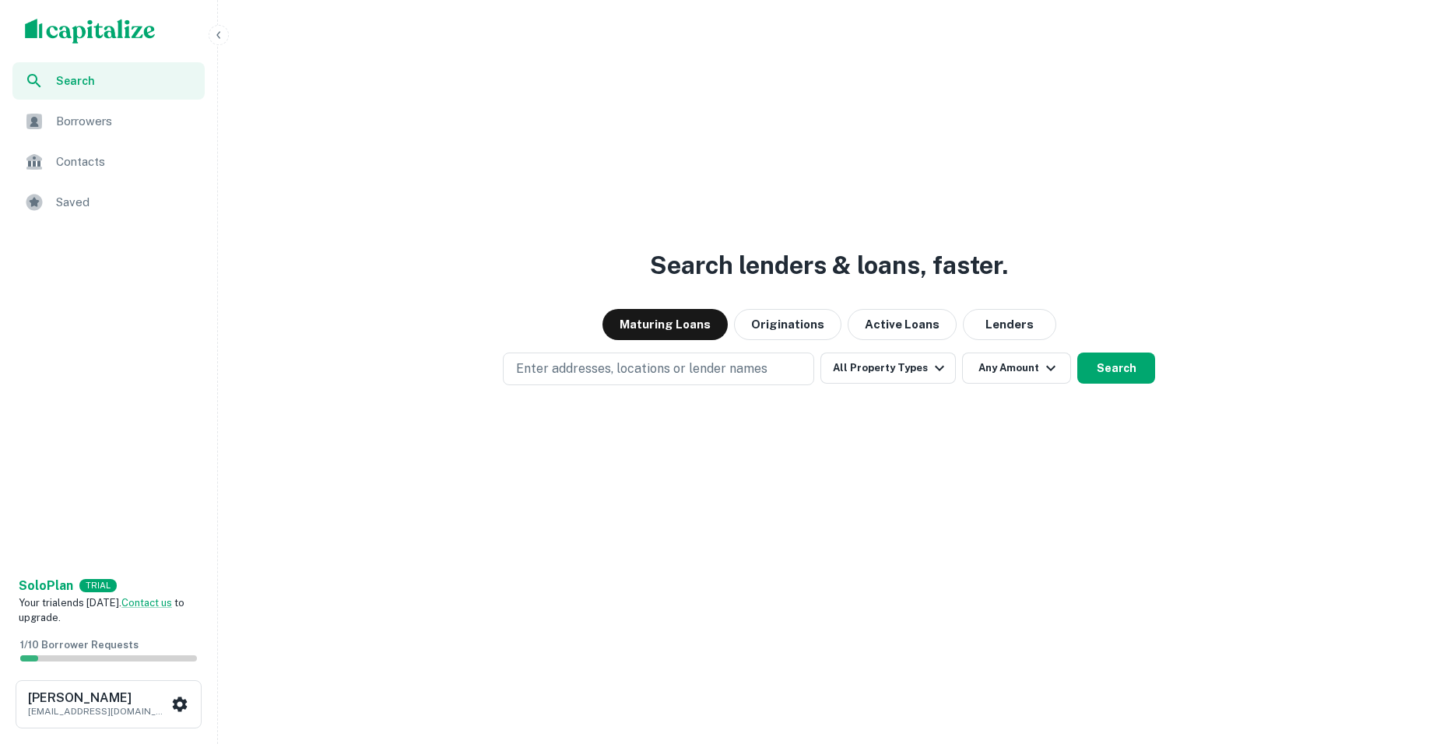
click at [218, 33] on icon "button" at bounding box center [218, 34] width 4 height 7
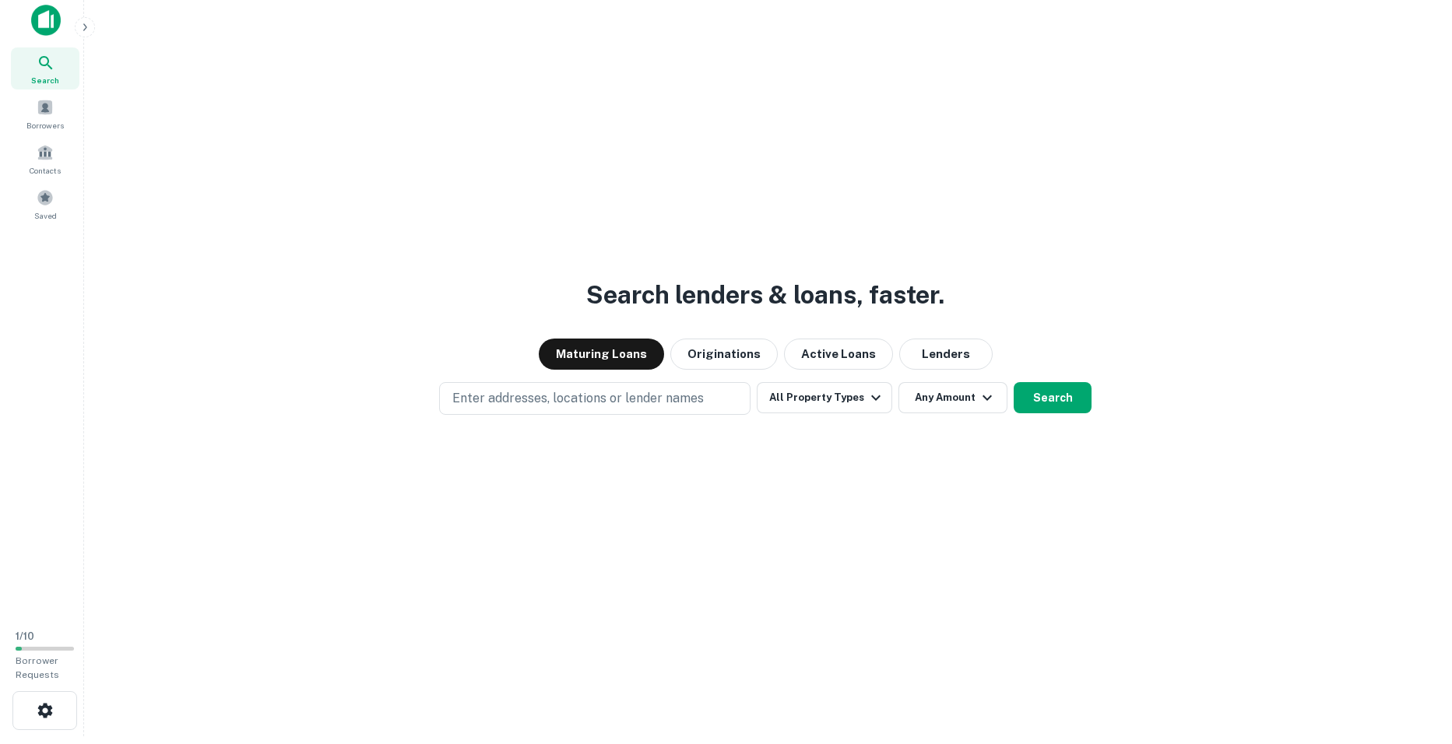
scroll to position [0, 0]
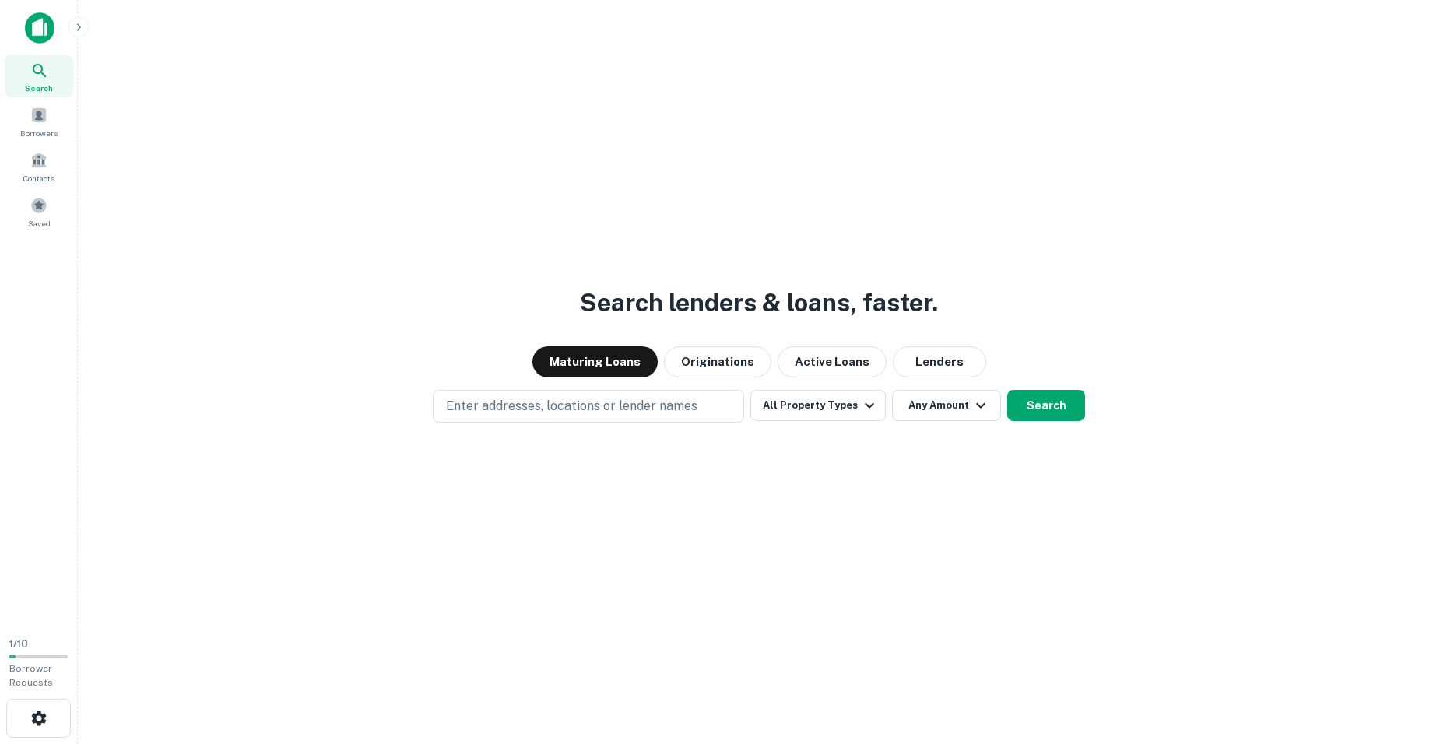
click at [82, 32] on icon "button" at bounding box center [78, 27] width 12 height 12
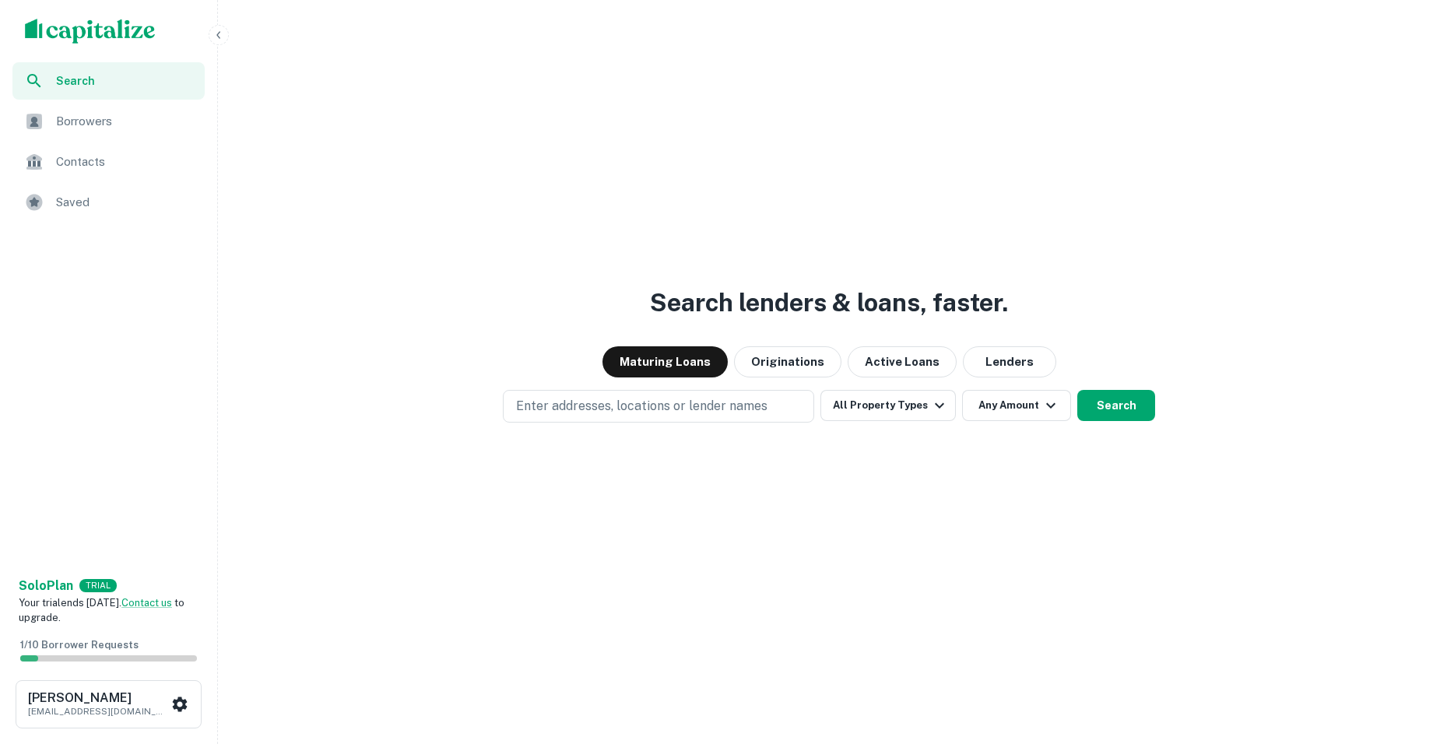
click at [111, 151] on div "Contacts" at bounding box center [108, 161] width 192 height 37
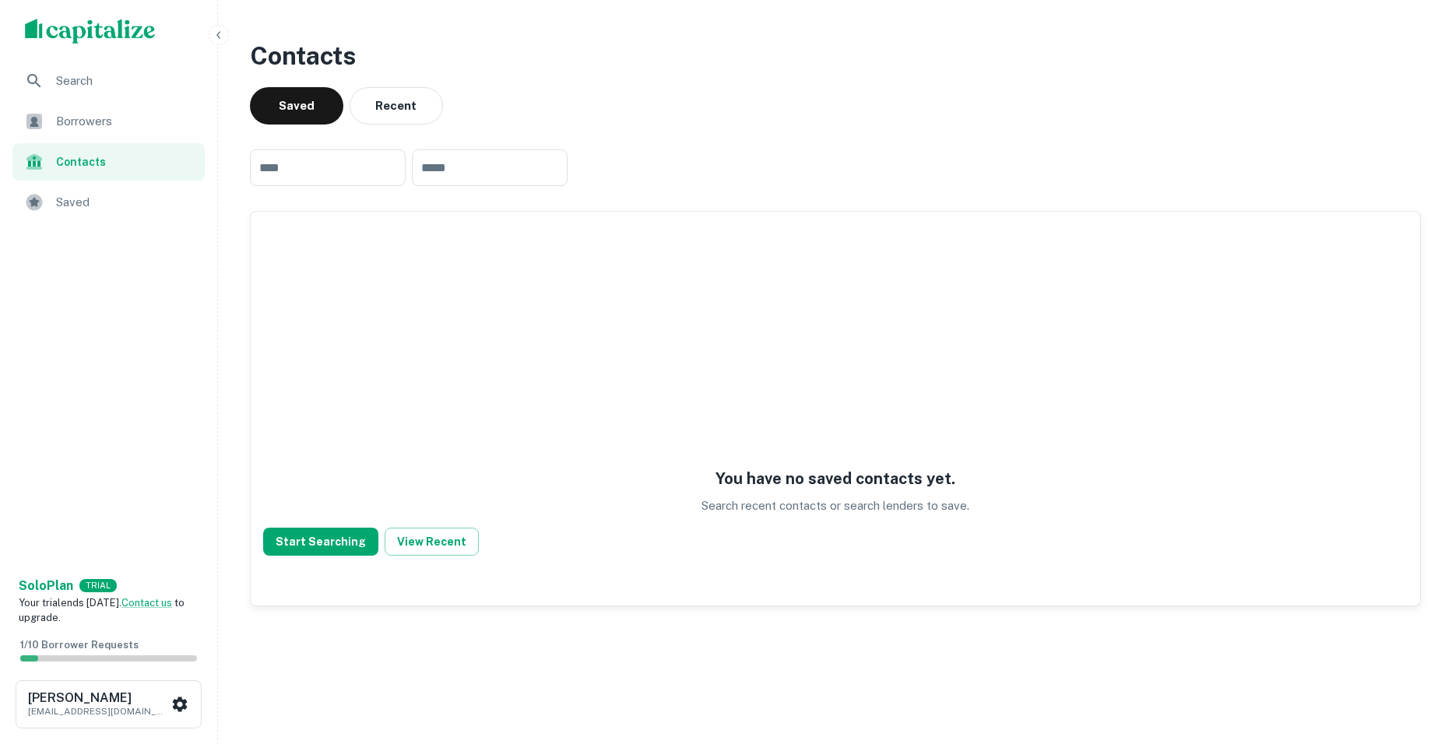
click at [219, 39] on icon "button" at bounding box center [218, 35] width 12 height 12
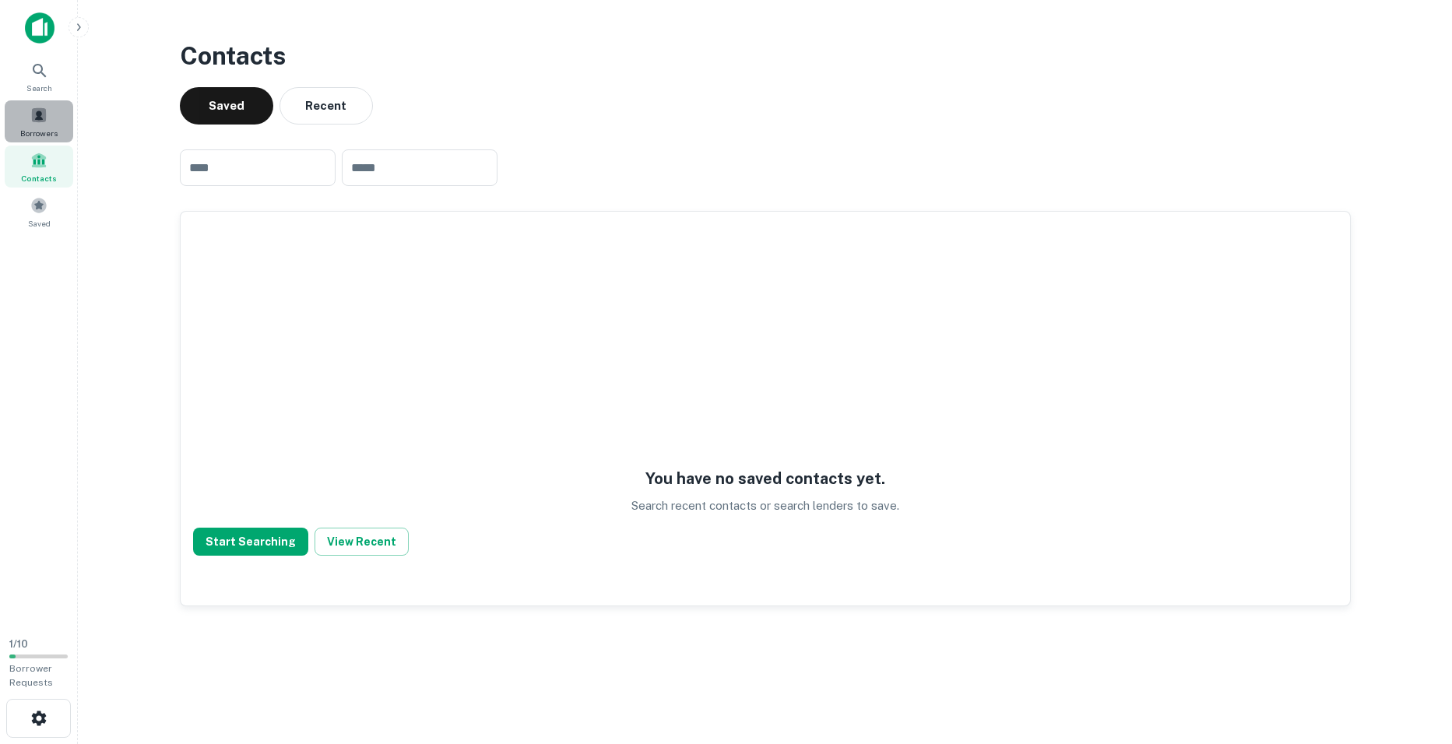
click at [48, 111] on div "Borrowers" at bounding box center [39, 121] width 68 height 42
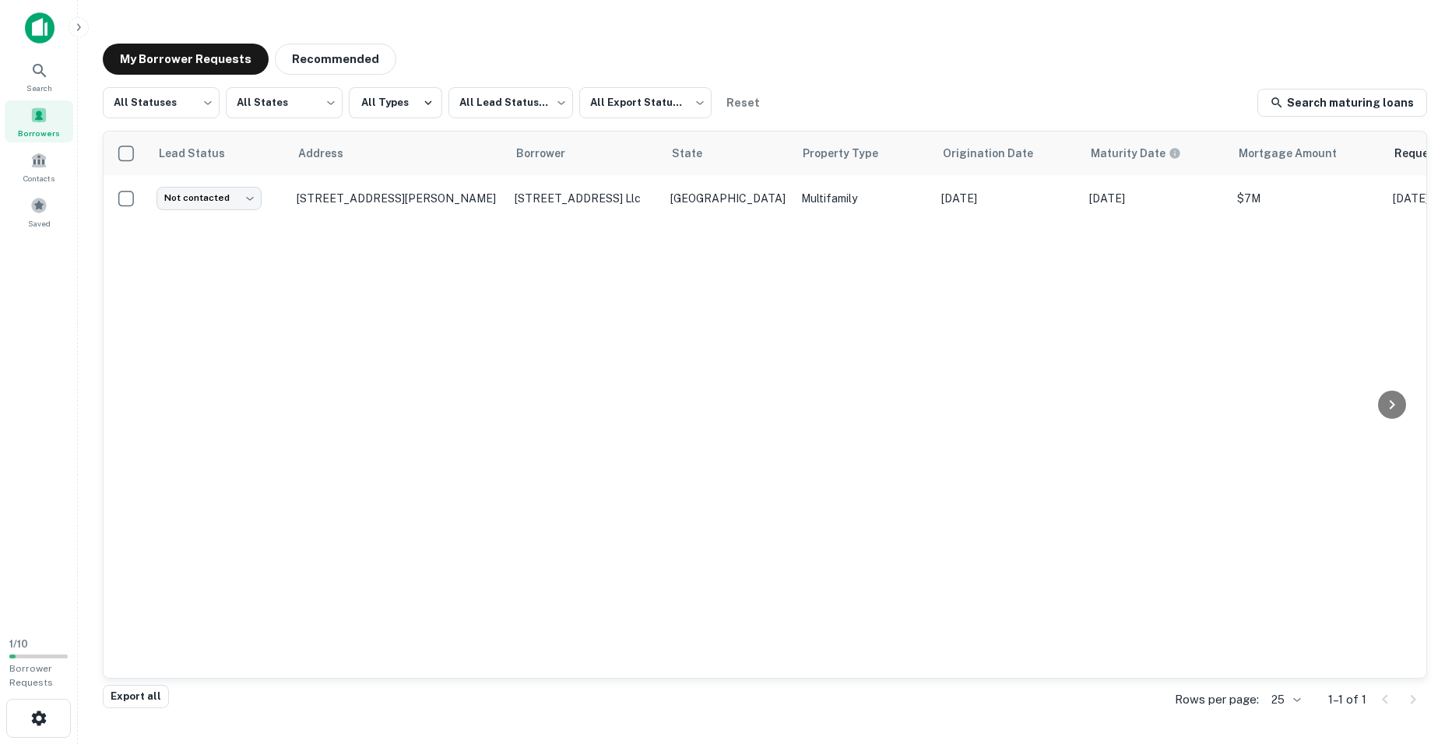
drag, startPoint x: 68, startPoint y: 20, endPoint x: 79, endPoint y: 29, distance: 13.9
click at [78, 29] on nav "Search Borrowers Contacts Saved 1 / 10 Borrower Requests" at bounding box center [39, 372] width 78 height 744
click at [79, 28] on icon "button" at bounding box center [79, 26] width 4 height 7
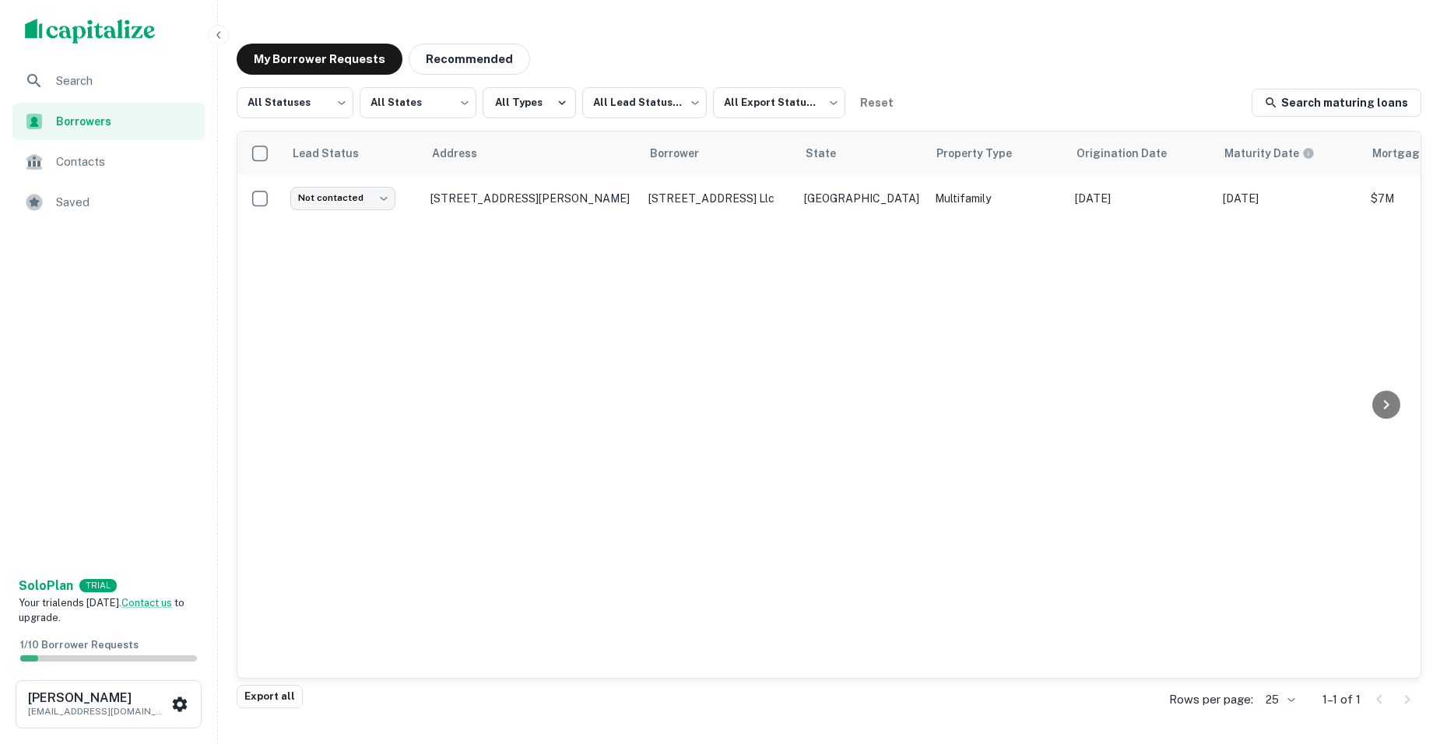
drag, startPoint x: 112, startPoint y: 51, endPoint x: 115, endPoint y: 34, distance: 17.4
click at [113, 44] on div "scrollable content" at bounding box center [108, 31] width 217 height 62
click at [115, 33] on img "scrollable content" at bounding box center [90, 31] width 131 height 25
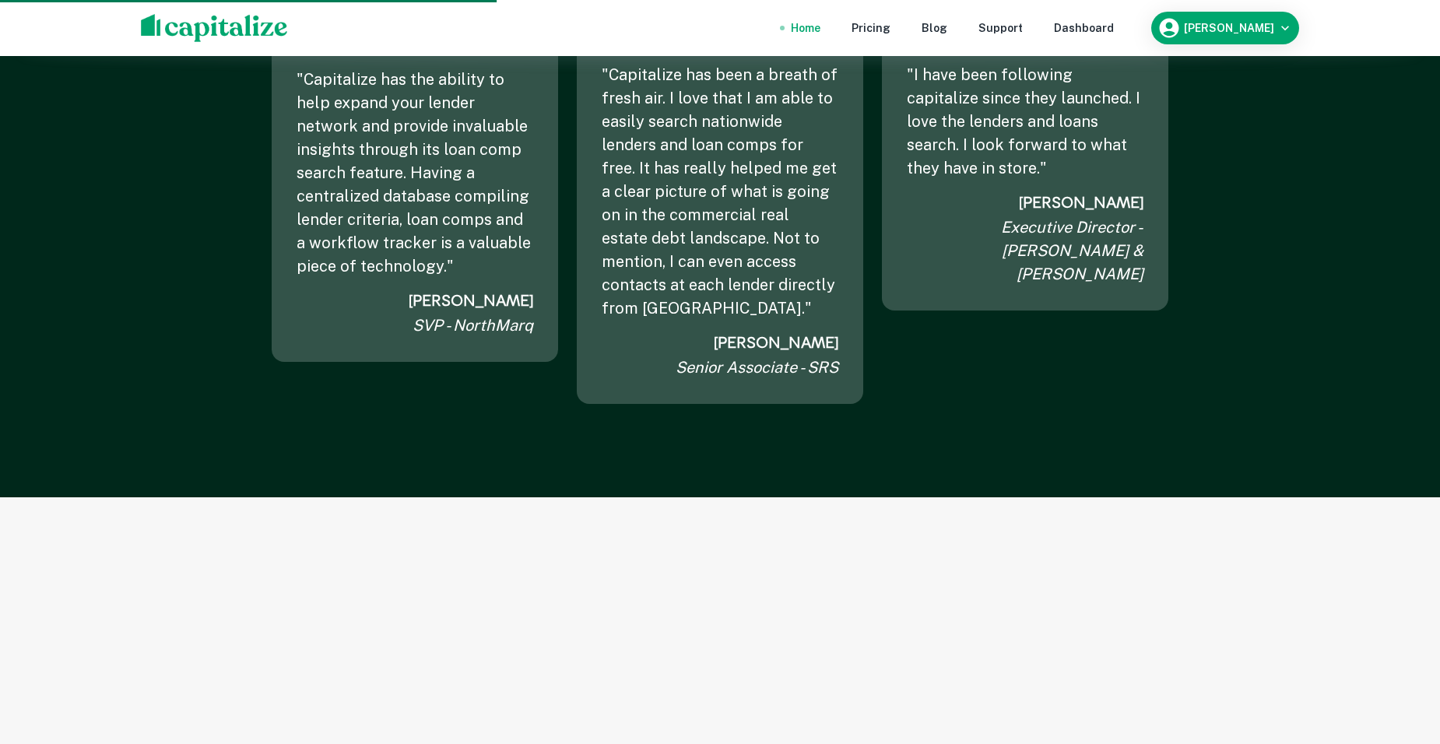
scroll to position [2179, 0]
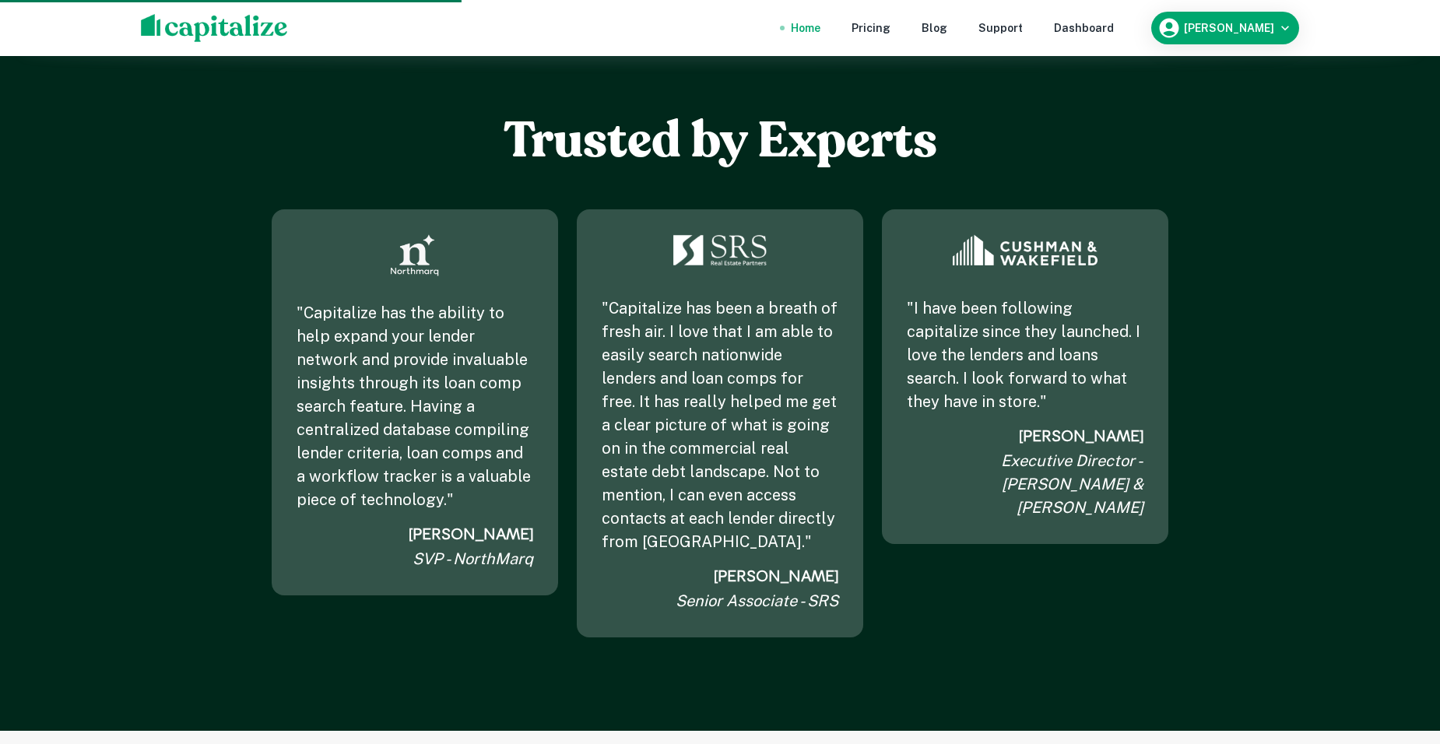
click at [820, 35] on div "Home" at bounding box center [806, 27] width 30 height 17
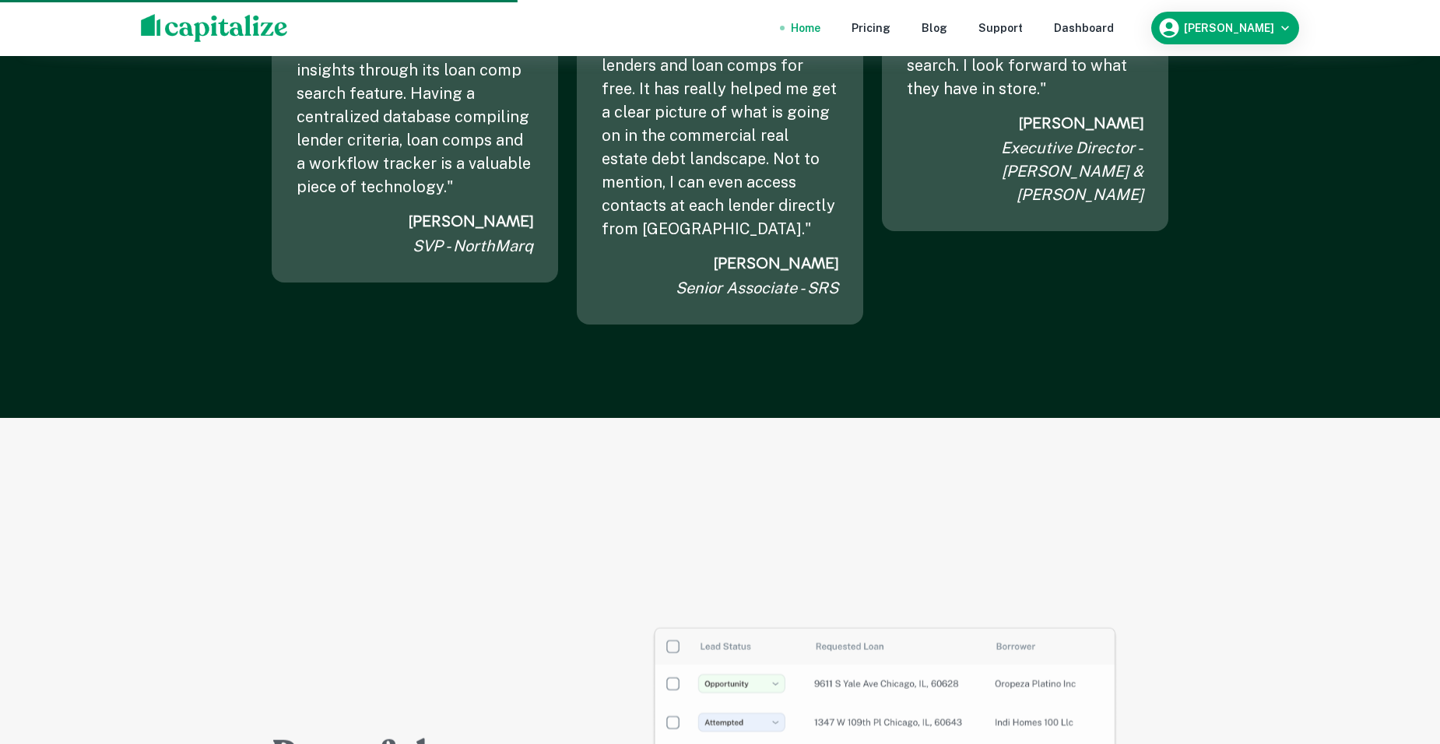
scroll to position [2257, 0]
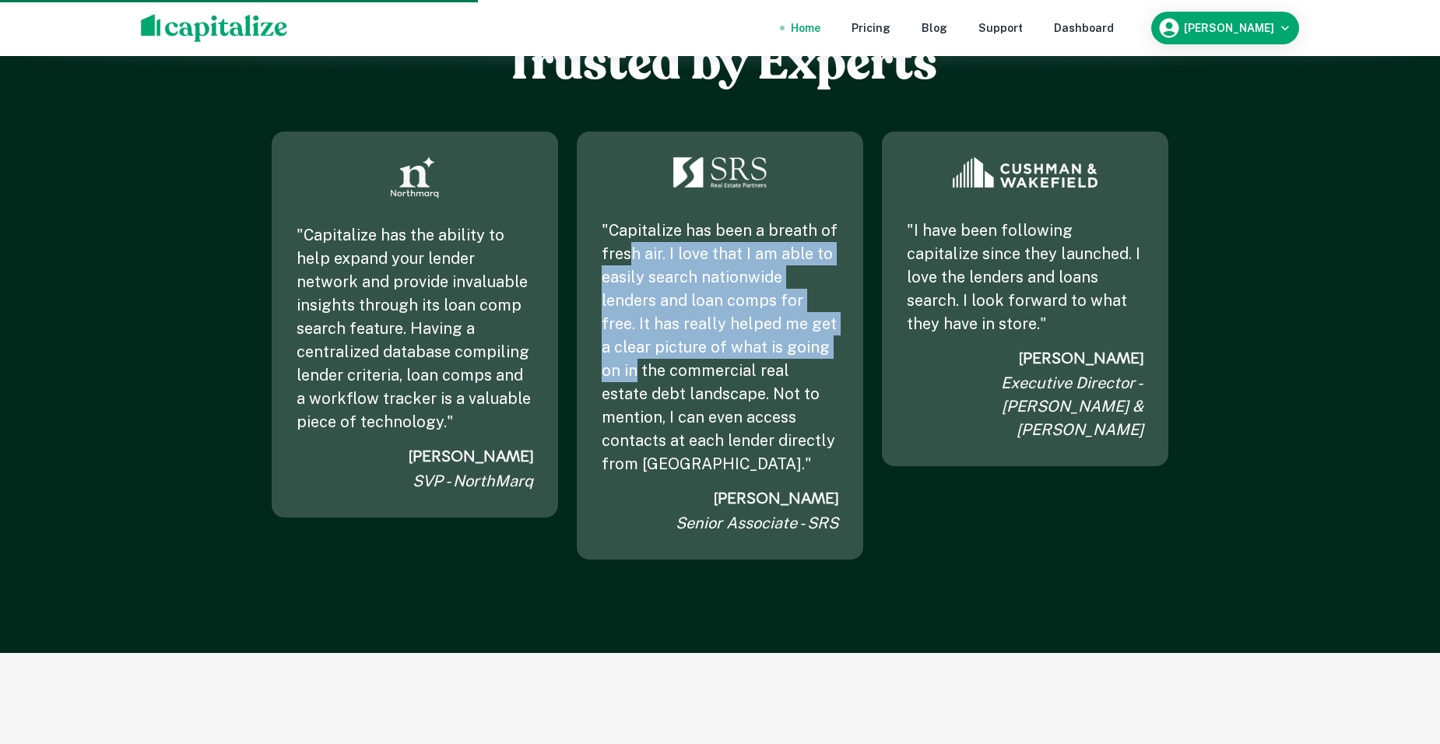
drag, startPoint x: 807, startPoint y: 358, endPoint x: 628, endPoint y: 264, distance: 202.3
click at [628, 264] on p "" Capitalize has been a breath of fresh air. I love that I am able to easily se…" at bounding box center [720, 347] width 237 height 257
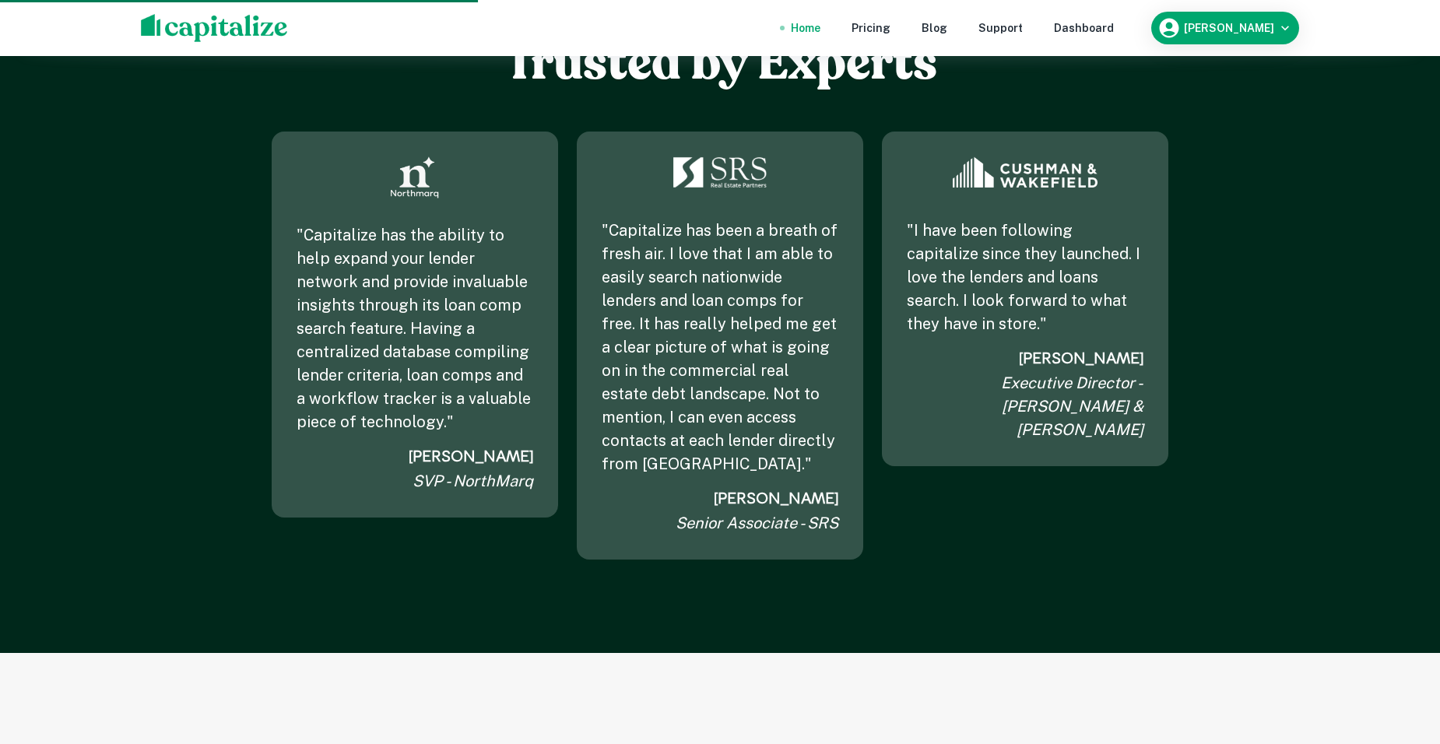
drag, startPoint x: 628, startPoint y: 264, endPoint x: 709, endPoint y: 362, distance: 127.2
click at [709, 362] on p "" Capitalize has been a breath of fresh air. I love that I am able to easily se…" at bounding box center [720, 347] width 237 height 257
drag, startPoint x: 1030, startPoint y: 269, endPoint x: 1052, endPoint y: 309, distance: 45.3
click at [1052, 309] on p "" I have been following capitalize since they launched. I love the lenders and …" at bounding box center [1025, 277] width 237 height 117
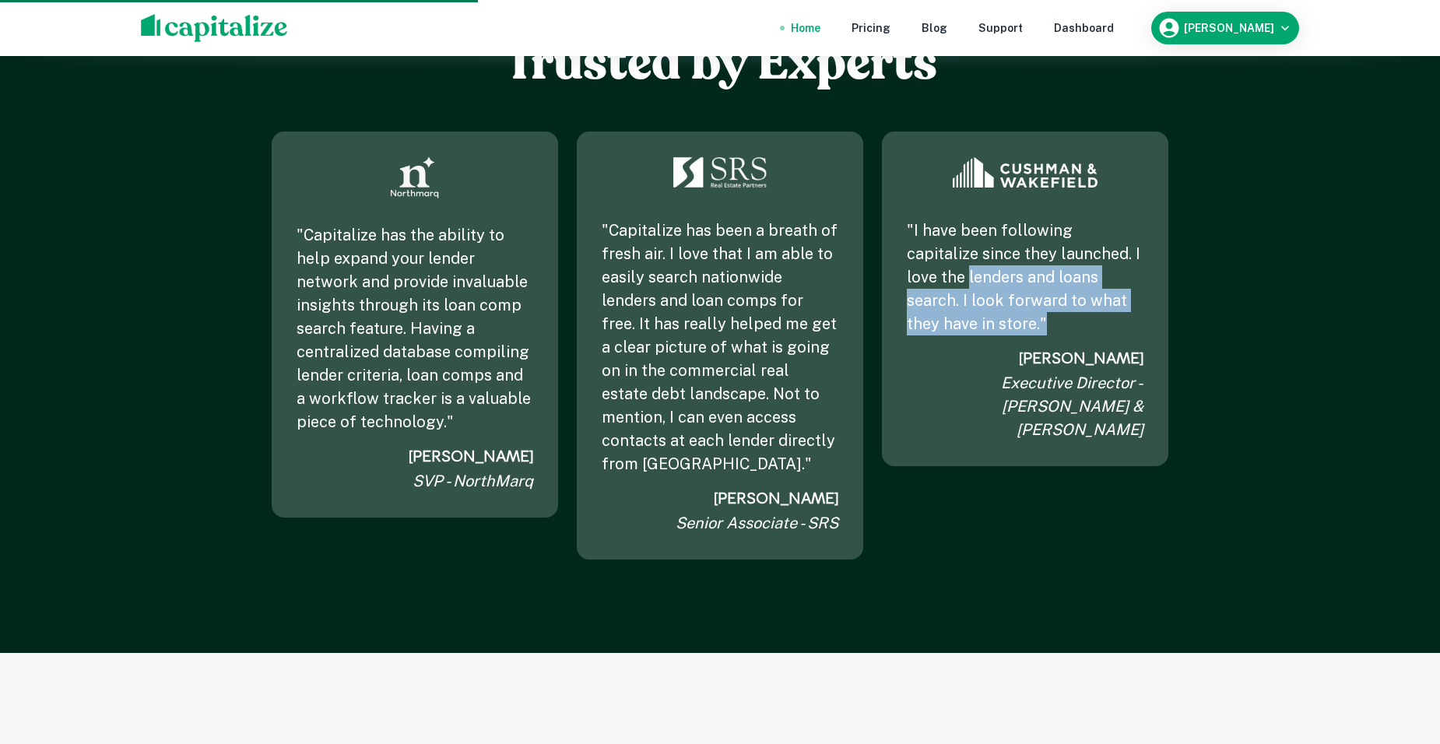
drag, startPoint x: 1043, startPoint y: 336, endPoint x: 904, endPoint y: 285, distance: 147.8
click at [904, 285] on div "" I have been following capitalize since they launched. I love the lenders and …" at bounding box center [1025, 299] width 286 height 335
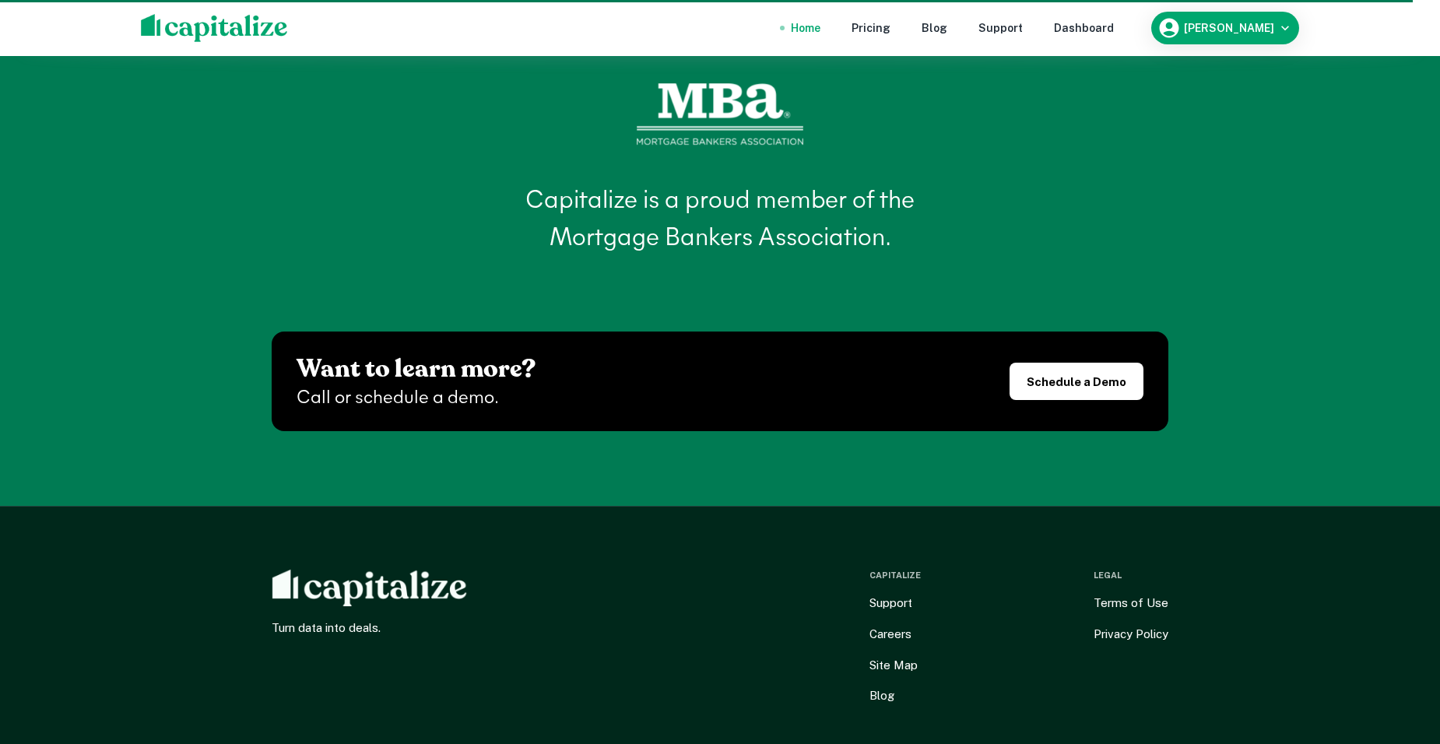
scroll to position [6800, 0]
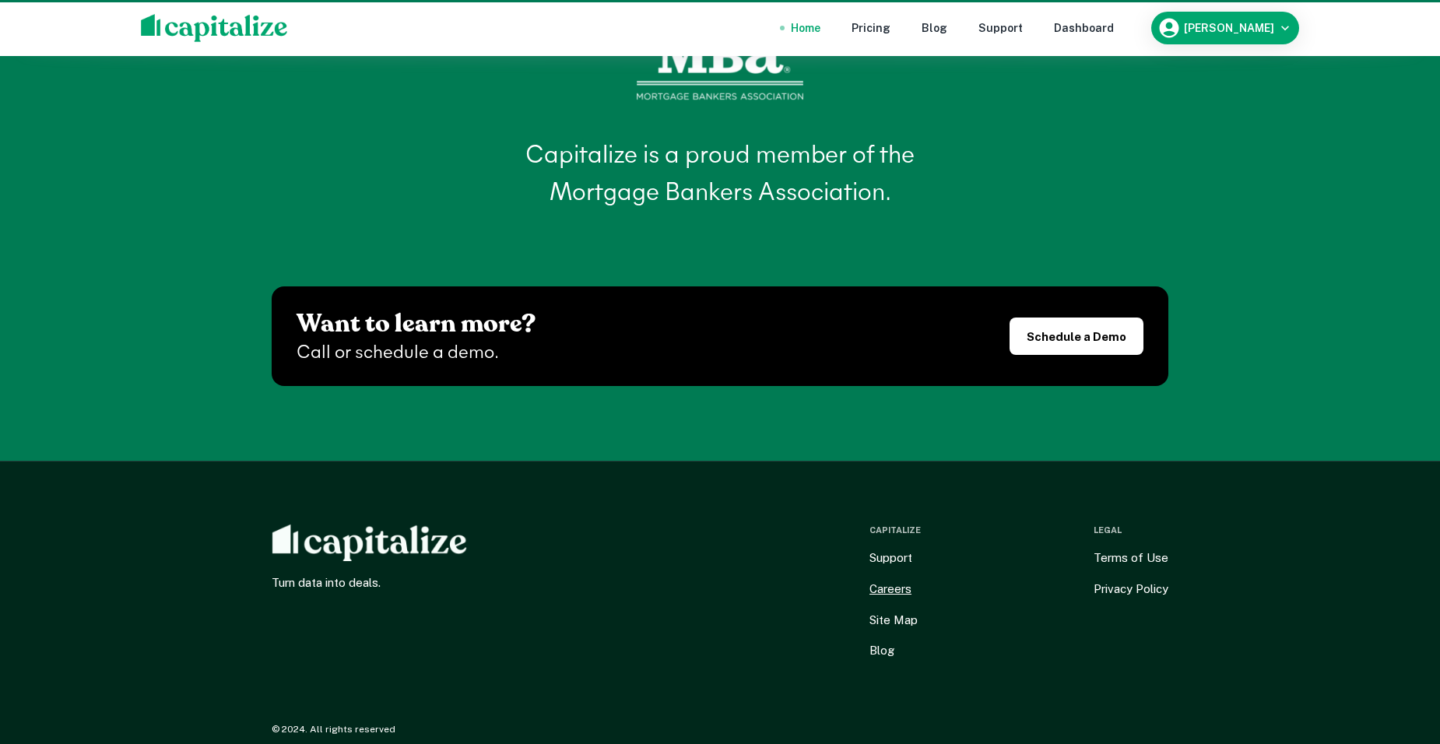
click at [888, 580] on link "Careers" at bounding box center [890, 589] width 42 height 19
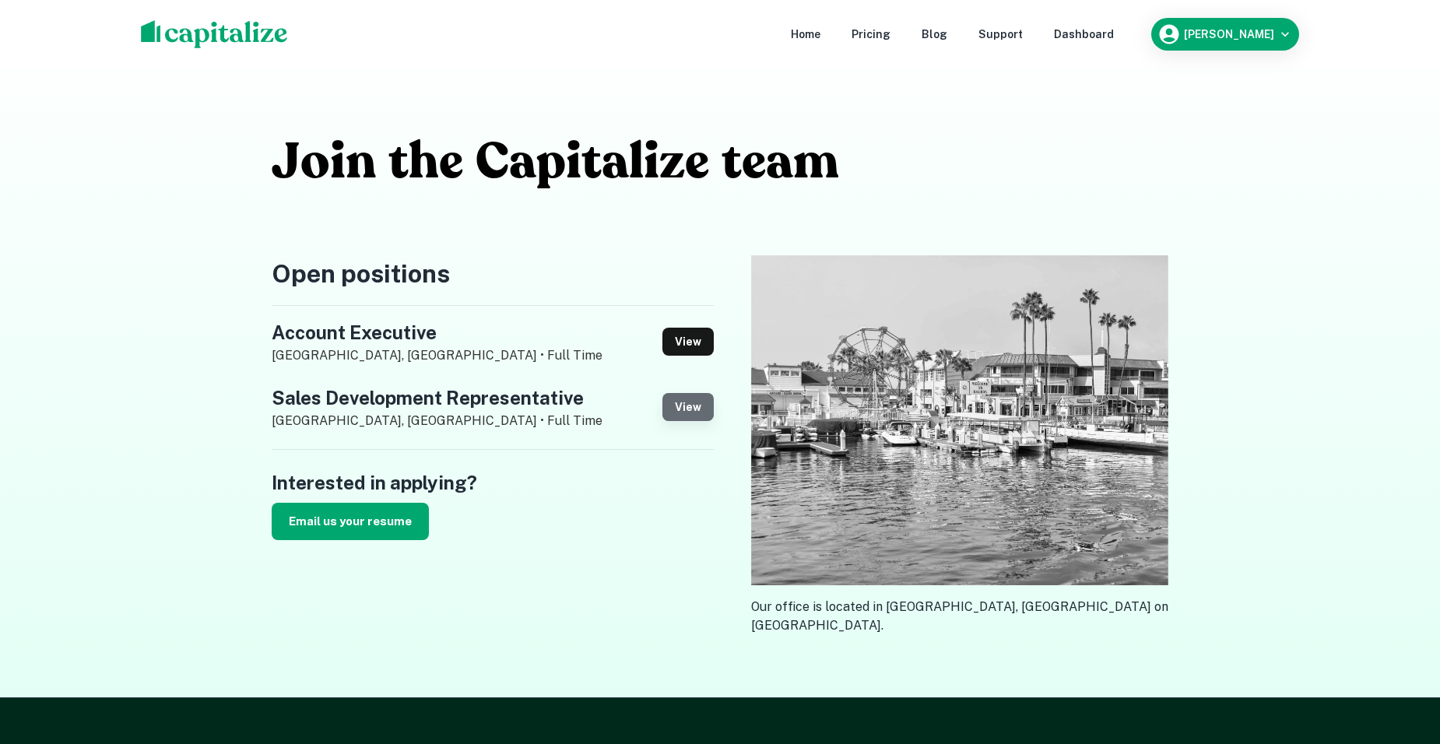
click at [696, 403] on link "View" at bounding box center [687, 407] width 51 height 28
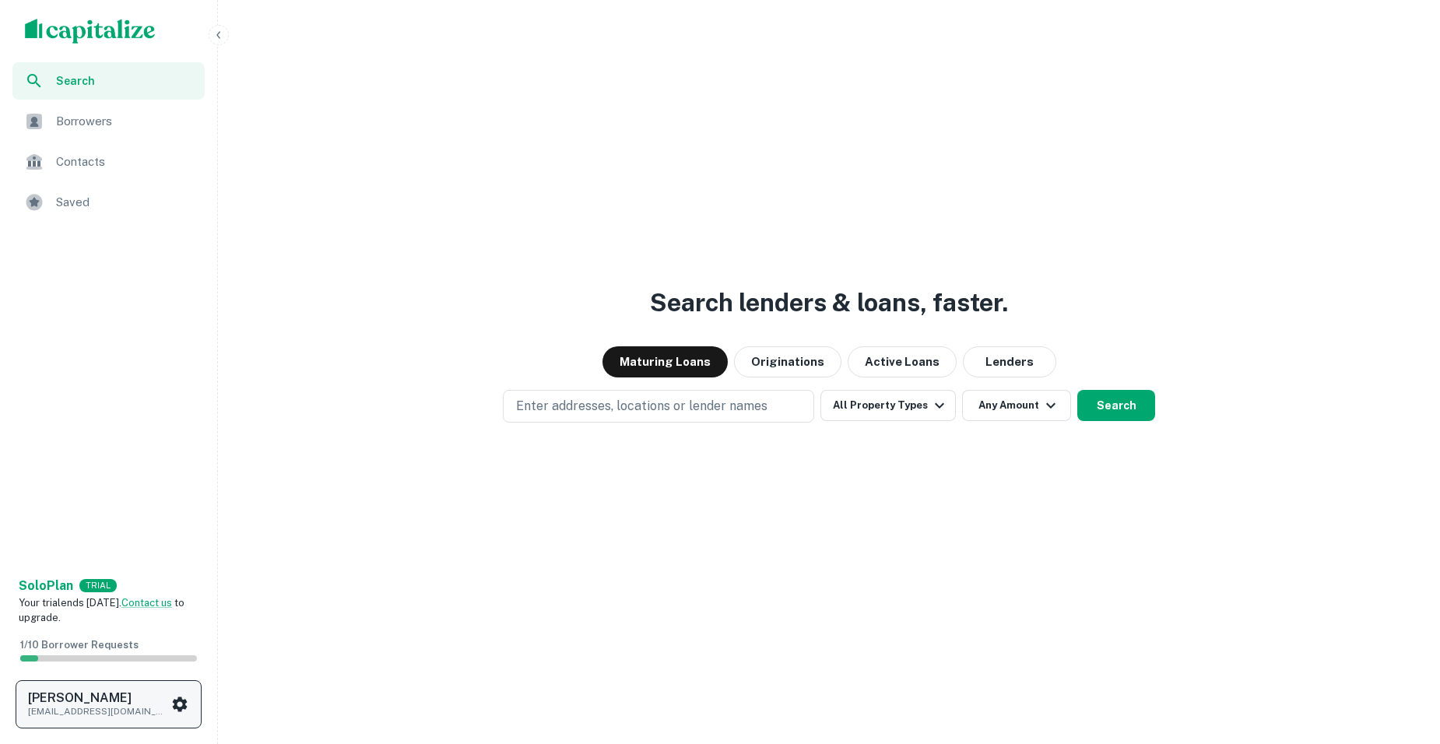
click at [187, 704] on icon "scrollable content" at bounding box center [179, 704] width 19 height 19
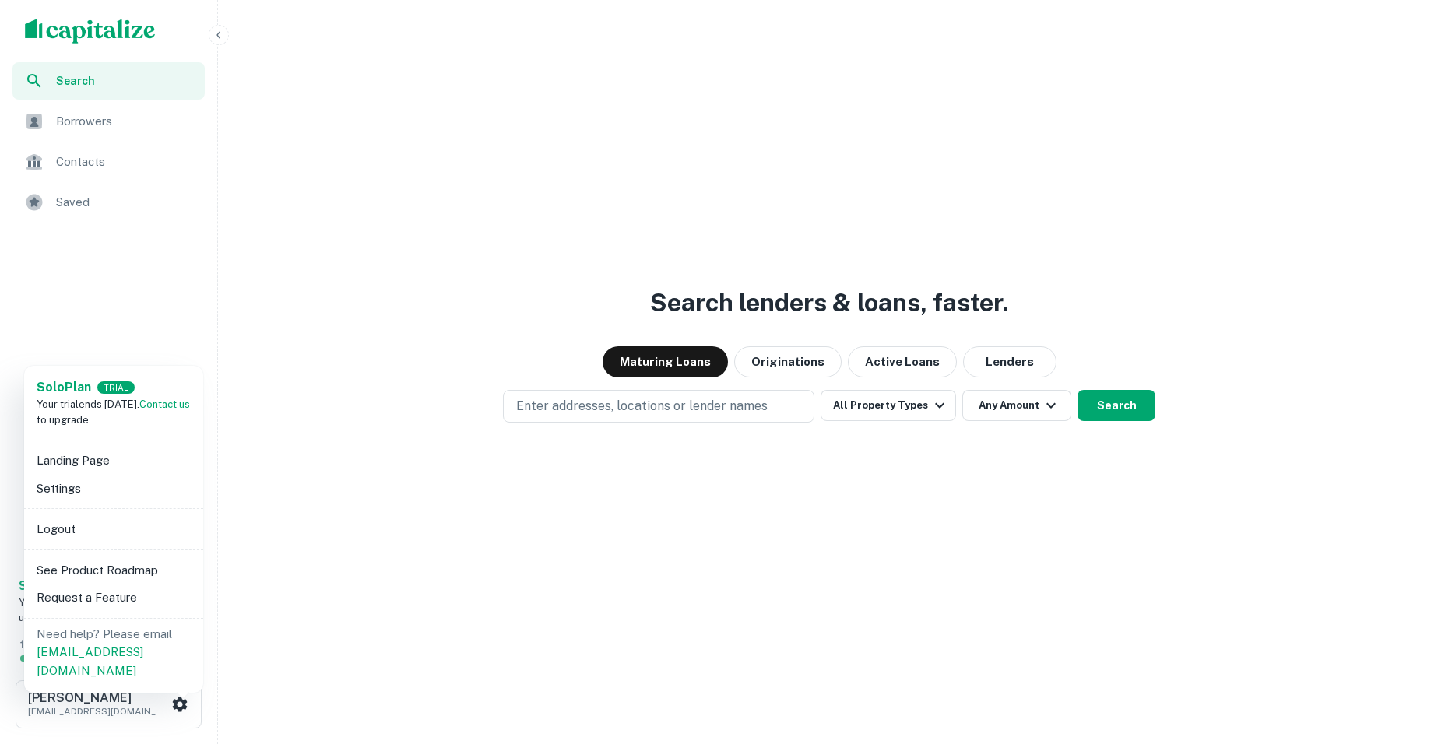
click at [348, 386] on div at bounding box center [726, 372] width 1452 height 744
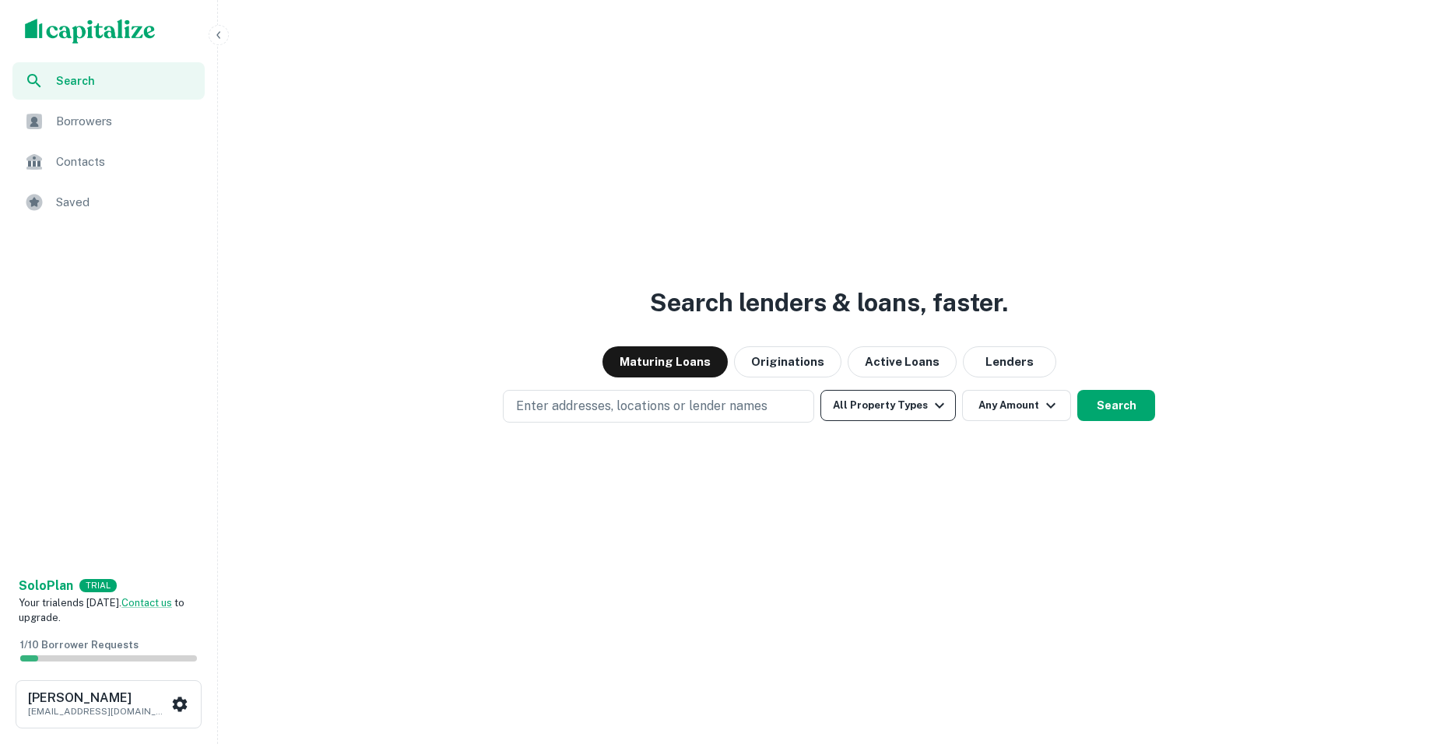
click at [921, 402] on button "All Property Types" at bounding box center [887, 405] width 135 height 31
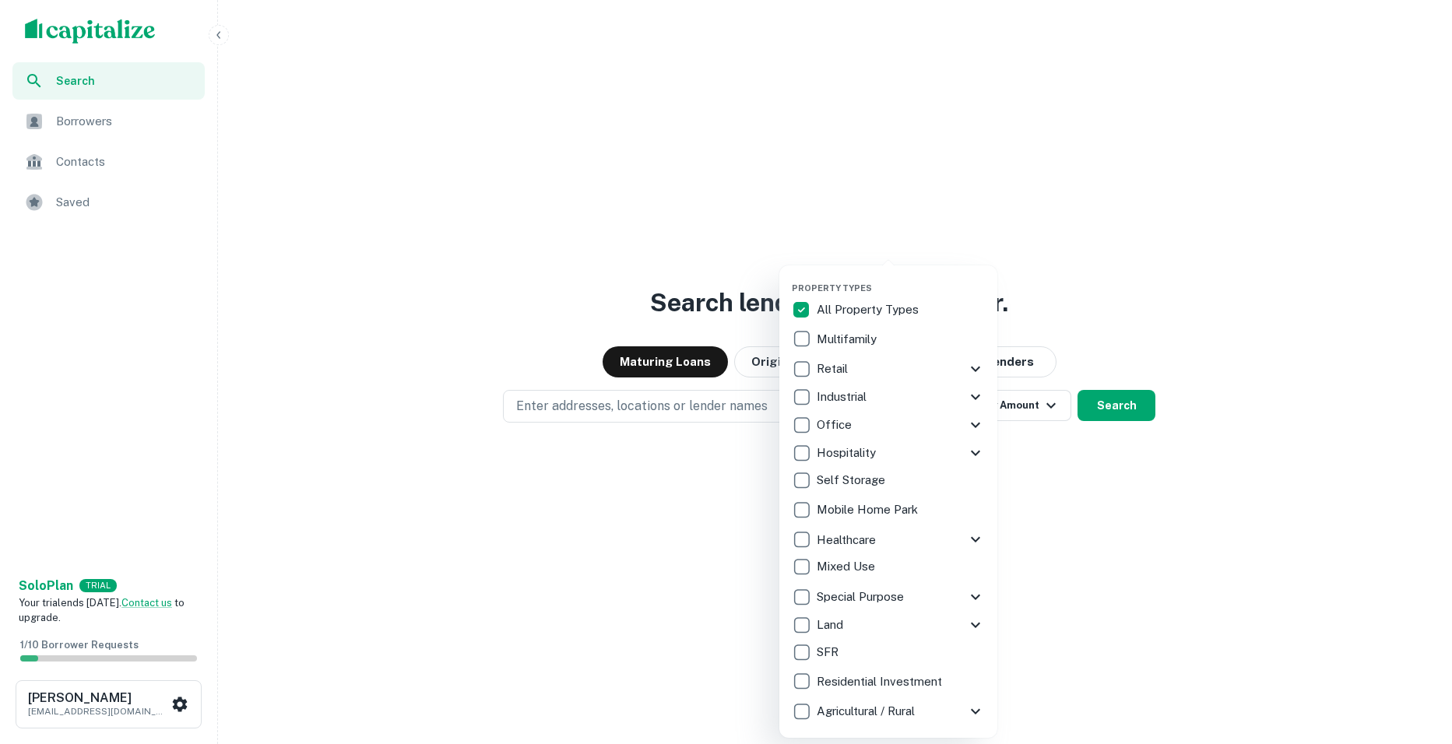
click at [111, 136] on div at bounding box center [726, 372] width 1452 height 744
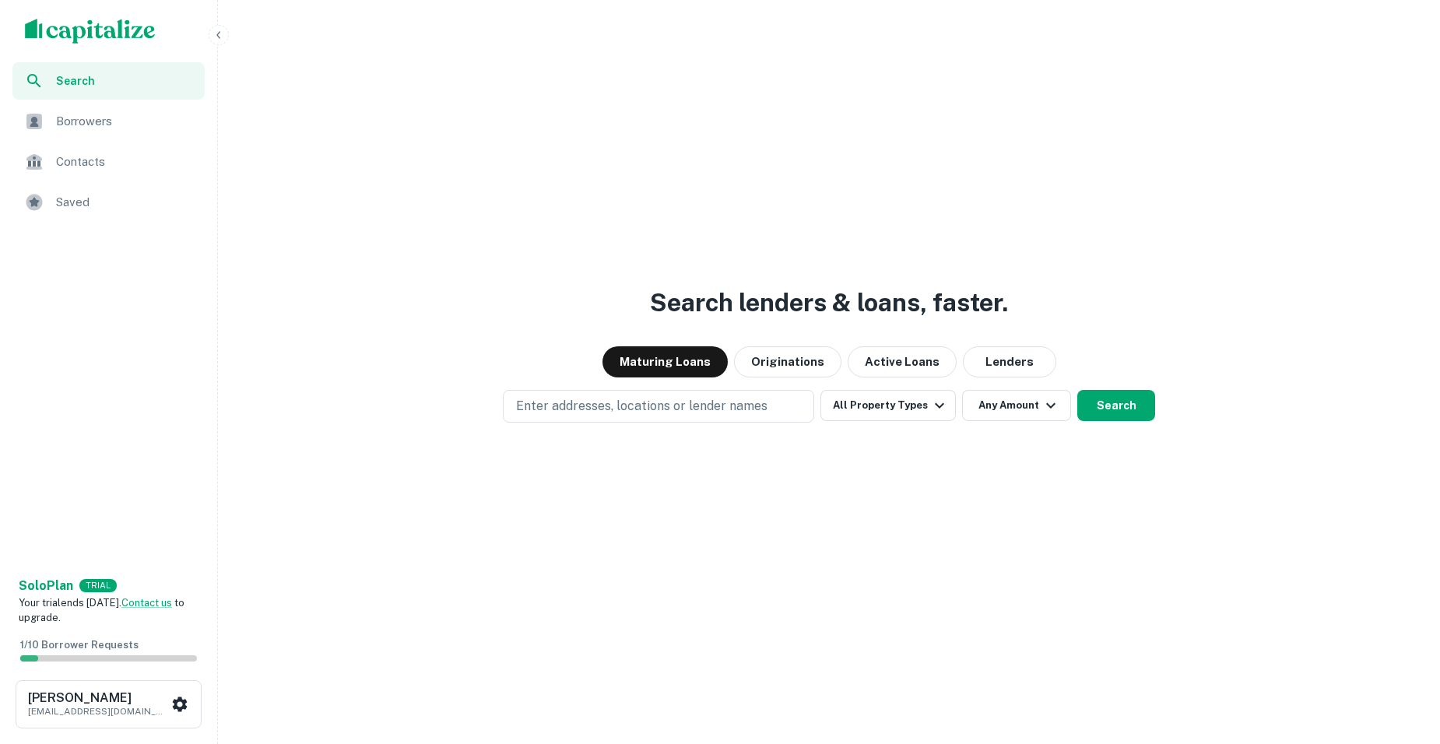
click at [92, 120] on span "Borrowers" at bounding box center [125, 121] width 139 height 19
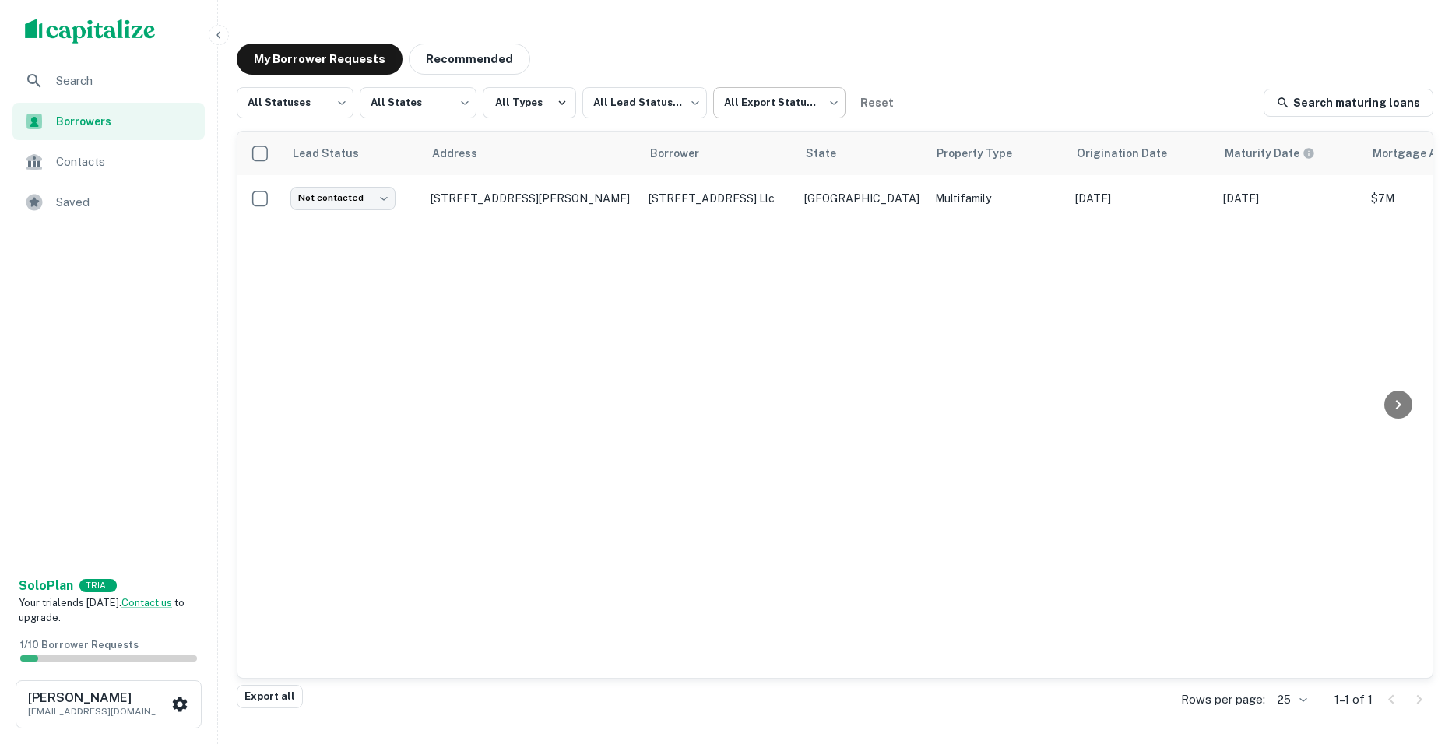
click at [797, 110] on body "Search Borrowers Contacts Saved Solo Plan TRIAL Your trial ends [DATE]. Contact…" at bounding box center [726, 372] width 1452 height 744
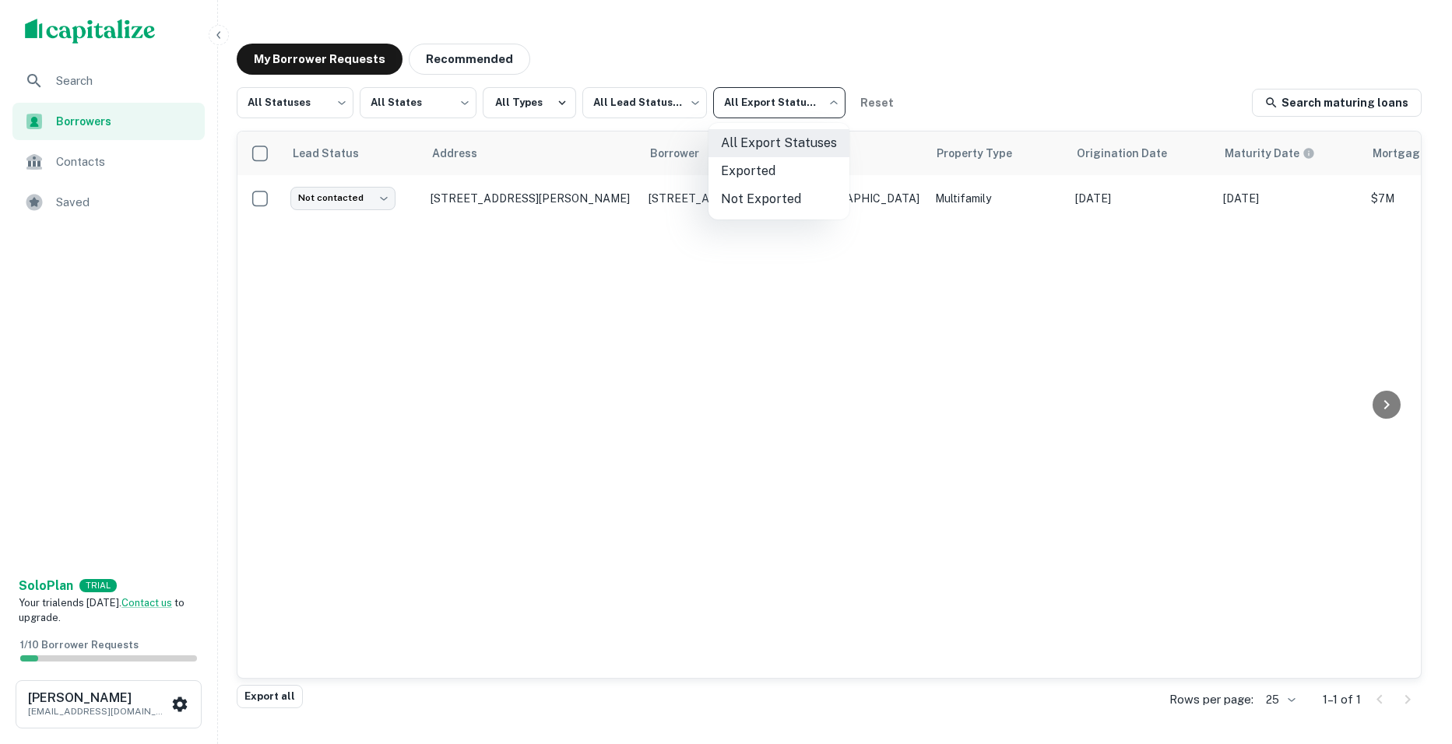
click at [797, 110] on div at bounding box center [726, 372] width 1452 height 744
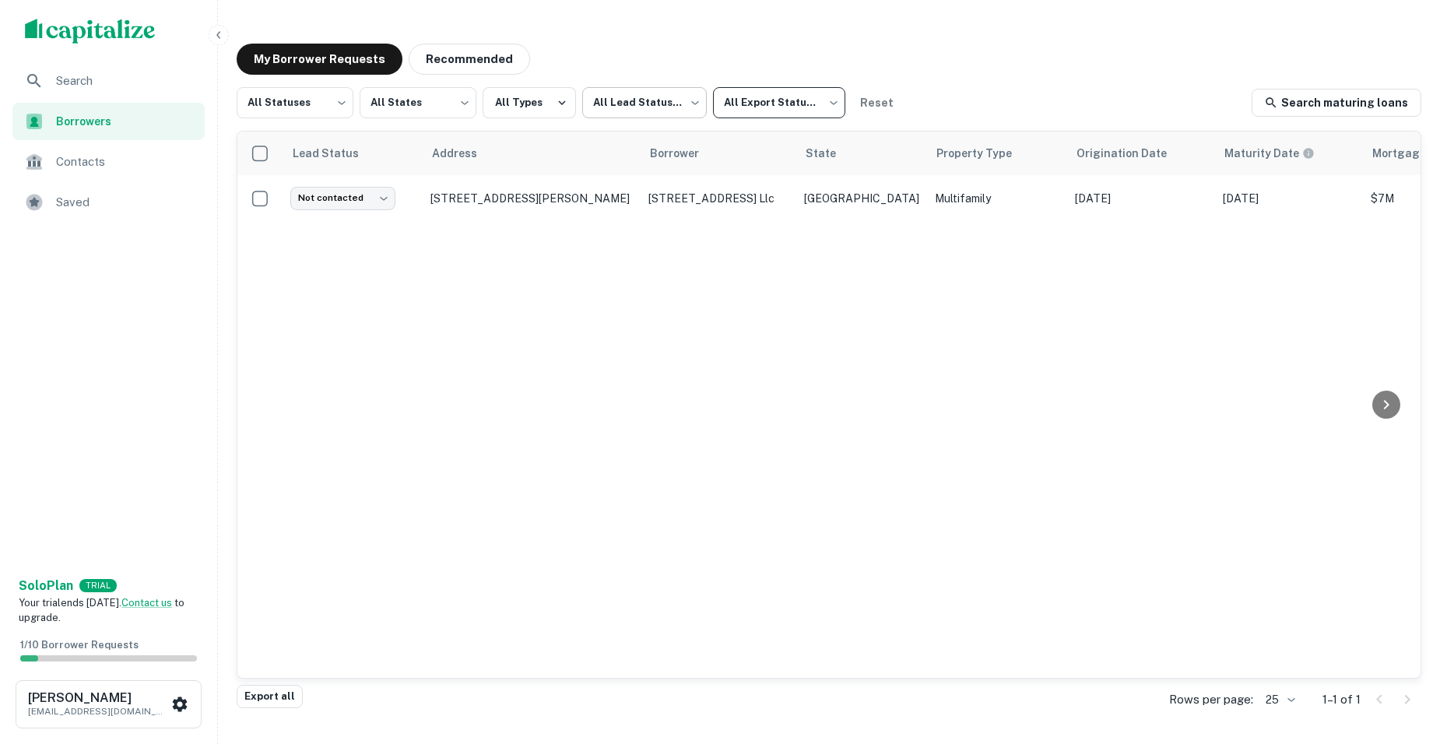
click at [693, 85] on body "Search Borrowers Contacts Saved Solo Plan TRIAL Your trial ends [DATE]. Contact…" at bounding box center [720, 372] width 1440 height 744
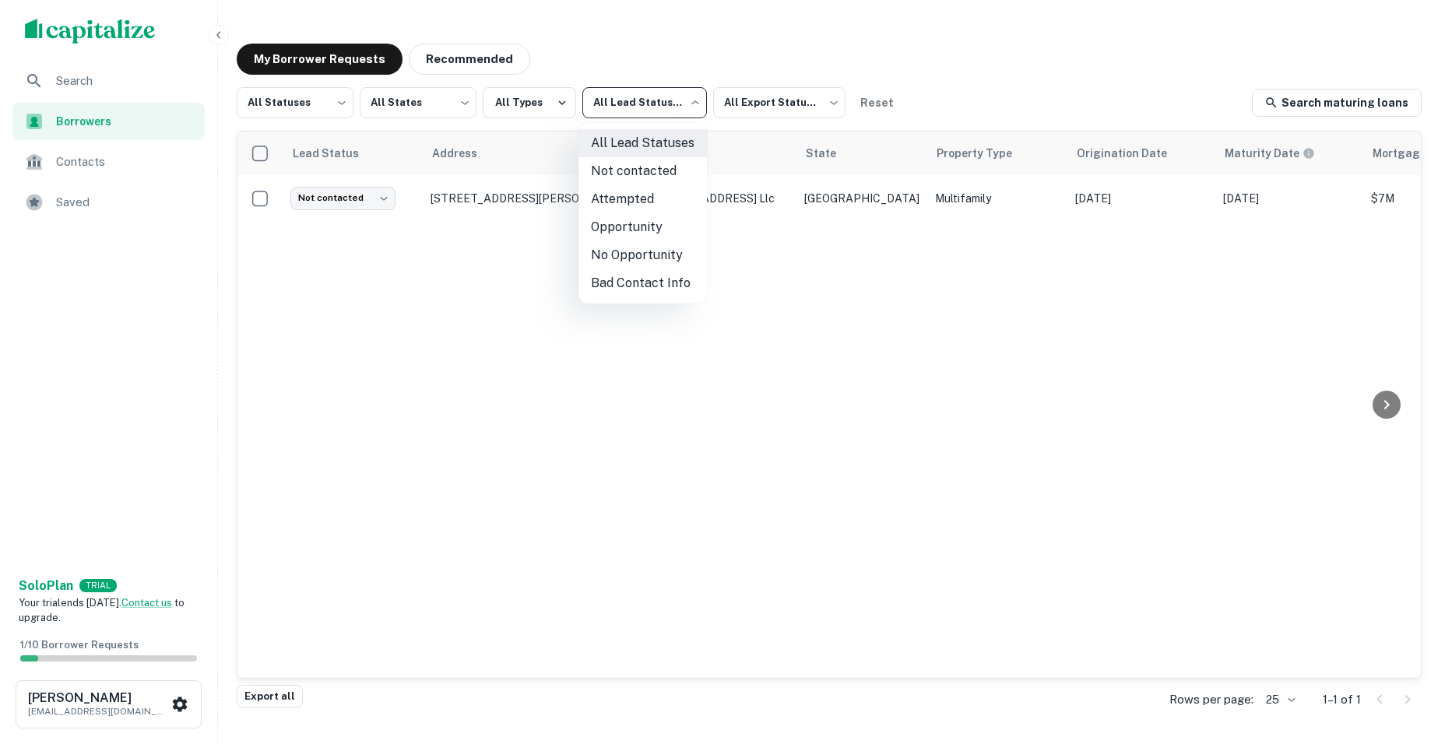
click at [910, 55] on div at bounding box center [726, 372] width 1452 height 744
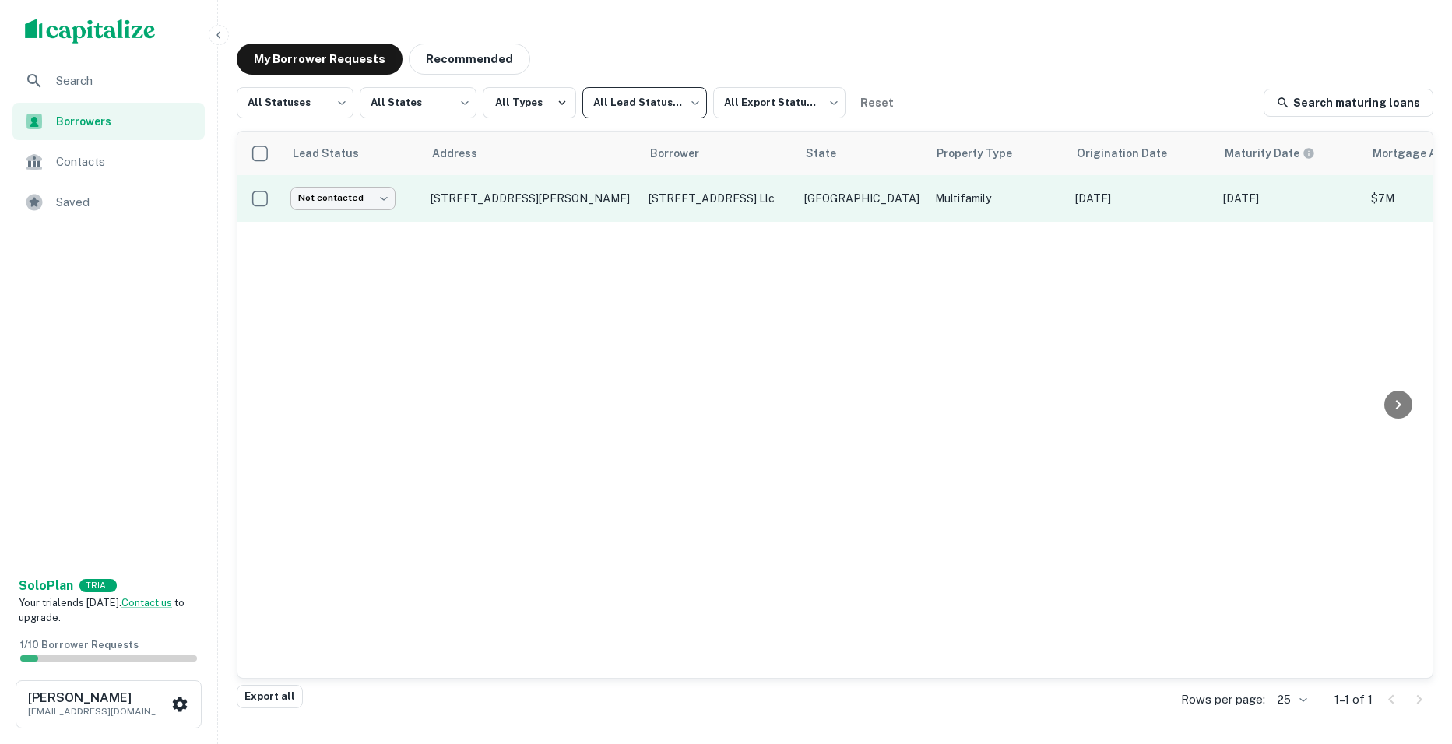
click at [376, 202] on body "Search Borrowers Contacts Saved Solo Plan TRIAL Your trial ends in 7 days. Cont…" at bounding box center [726, 372] width 1452 height 744
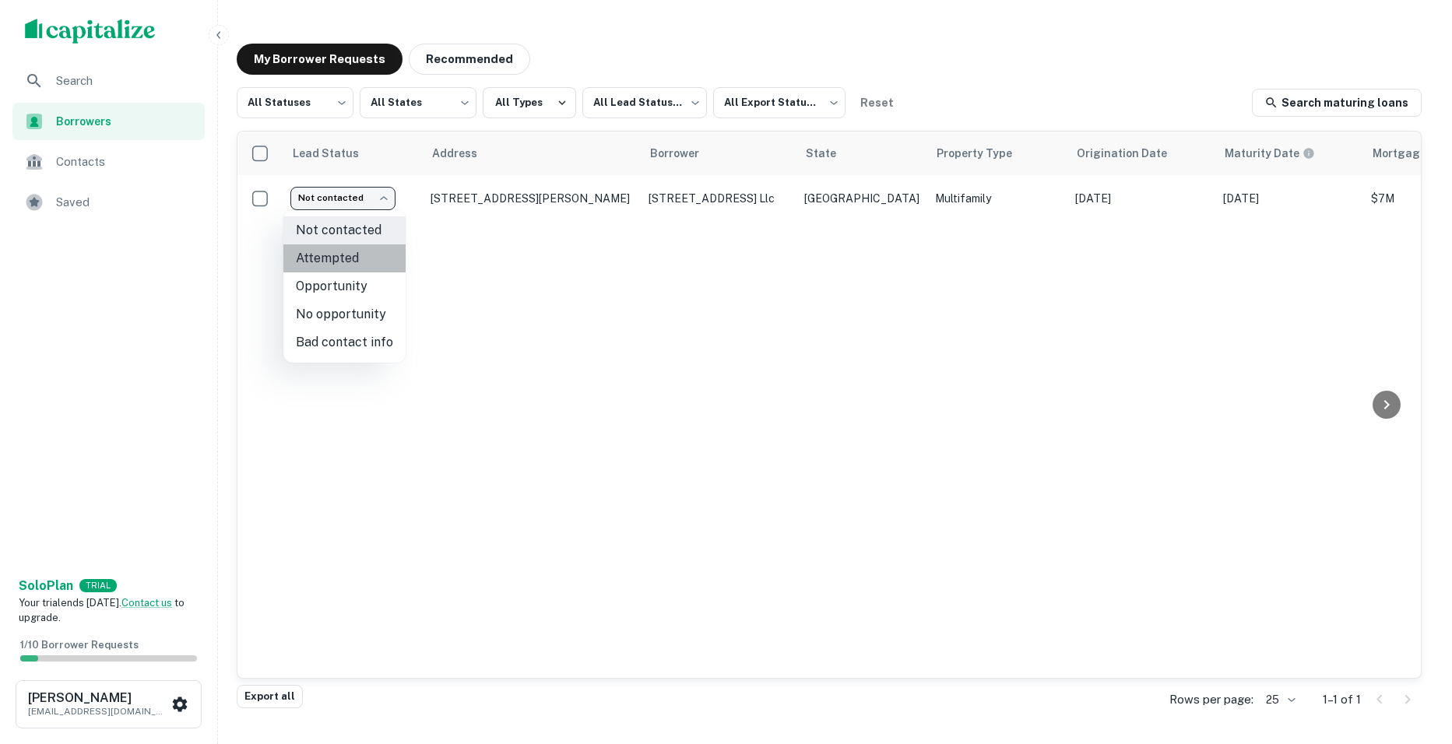
click at [363, 258] on li "Attempted" at bounding box center [344, 258] width 122 height 28
type input "*********"
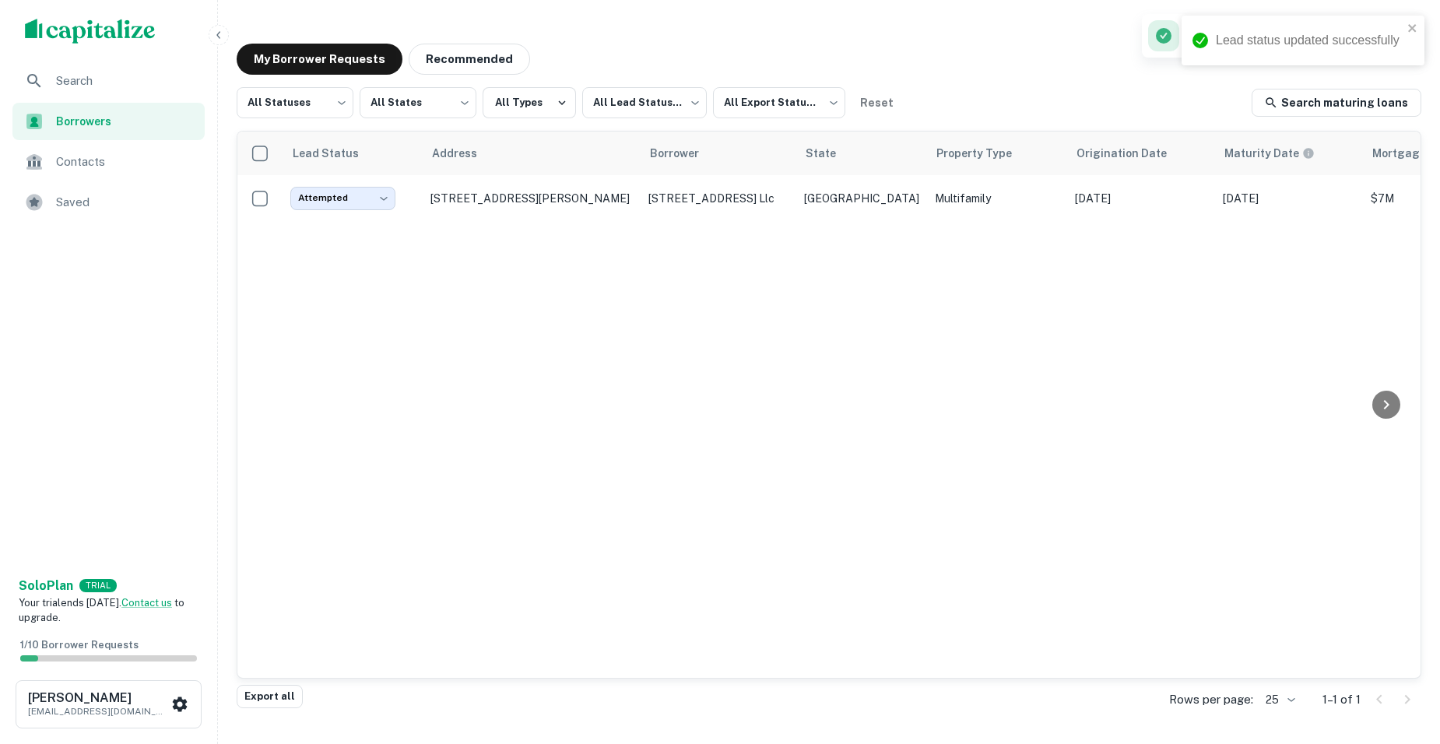
click at [381, 199] on body "Lead status updated successfully Search Borrowers Contacts Saved Solo Plan TRIA…" at bounding box center [720, 372] width 1440 height 744
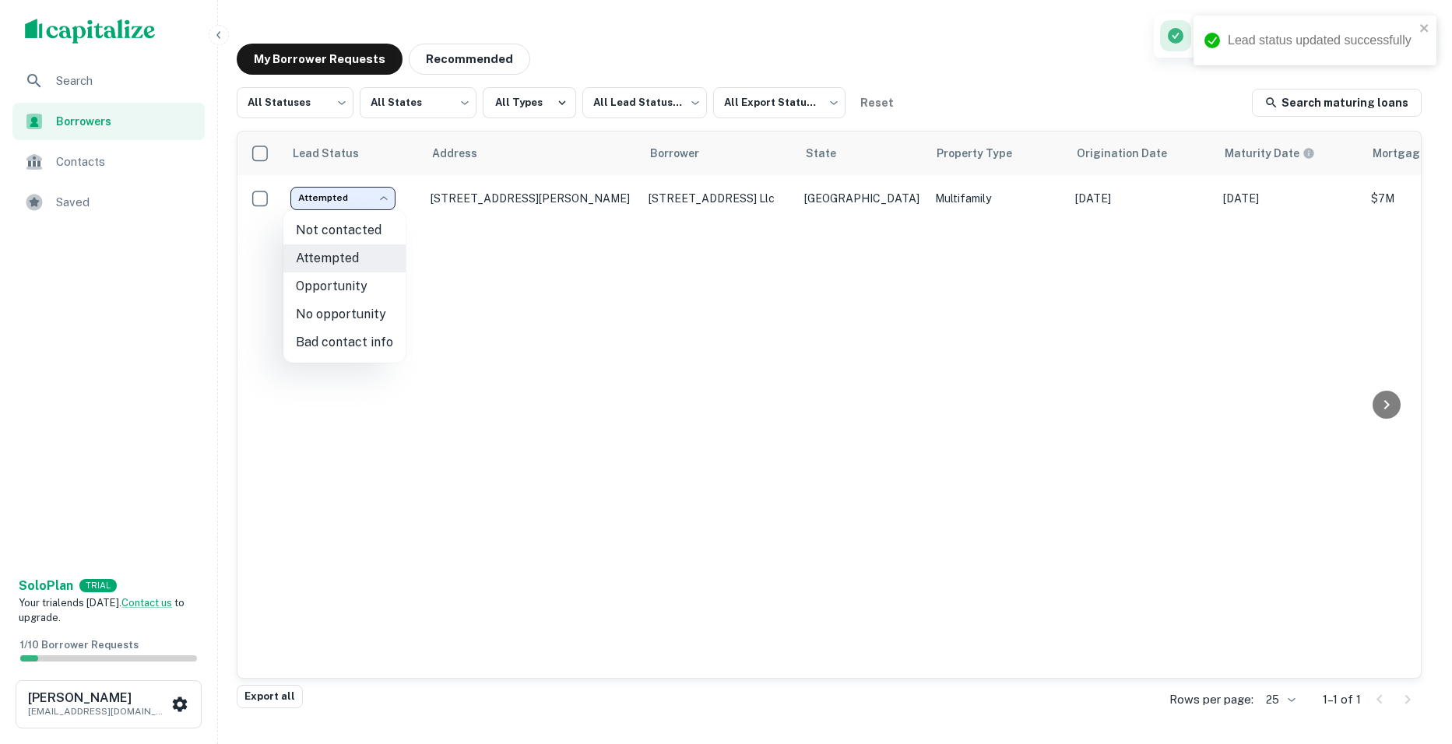
click at [363, 288] on li "Opportunity" at bounding box center [344, 286] width 122 height 28
type input "**********"
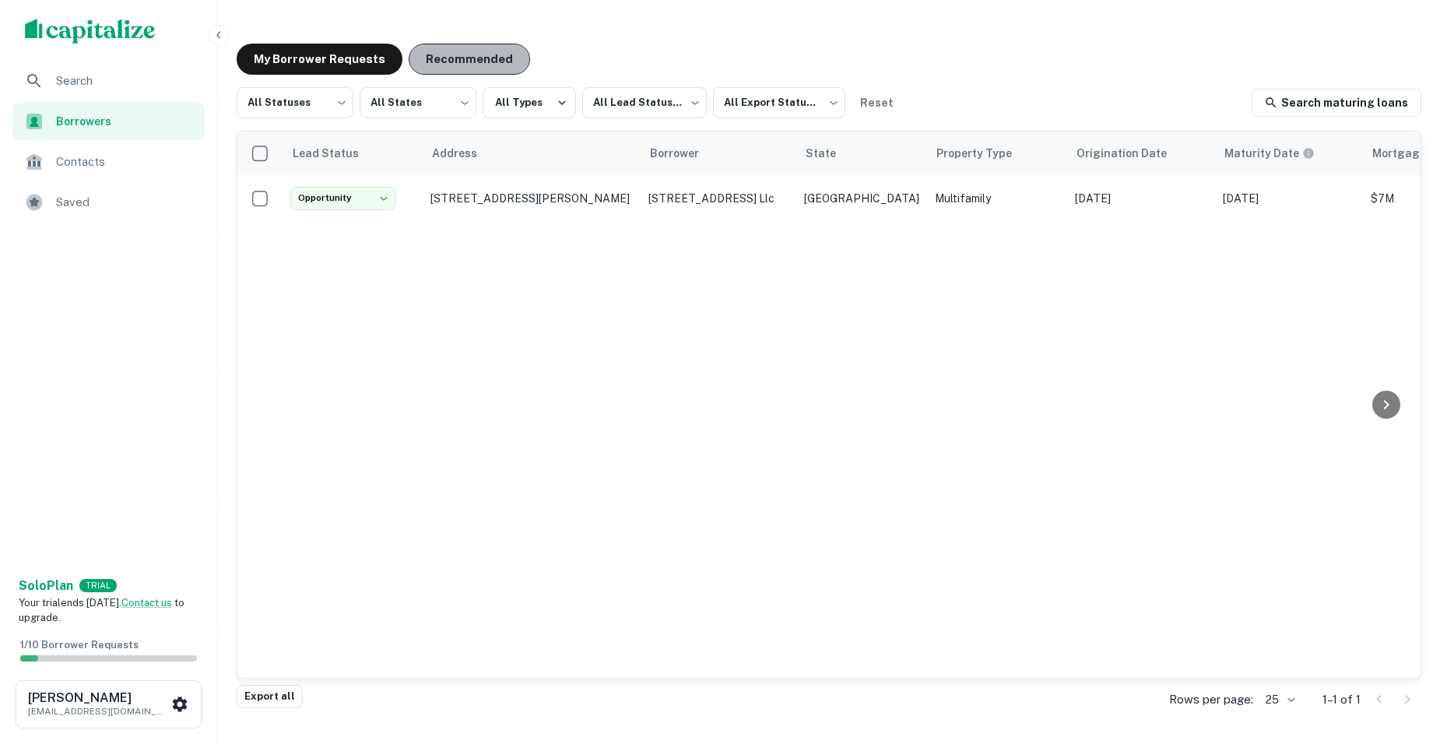
click at [469, 57] on button "Recommended" at bounding box center [469, 59] width 121 height 31
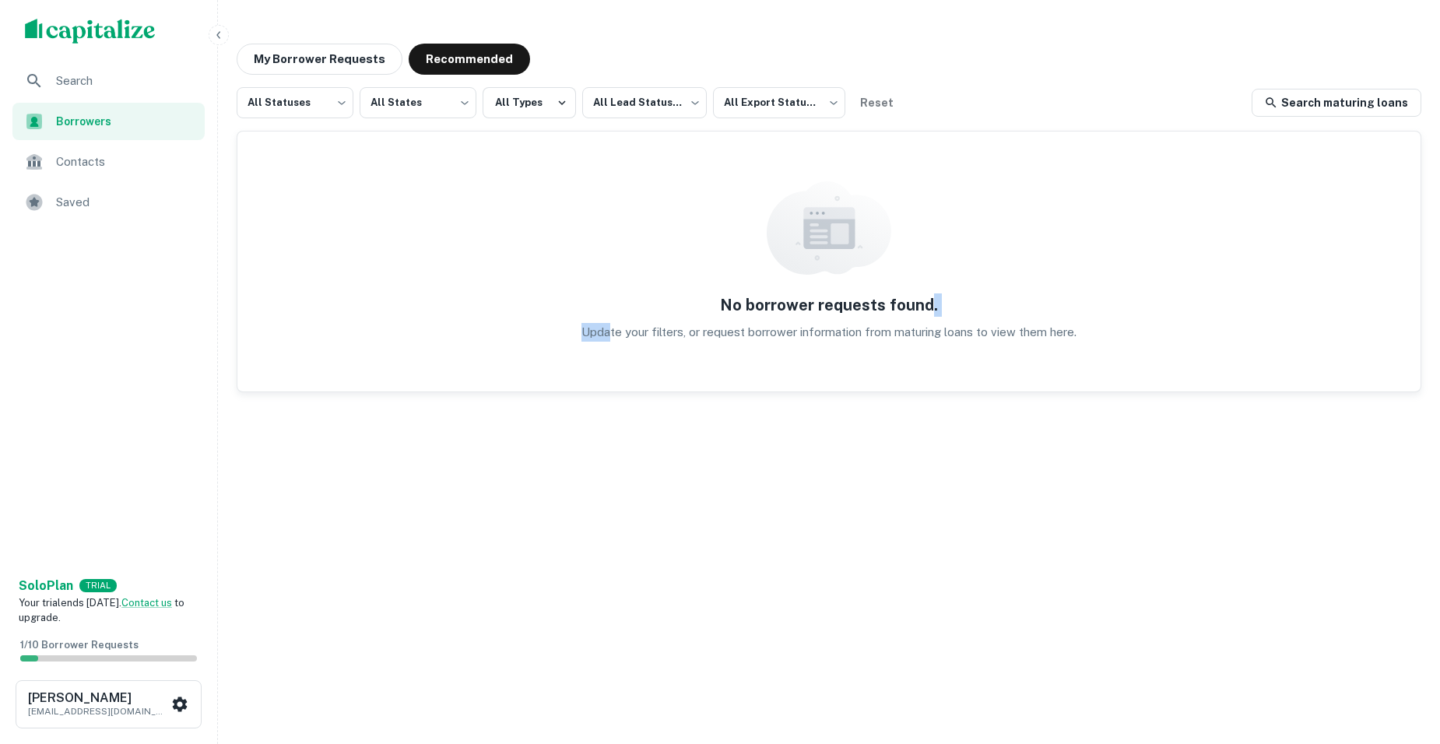
drag, startPoint x: 926, startPoint y: 269, endPoint x: 606, endPoint y: 237, distance: 321.5
click at [606, 237] on div "No borrower requests found. Update your filters, or request borrower informatio…" at bounding box center [828, 262] width 1183 height 260
drag, startPoint x: 606, startPoint y: 237, endPoint x: 644, endPoint y: 294, distance: 68.4
click at [644, 294] on div "No borrower requests found. Update your filters, or request borrower informatio…" at bounding box center [828, 262] width 1183 height 260
click at [116, 153] on span "Contacts" at bounding box center [125, 162] width 139 height 19
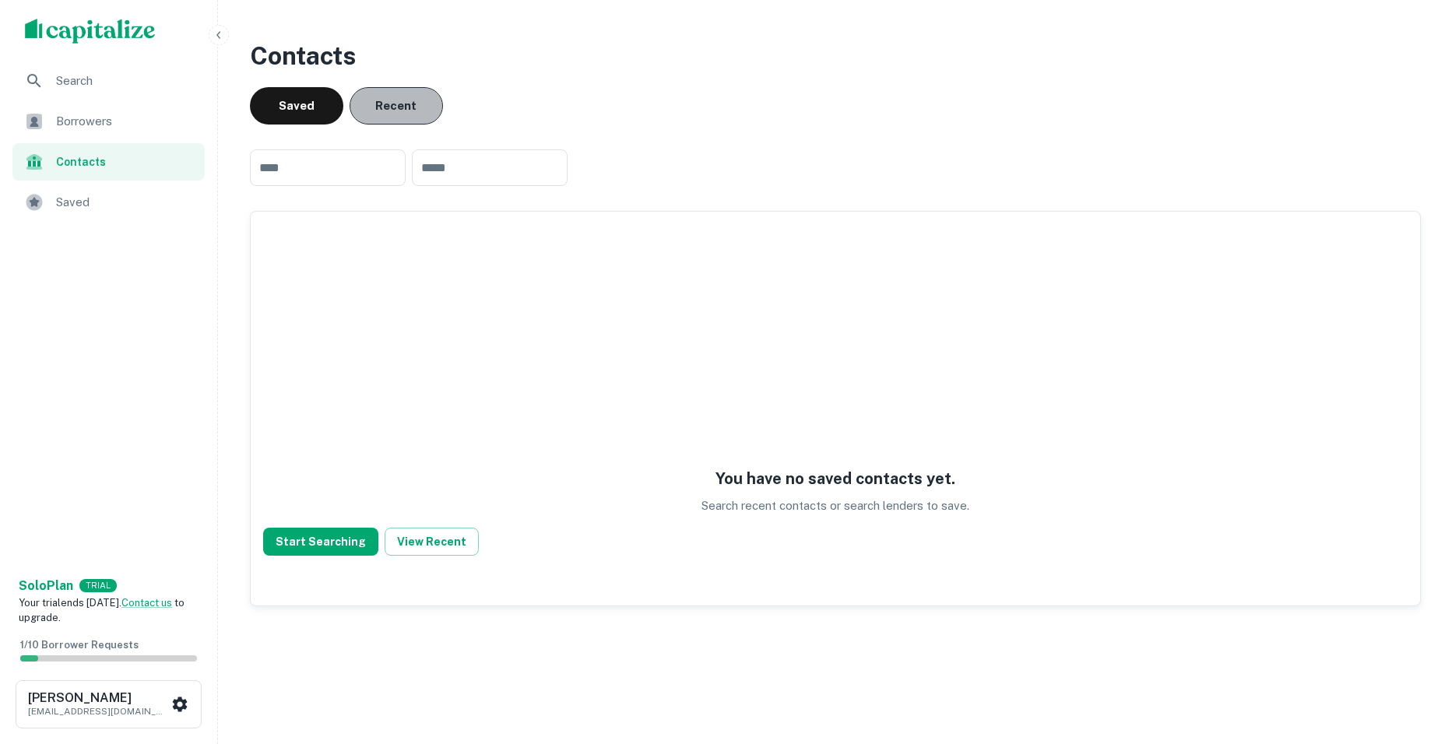
click at [390, 105] on button "Recent" at bounding box center [395, 105] width 93 height 37
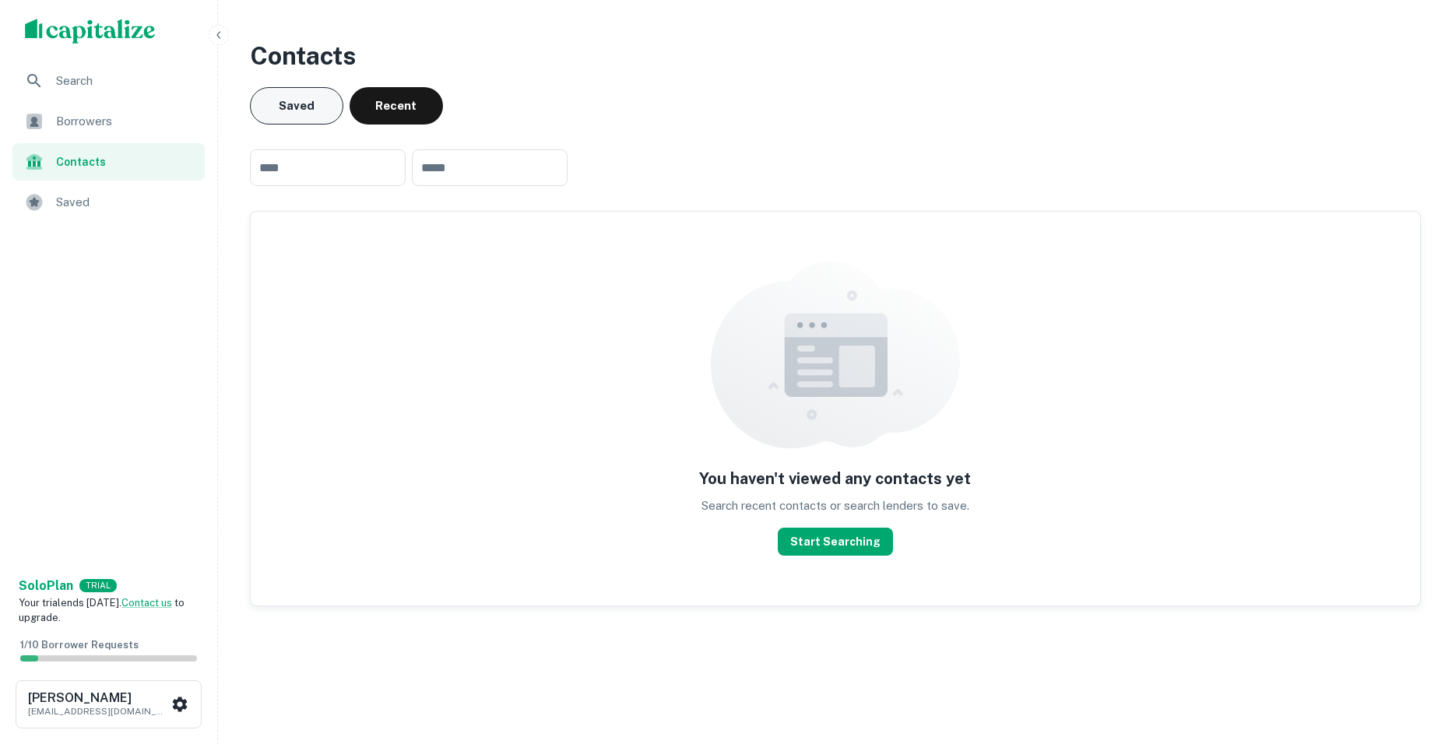
click at [317, 121] on button "Saved" at bounding box center [296, 105] width 93 height 37
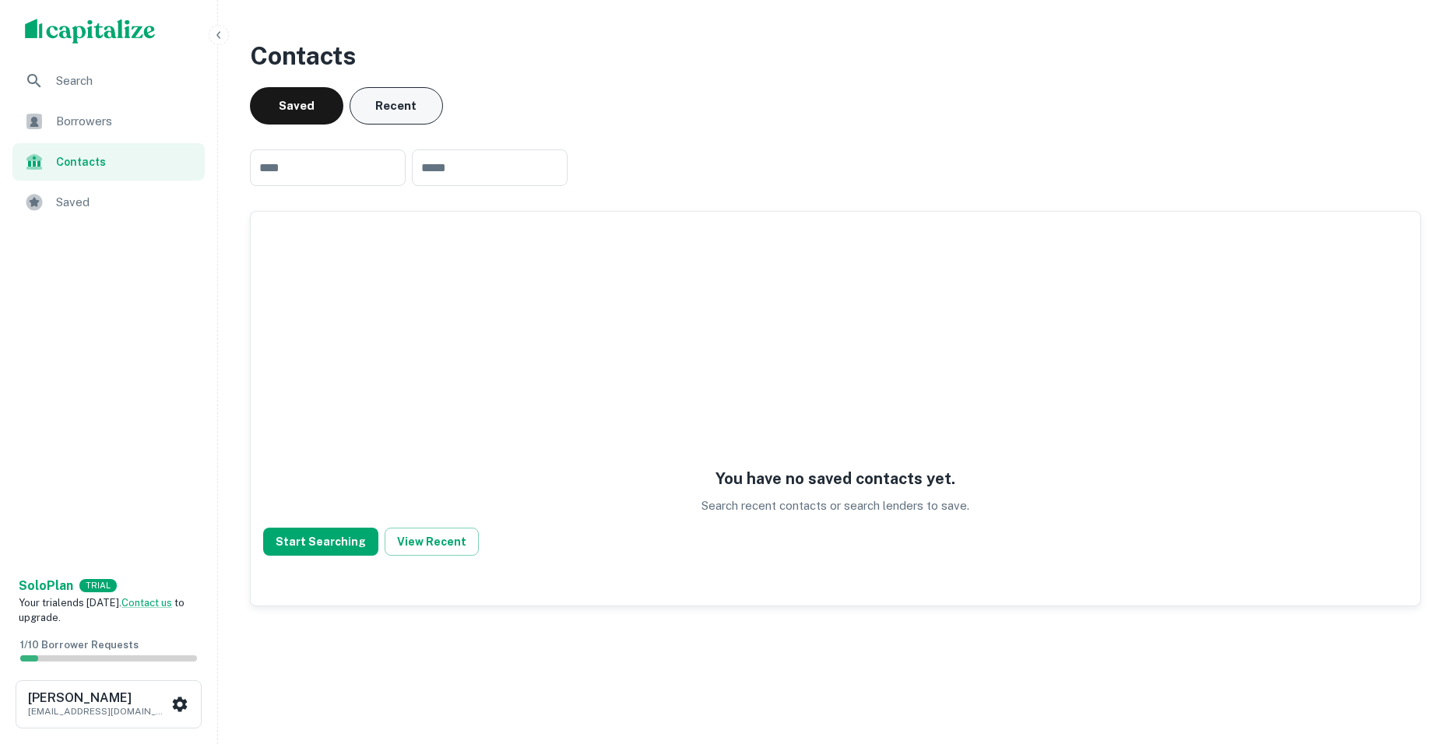
click at [409, 100] on button "Recent" at bounding box center [395, 105] width 93 height 37
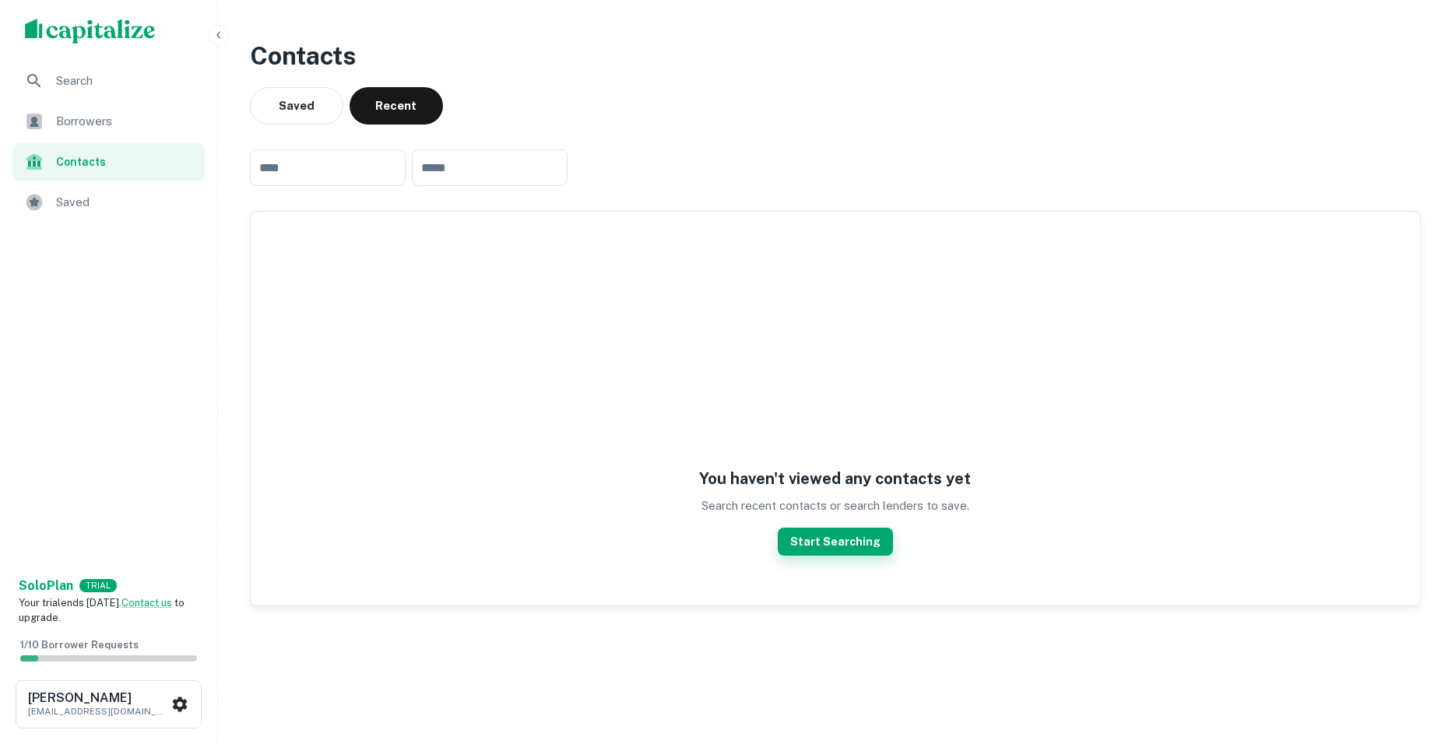
click at [812, 538] on button "Start Searching" at bounding box center [835, 542] width 115 height 28
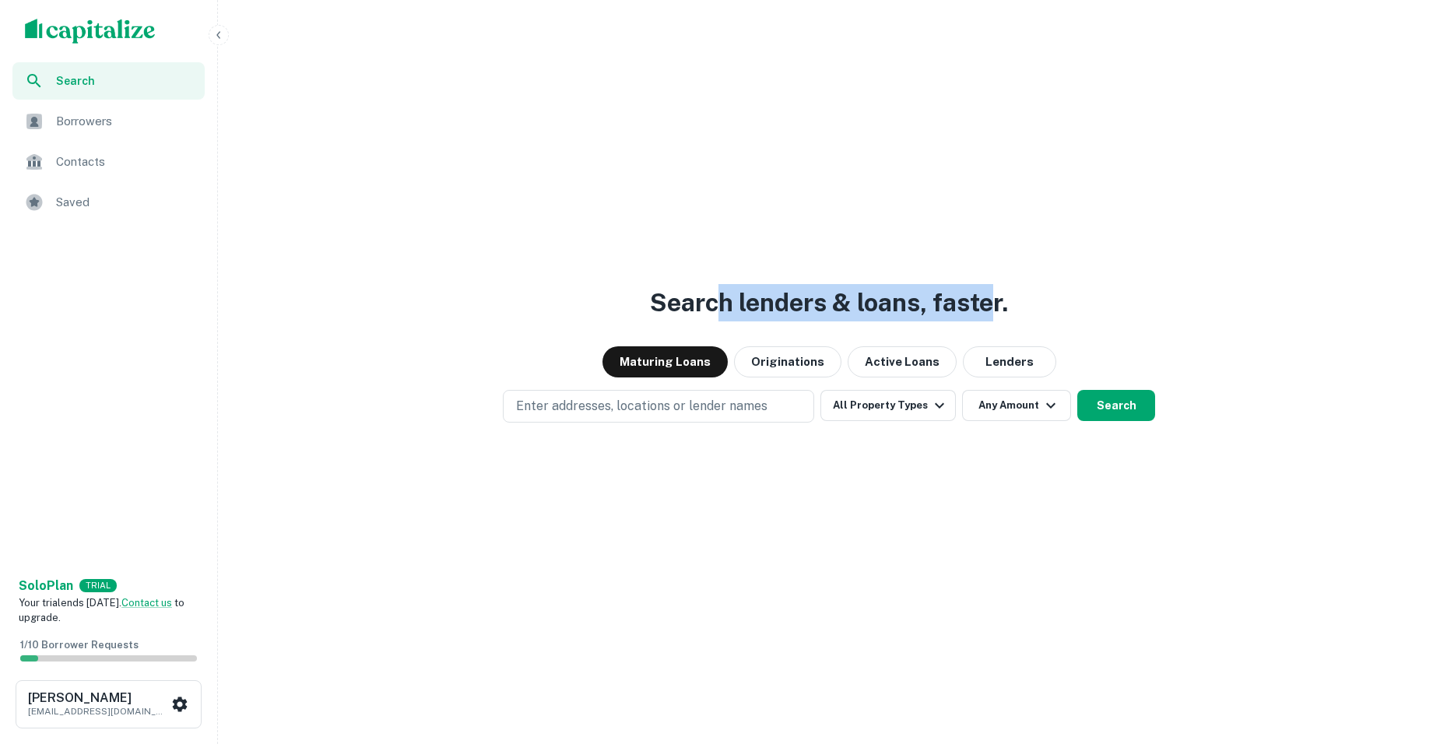
drag, startPoint x: 992, startPoint y: 309, endPoint x: 718, endPoint y: 300, distance: 273.3
click at [718, 300] on h3 "Search lenders & loans, faster." at bounding box center [829, 302] width 358 height 37
click at [896, 406] on button "All Property Types" at bounding box center [887, 405] width 135 height 31
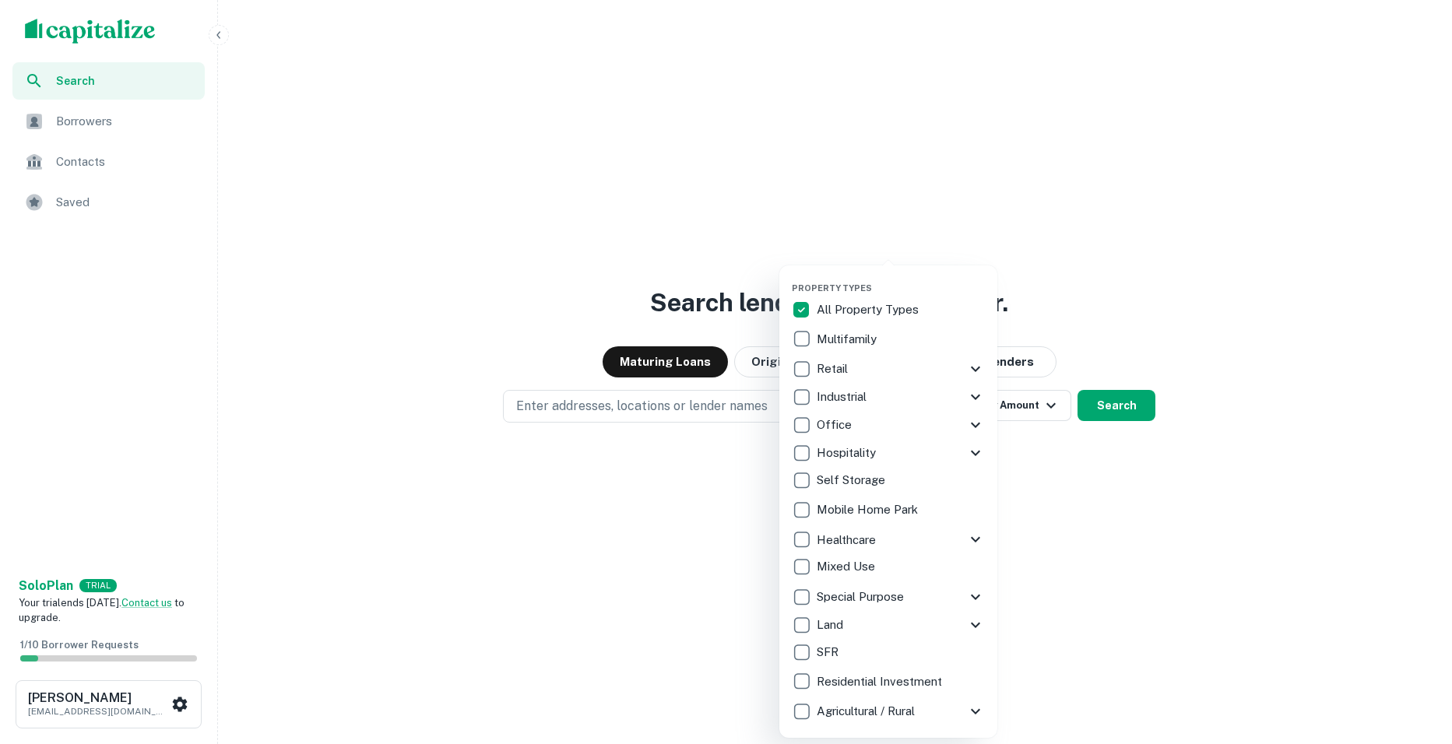
click at [700, 667] on div at bounding box center [726, 372] width 1452 height 744
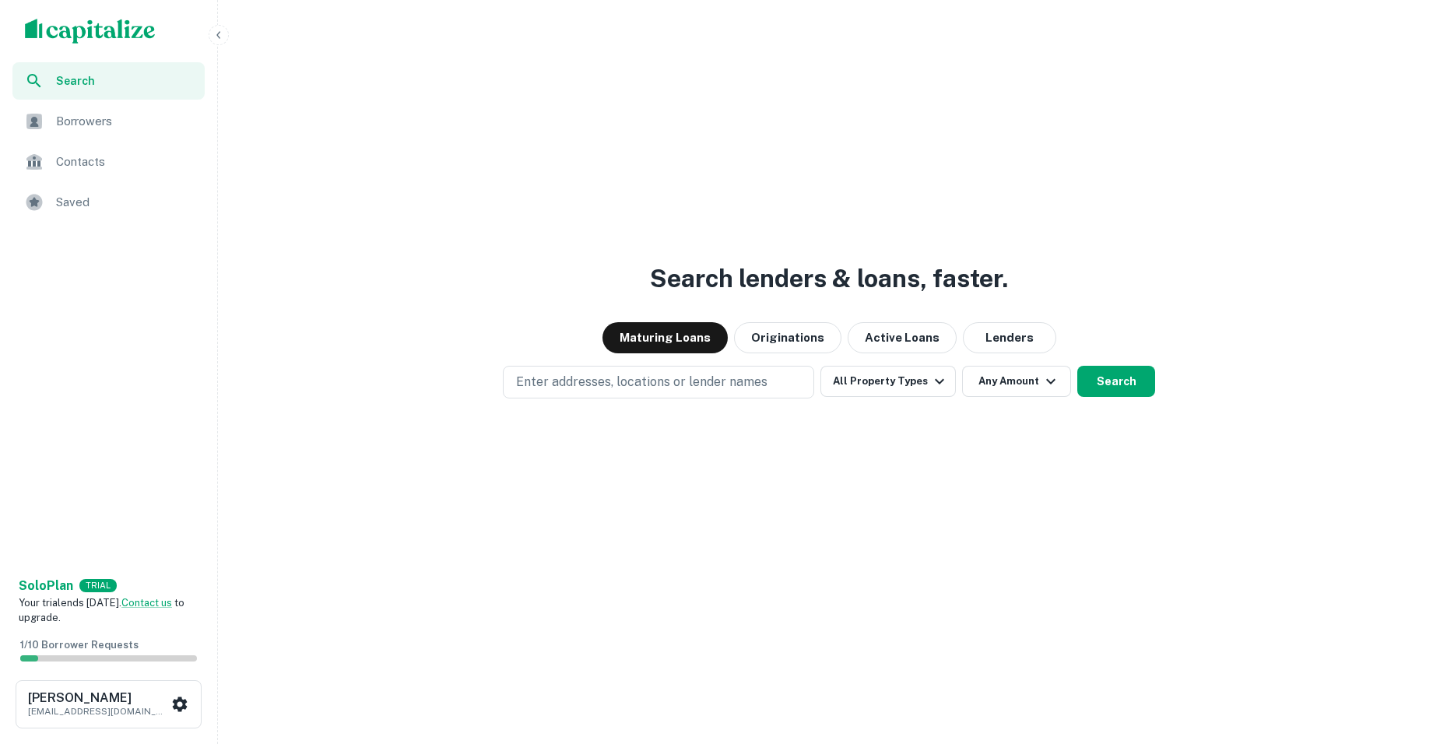
scroll to position [37, 0]
